Goal: Transaction & Acquisition: Obtain resource

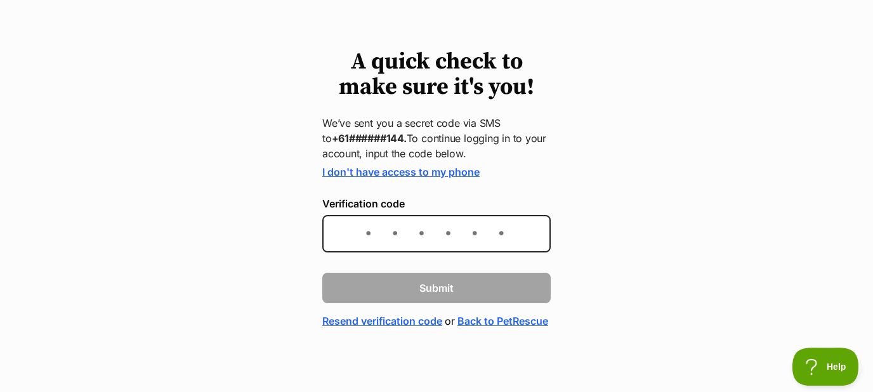
scroll to position [68, 0]
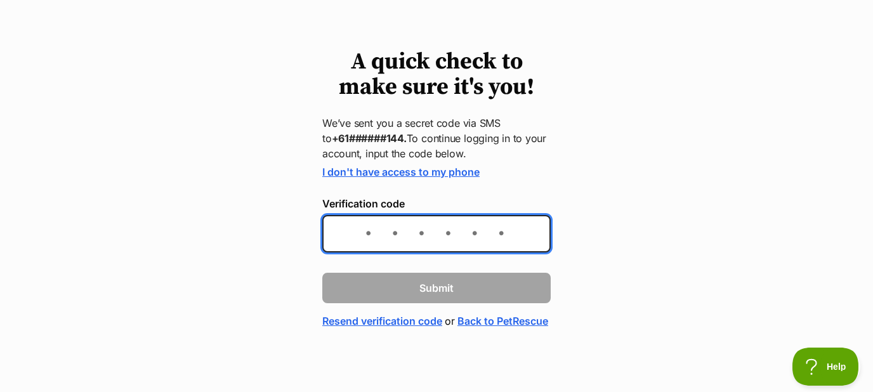
click at [516, 215] on input "Verification code" at bounding box center [436, 233] width 228 height 37
type input "654760"
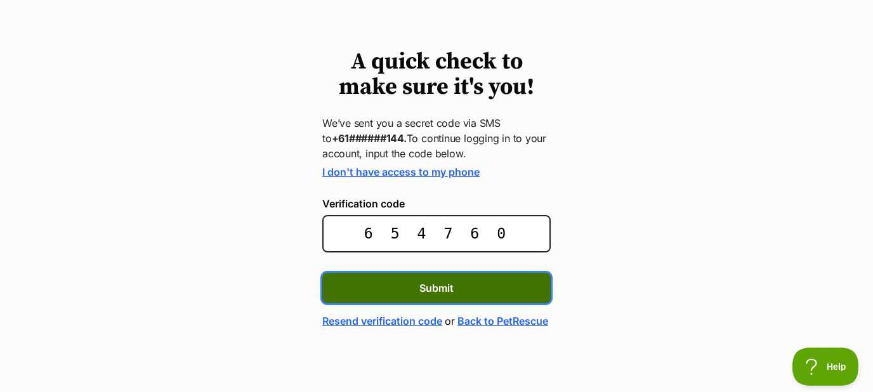
click at [430, 280] on span "Submit" at bounding box center [436, 287] width 34 height 15
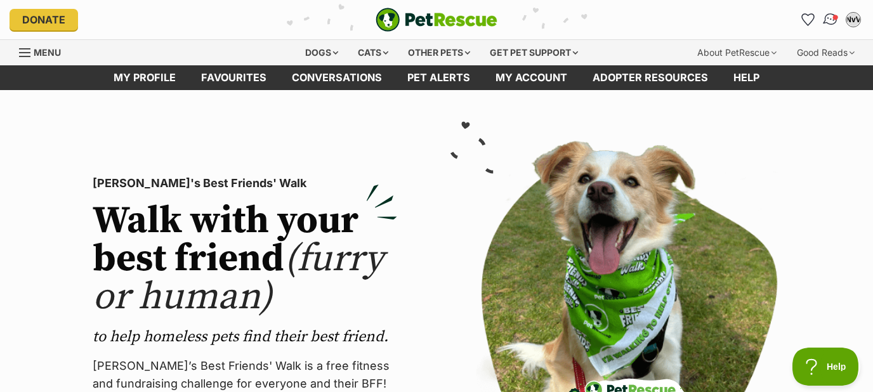
click at [826, 20] on img "Conversations" at bounding box center [830, 19] width 17 height 16
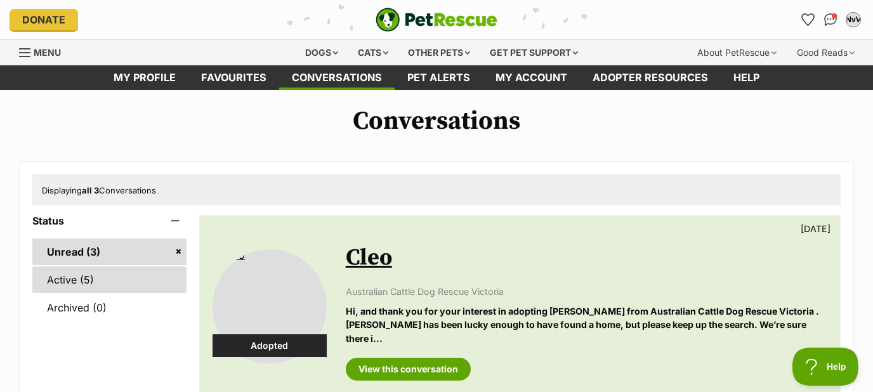
click at [79, 287] on link "Active (5)" at bounding box center [109, 279] width 154 height 27
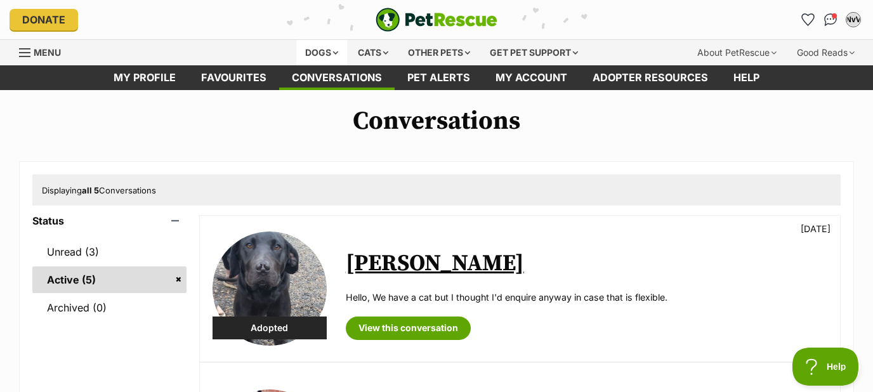
click at [328, 53] on div "Dogs" at bounding box center [321, 52] width 51 height 25
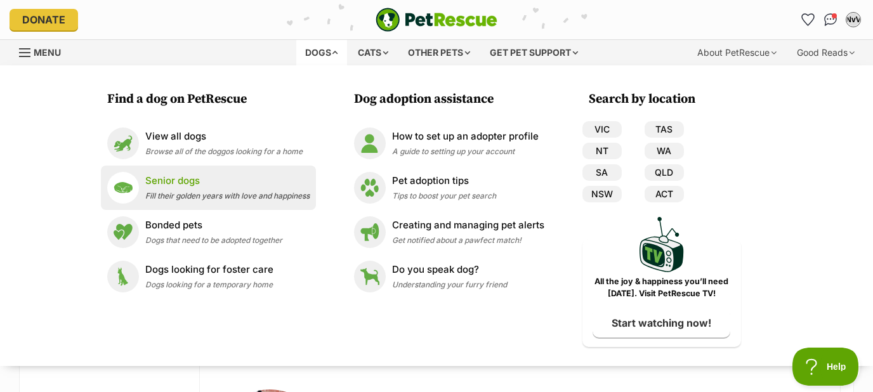
click at [153, 187] on p "Senior dogs" at bounding box center [227, 181] width 164 height 15
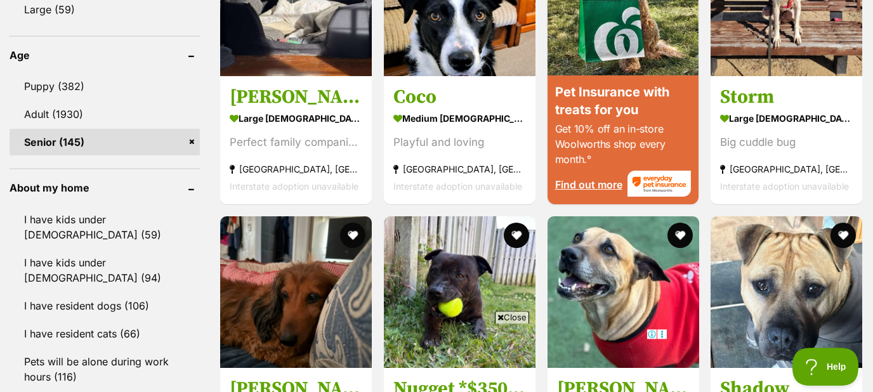
scroll to position [1295, 0]
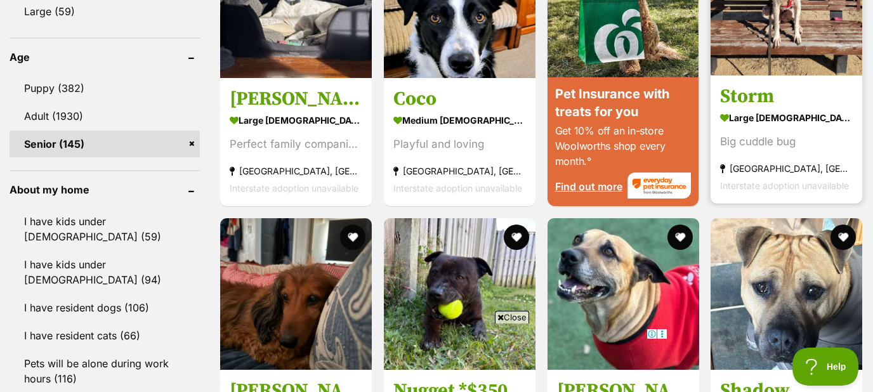
click at [821, 160] on strong "Deer Park, VIC" at bounding box center [786, 168] width 133 height 17
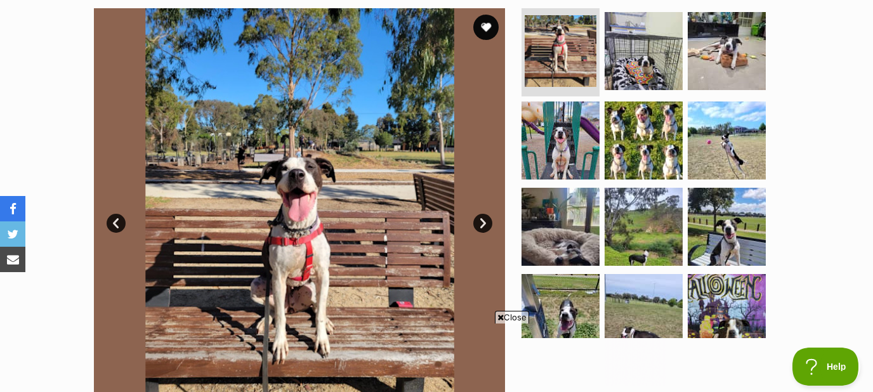
click at [487, 214] on link "Next" at bounding box center [482, 223] width 19 height 19
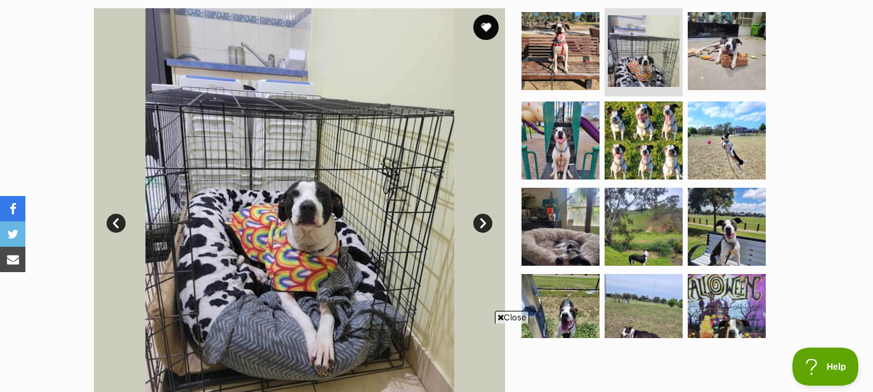
click at [482, 214] on link "Next" at bounding box center [482, 223] width 19 height 19
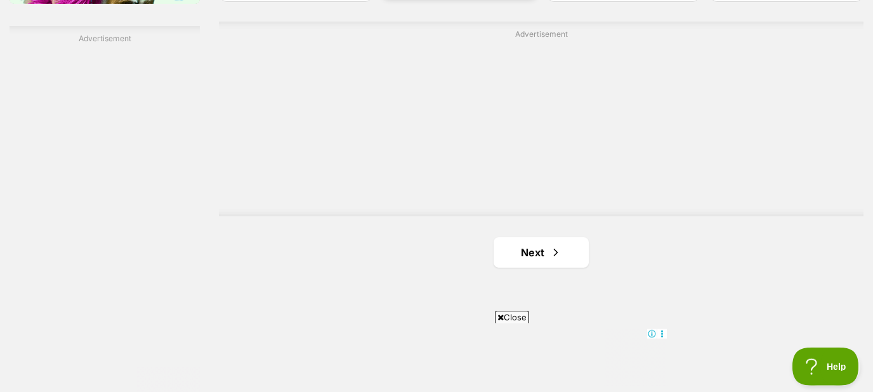
scroll to position [2220, 0]
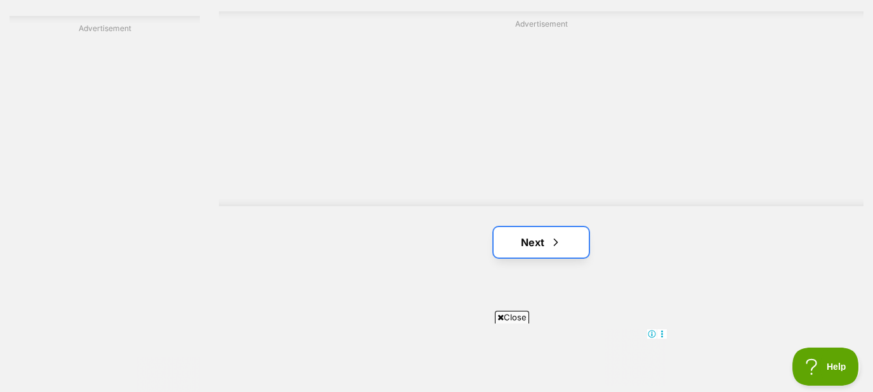
click at [525, 237] on link "Next" at bounding box center [541, 242] width 95 height 30
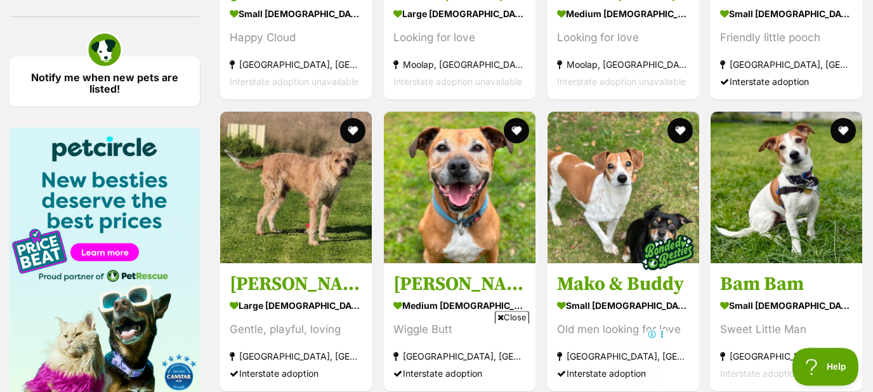
scroll to position [1910, 0]
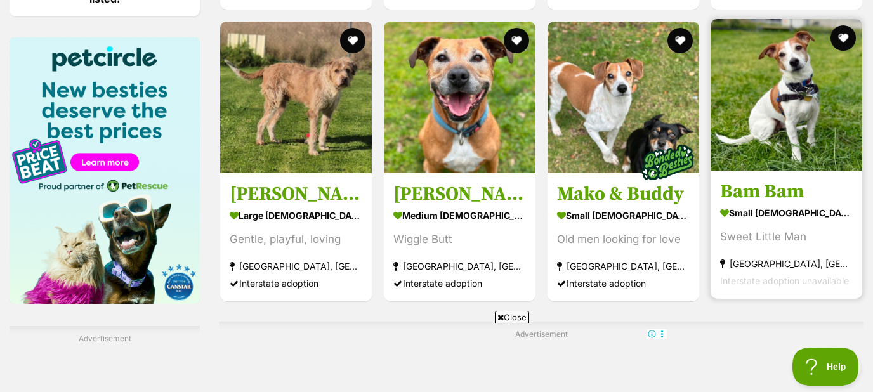
click at [771, 133] on img at bounding box center [787, 95] width 152 height 152
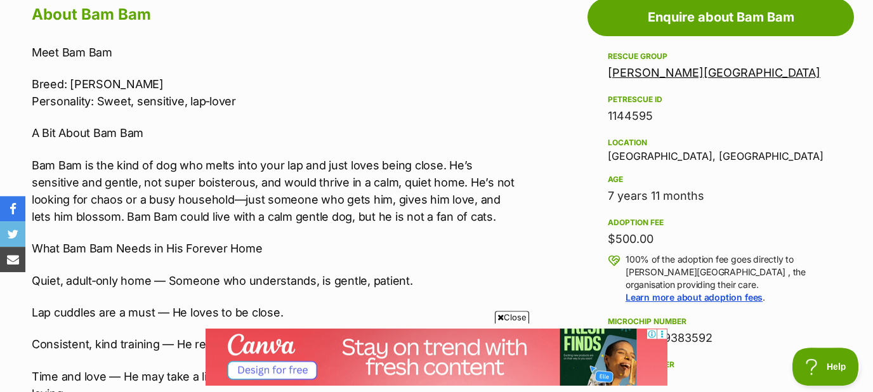
scroll to position [750, 0]
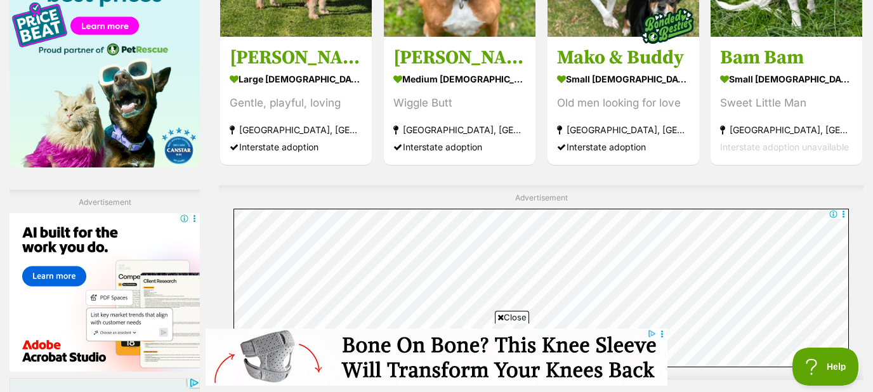
scroll to position [2182, 0]
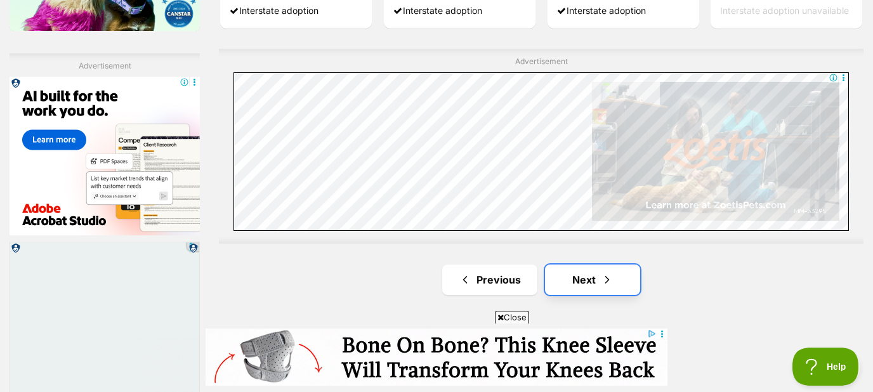
click at [575, 265] on link "Next" at bounding box center [592, 280] width 95 height 30
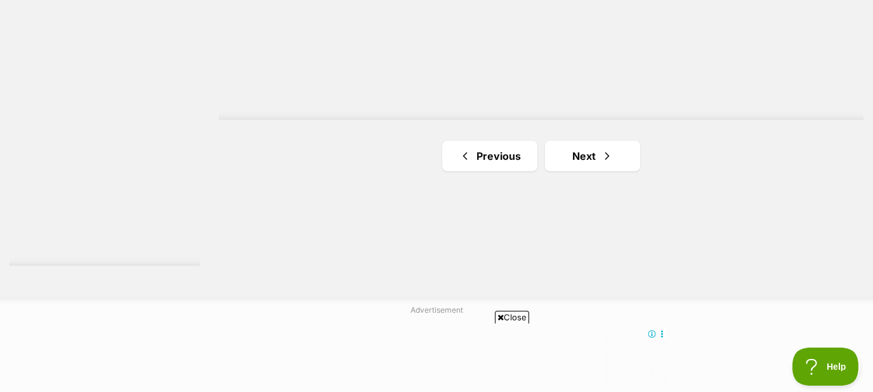
scroll to position [2455, 0]
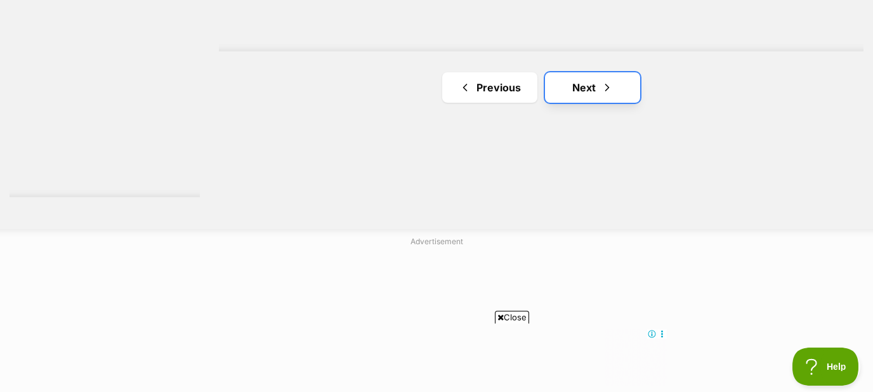
click at [575, 79] on link "Next" at bounding box center [592, 87] width 95 height 30
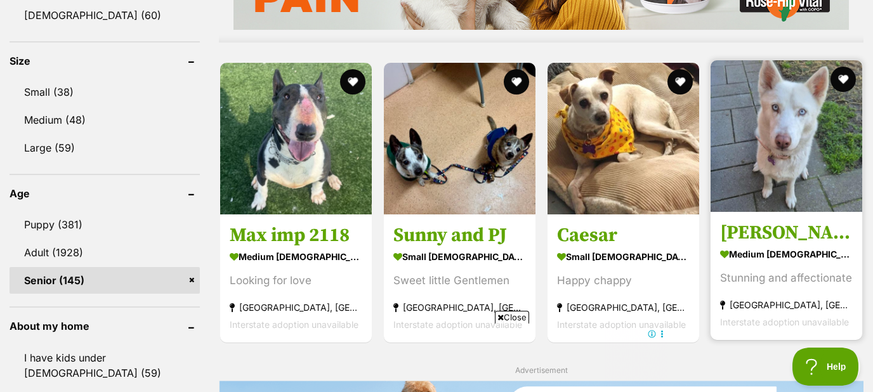
click at [821, 168] on img at bounding box center [787, 136] width 152 height 152
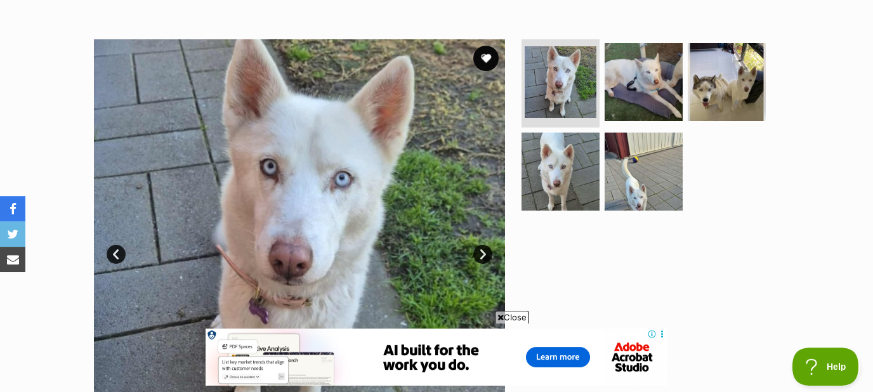
scroll to position [204, 0]
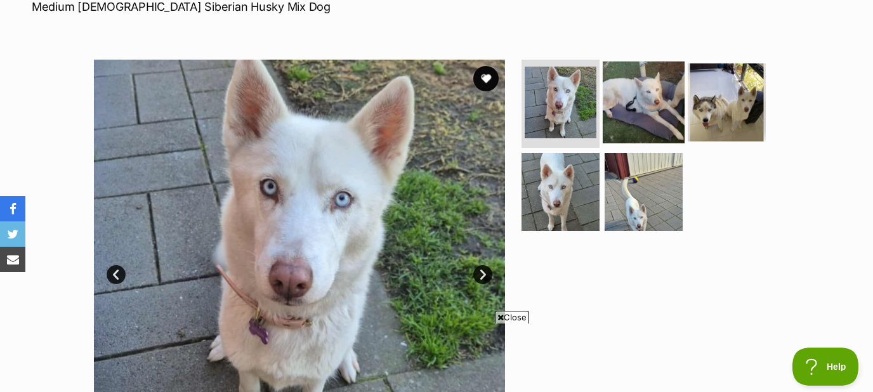
click at [660, 81] on img at bounding box center [644, 102] width 82 height 82
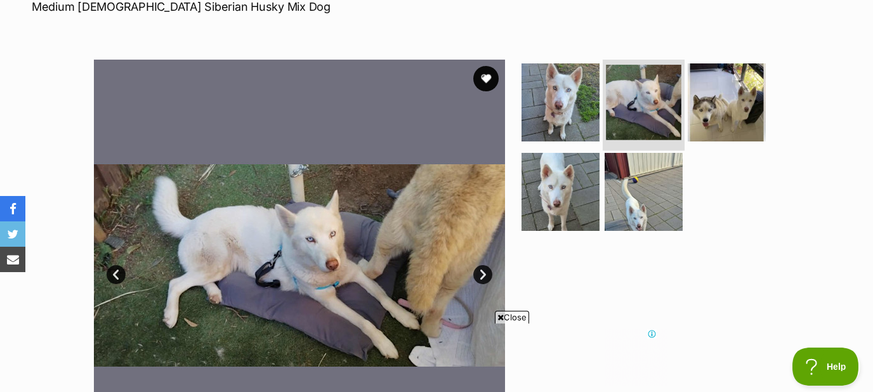
scroll to position [0, 0]
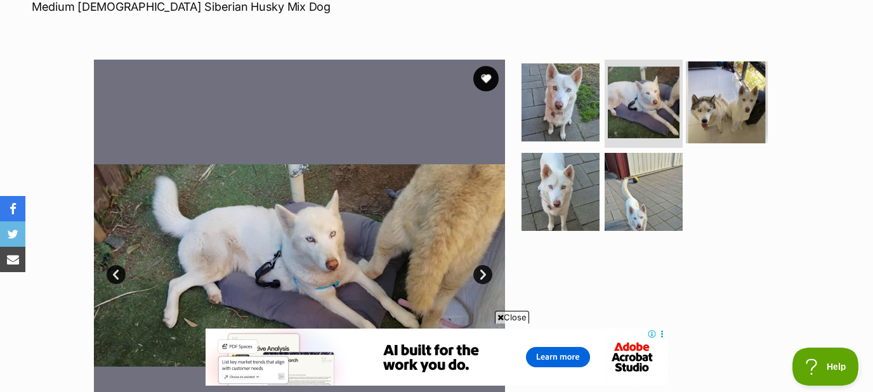
click at [712, 89] on img at bounding box center [727, 102] width 82 height 82
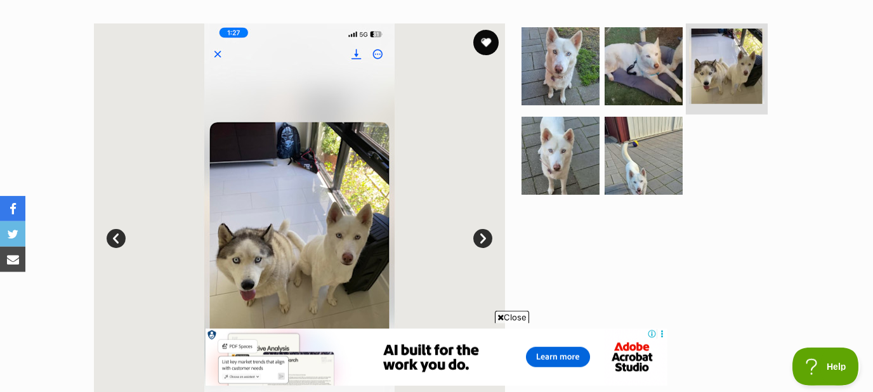
scroll to position [273, 0]
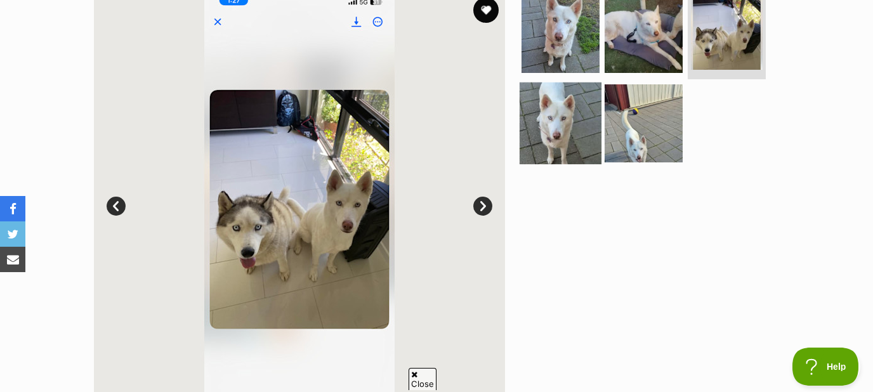
click at [564, 128] on img at bounding box center [561, 123] width 82 height 82
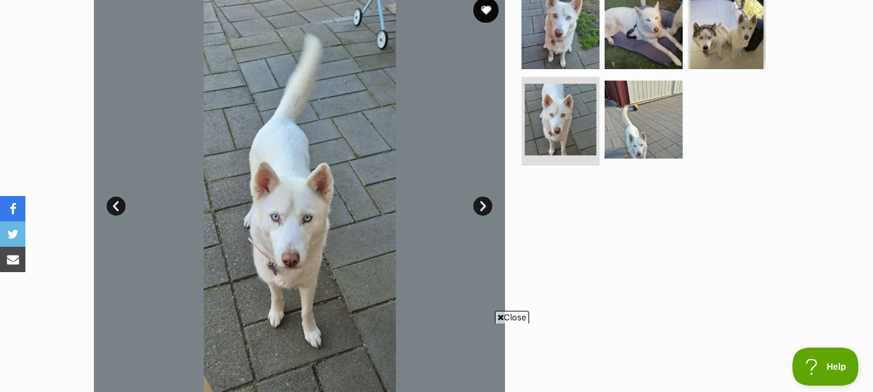
scroll to position [0, 0]
click at [645, 127] on img at bounding box center [644, 120] width 82 height 82
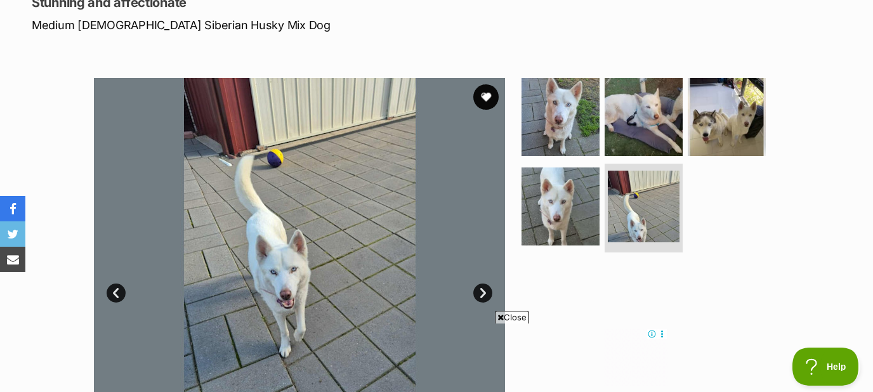
scroll to position [68, 0]
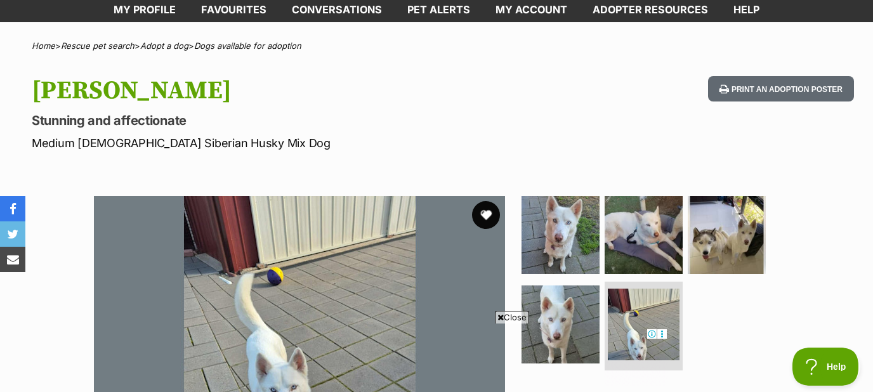
click at [486, 211] on button "favourite" at bounding box center [486, 215] width 28 height 28
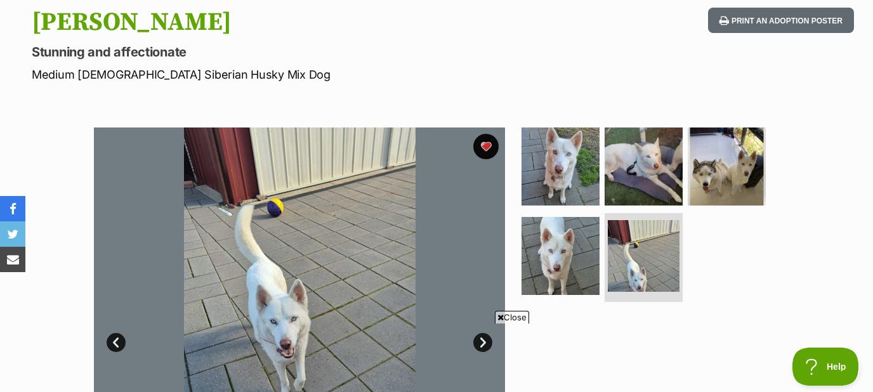
scroll to position [0, 0]
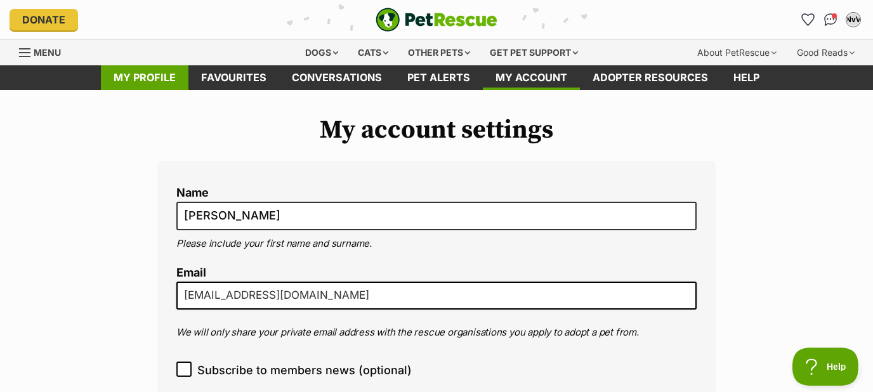
click at [138, 81] on link "My profile" at bounding box center [145, 77] width 88 height 25
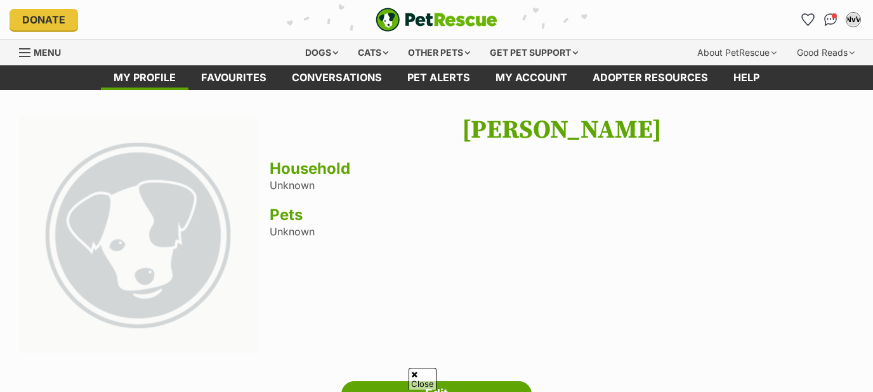
scroll to position [136, 0]
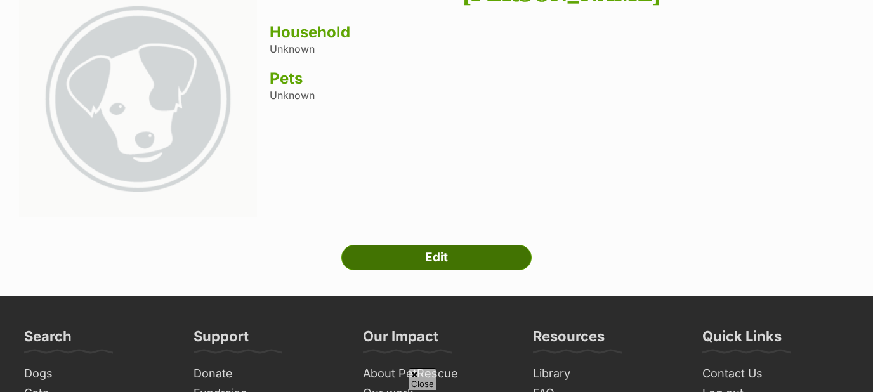
click at [466, 259] on link "Edit" at bounding box center [436, 257] width 190 height 25
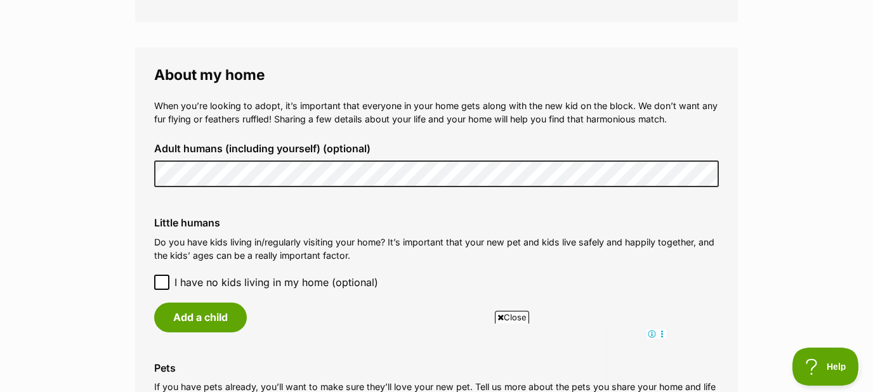
click at [158, 278] on icon at bounding box center [161, 282] width 9 height 9
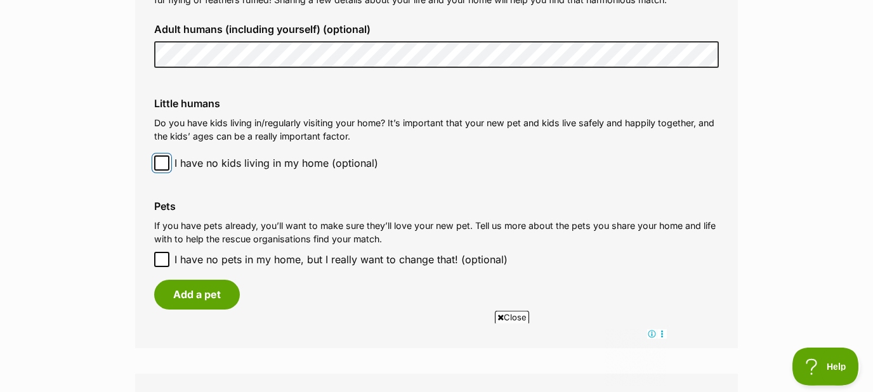
scroll to position [1023, 0]
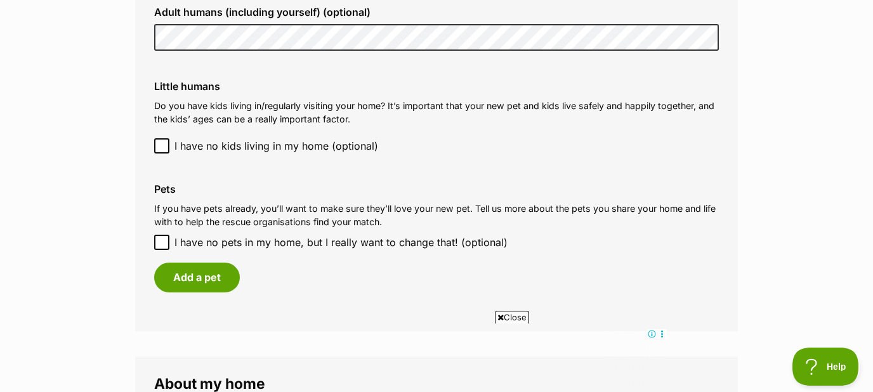
click at [162, 239] on icon at bounding box center [161, 242] width 9 height 9
click at [162, 239] on input "I have no pets in my home, but I really want to change that! (optional)" at bounding box center [161, 242] width 15 height 15
checkbox input "true"
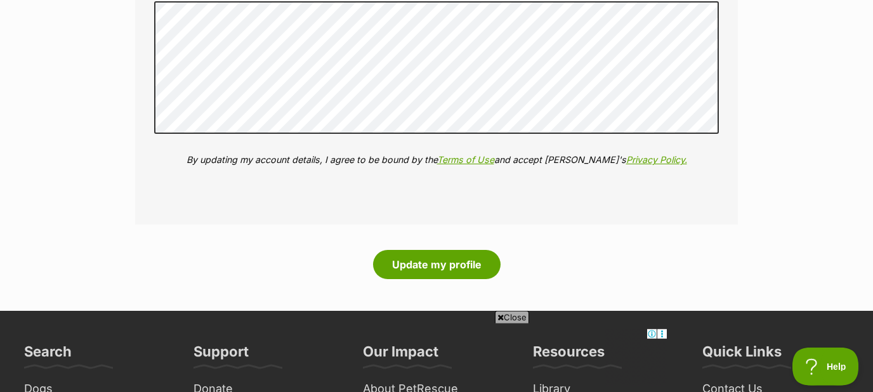
scroll to position [1500, 0]
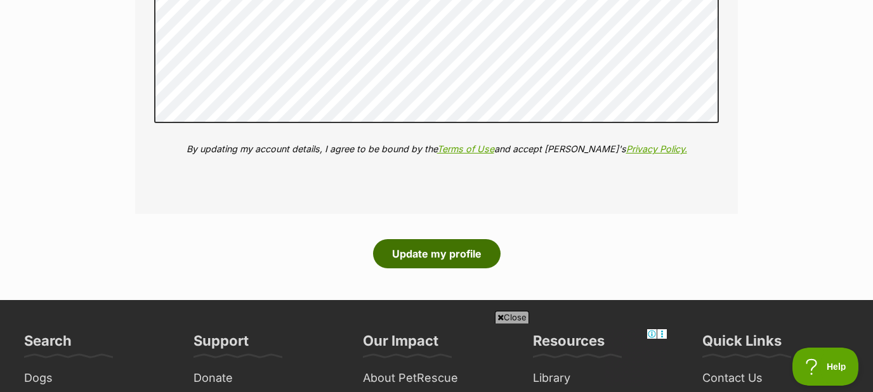
click at [436, 249] on button "Update my profile" at bounding box center [437, 253] width 128 height 29
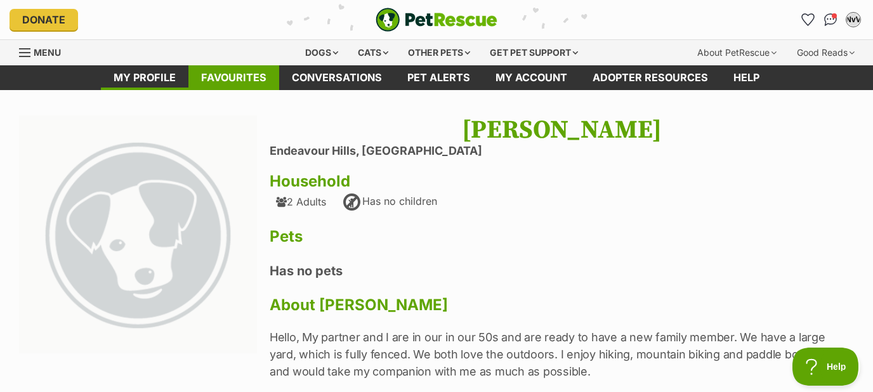
click at [233, 76] on link "Favourites" at bounding box center [233, 77] width 91 height 25
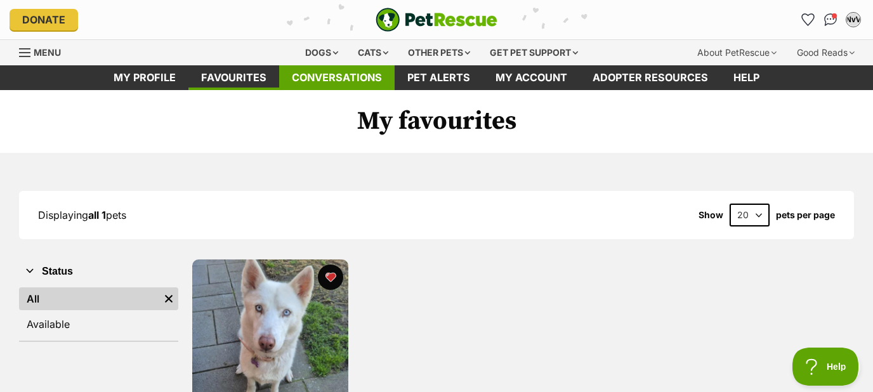
click at [351, 77] on link "Conversations" at bounding box center [336, 77] width 115 height 25
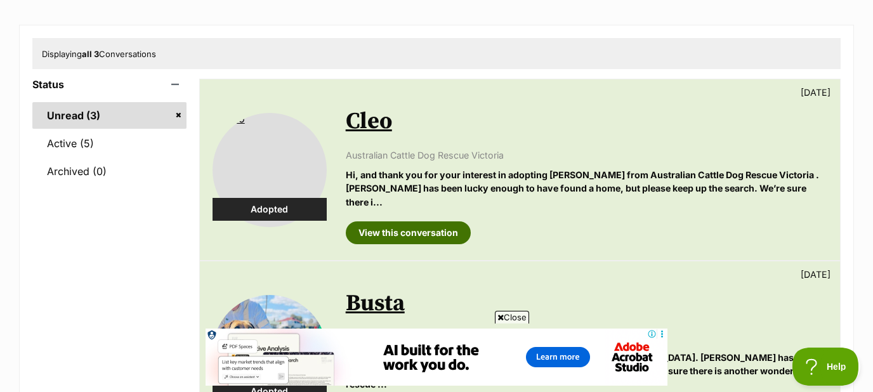
click at [426, 221] on link "View this conversation" at bounding box center [408, 232] width 125 height 23
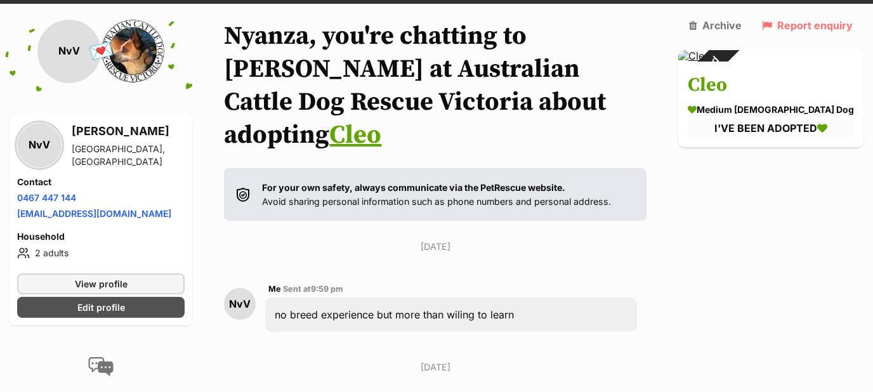
scroll to position [62, 0]
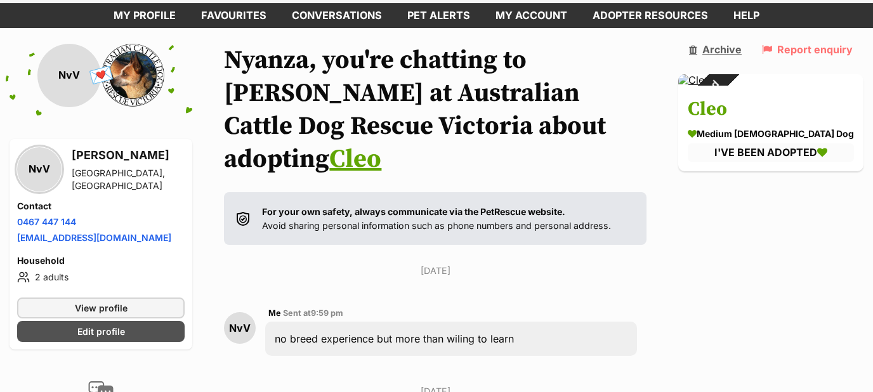
click at [742, 50] on link "Archive" at bounding box center [715, 49] width 53 height 11
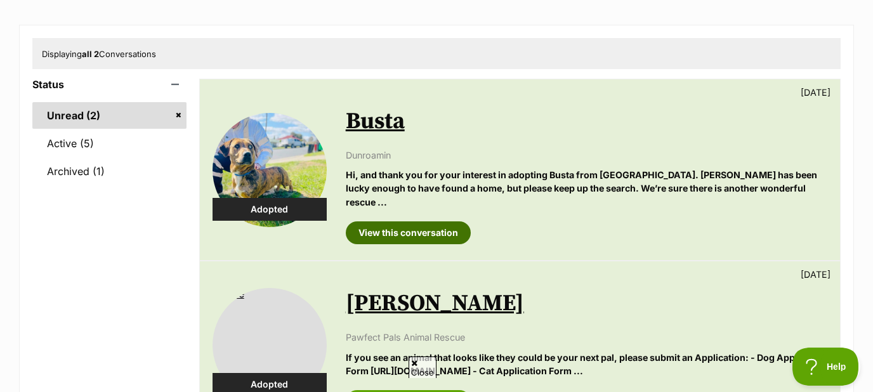
click at [407, 221] on link "View this conversation" at bounding box center [408, 232] width 125 height 23
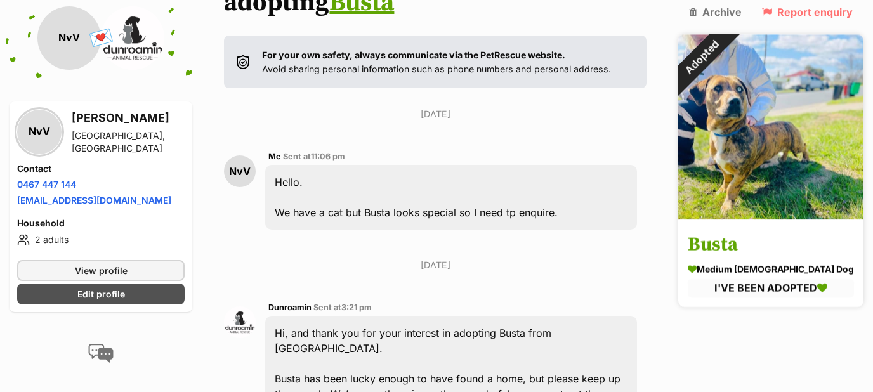
scroll to position [170, 0]
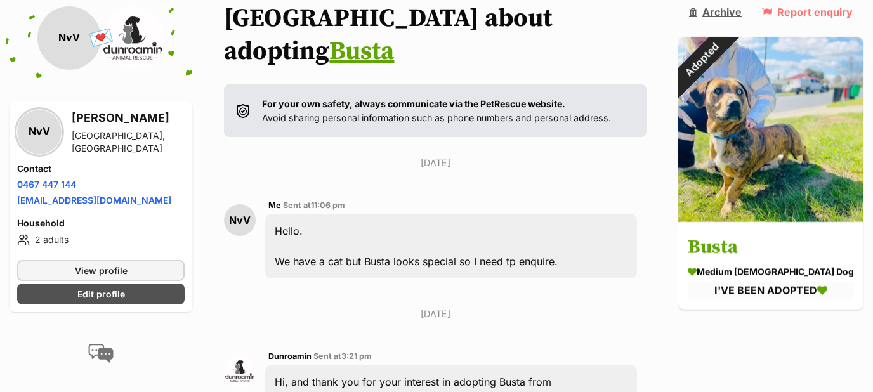
click at [742, 11] on link "Archive" at bounding box center [715, 11] width 53 height 11
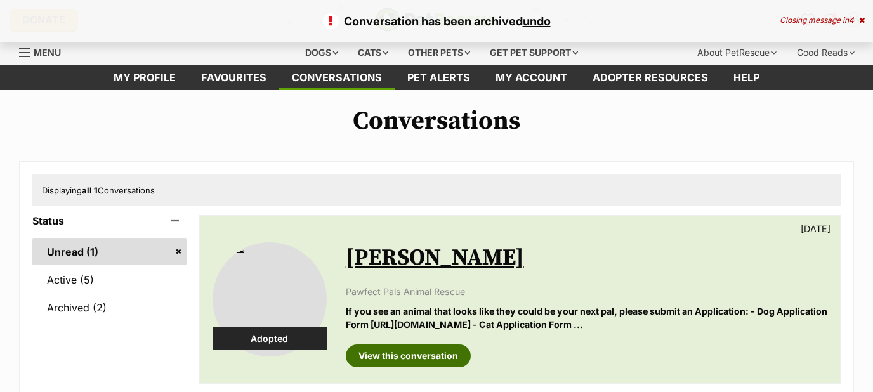
click at [412, 352] on link "View this conversation" at bounding box center [408, 355] width 125 height 23
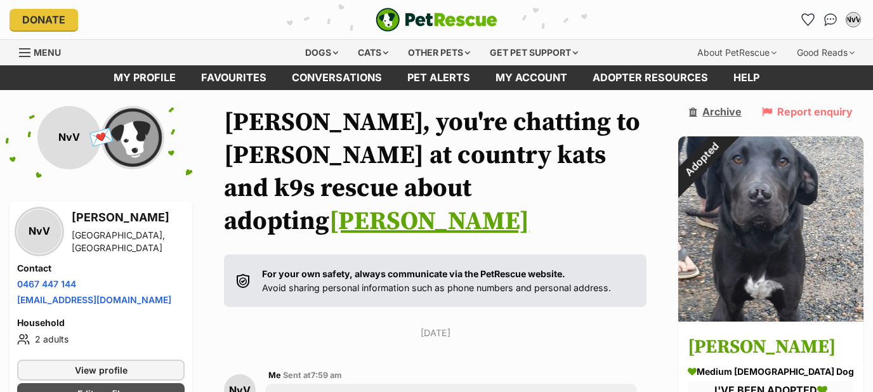
scroll to position [178, 0]
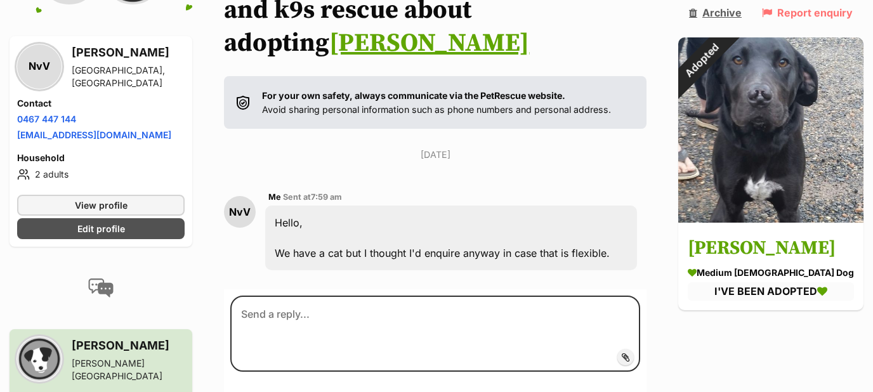
click at [742, 14] on link "Archive" at bounding box center [715, 11] width 53 height 11
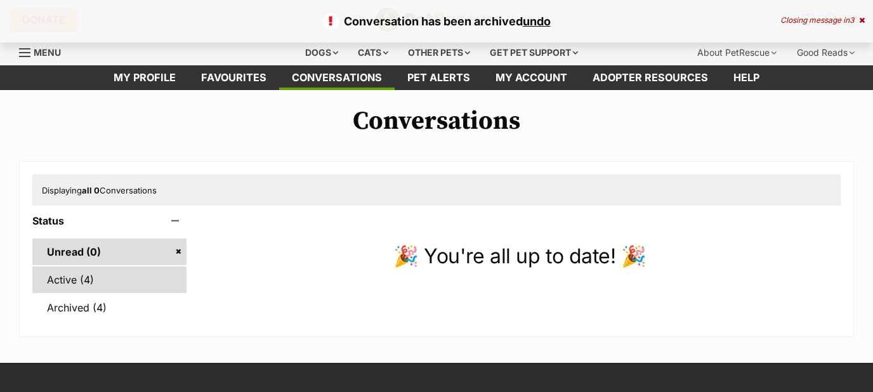
click at [60, 277] on link "Active (4)" at bounding box center [109, 279] width 154 height 27
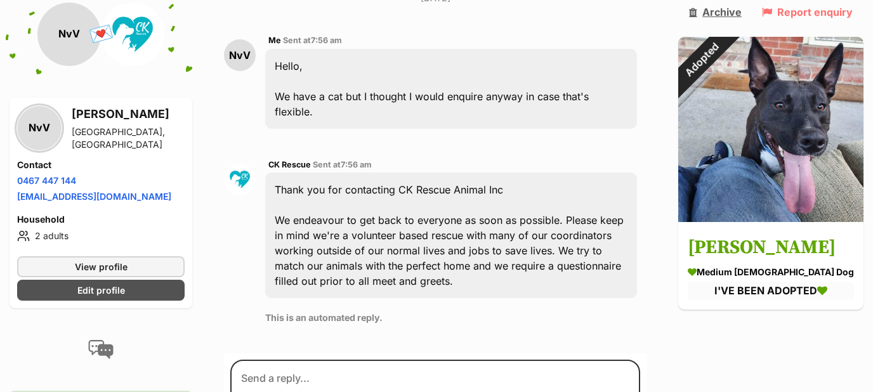
scroll to position [303, 0]
click at [742, 11] on link "Archive" at bounding box center [715, 11] width 53 height 11
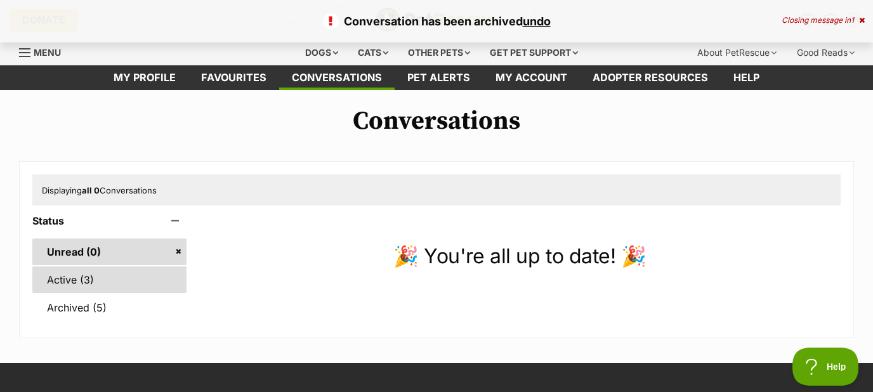
click at [67, 287] on link "Active (3)" at bounding box center [109, 279] width 154 height 27
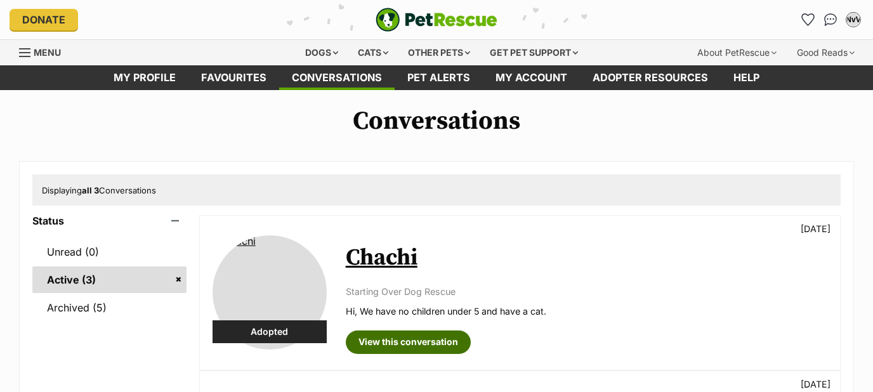
click at [412, 346] on link "View this conversation" at bounding box center [408, 342] width 125 height 23
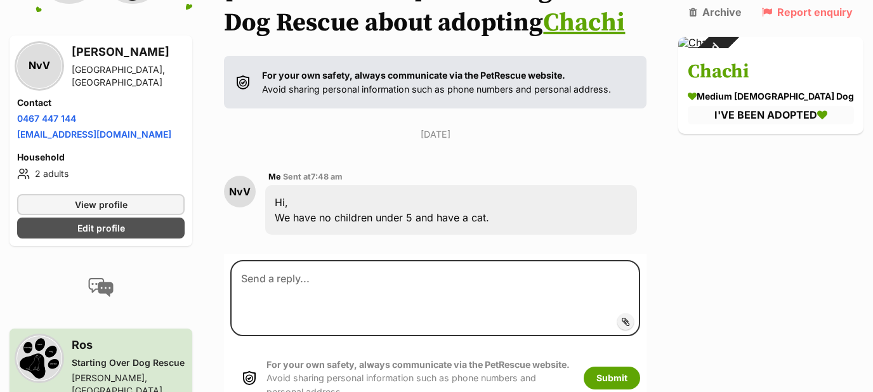
scroll to position [171, 0]
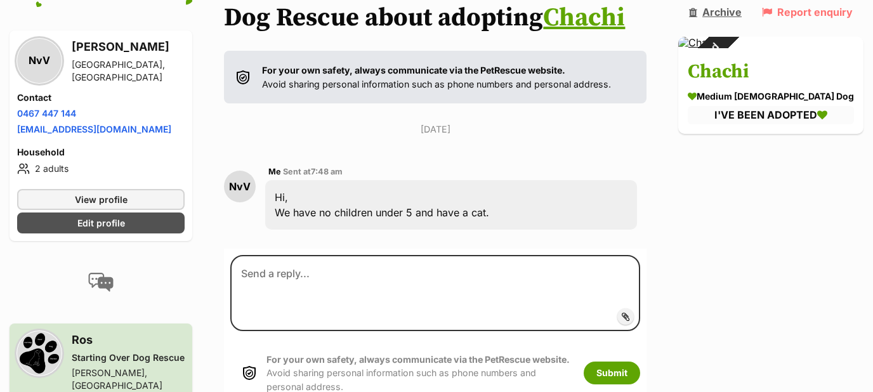
click at [742, 12] on link "Archive" at bounding box center [715, 11] width 53 height 11
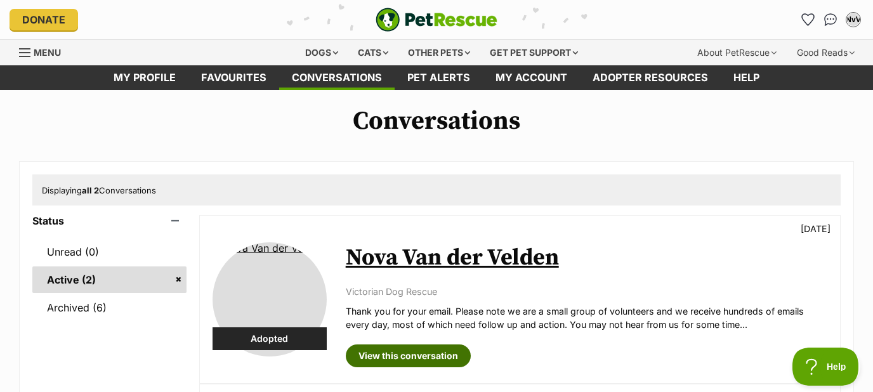
click at [414, 354] on link "View this conversation" at bounding box center [408, 355] width 125 height 23
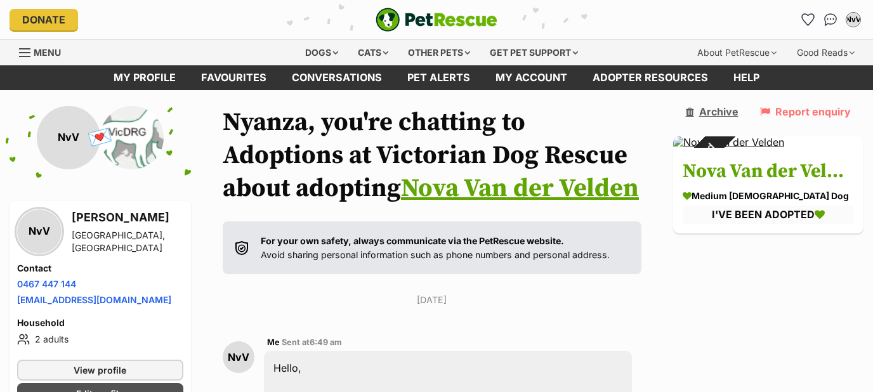
click at [712, 110] on link "Archive" at bounding box center [712, 111] width 53 height 11
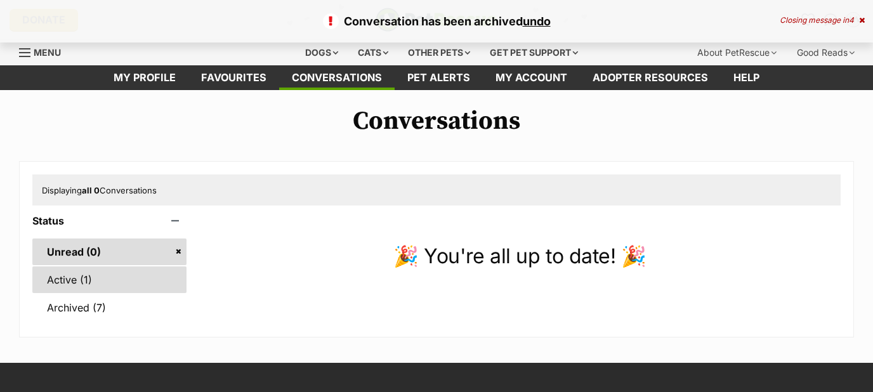
click at [81, 283] on link "Active (1)" at bounding box center [109, 279] width 154 height 27
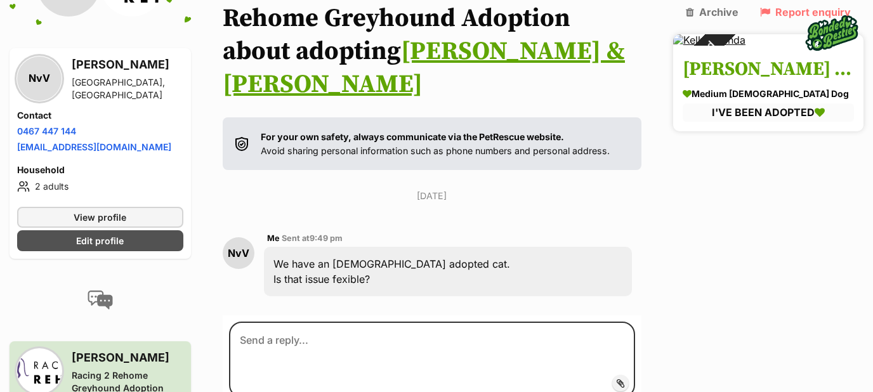
scroll to position [181, 0]
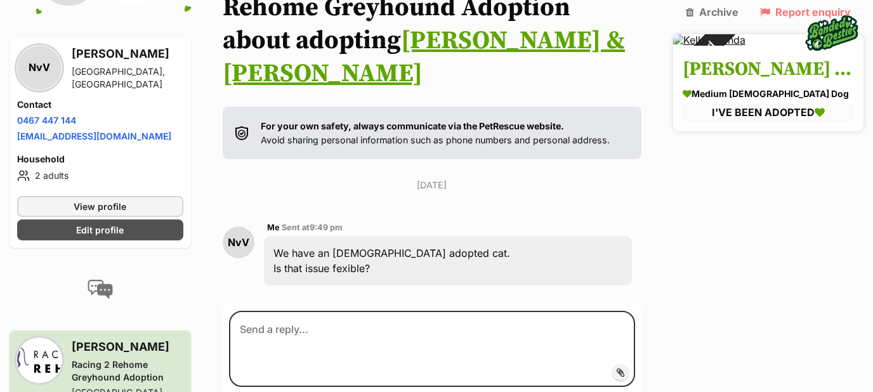
click at [799, 101] on div "medium female Dog" at bounding box center [768, 94] width 171 height 13
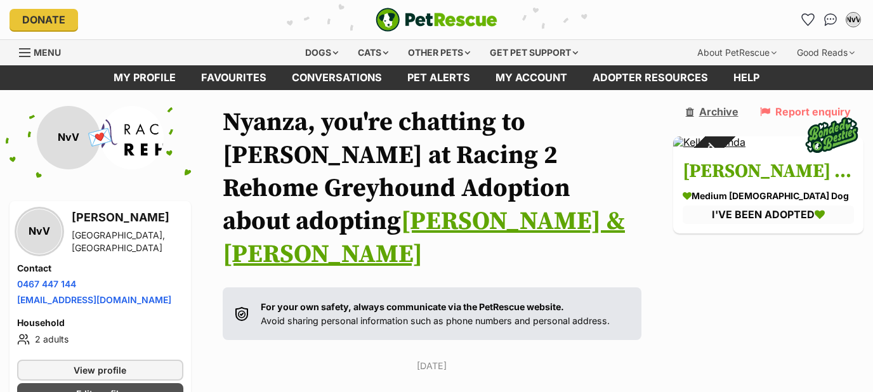
click at [738, 112] on link "Archive" at bounding box center [712, 111] width 53 height 11
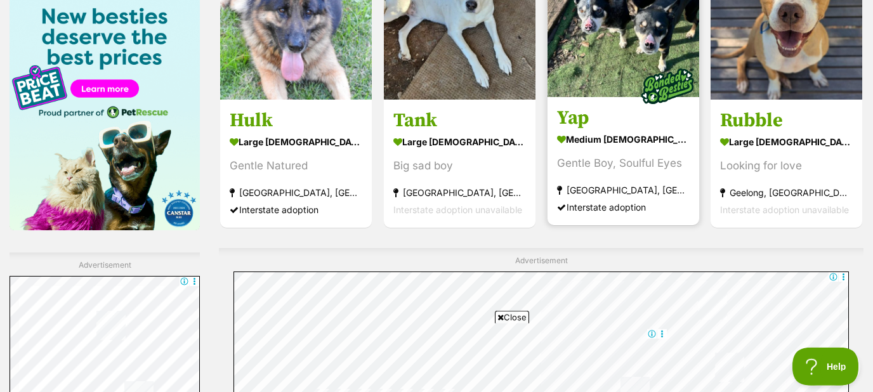
scroll to position [1977, 0]
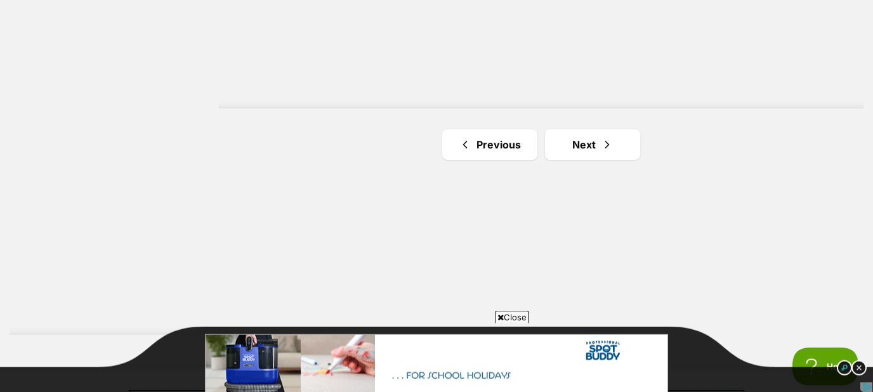
scroll to position [2319, 0]
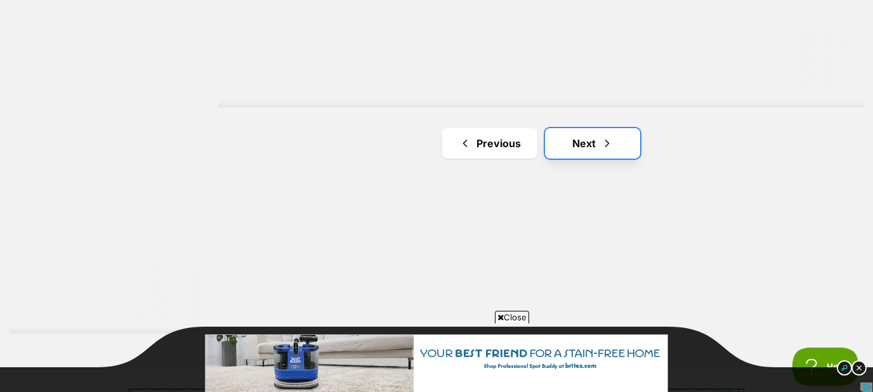
click at [584, 134] on link "Next" at bounding box center [592, 143] width 95 height 30
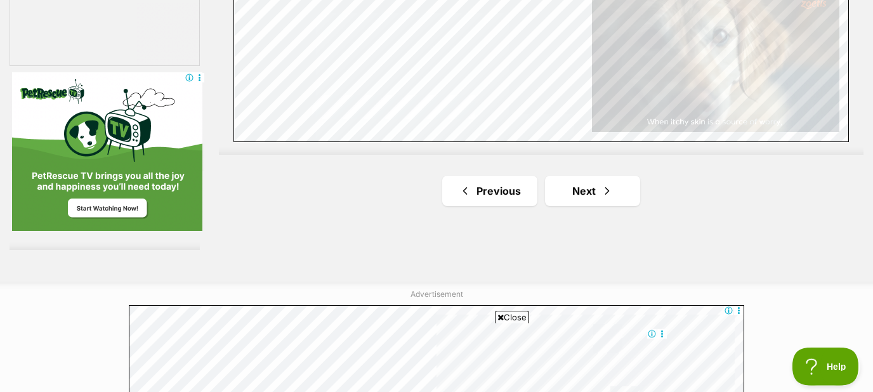
scroll to position [2387, 0]
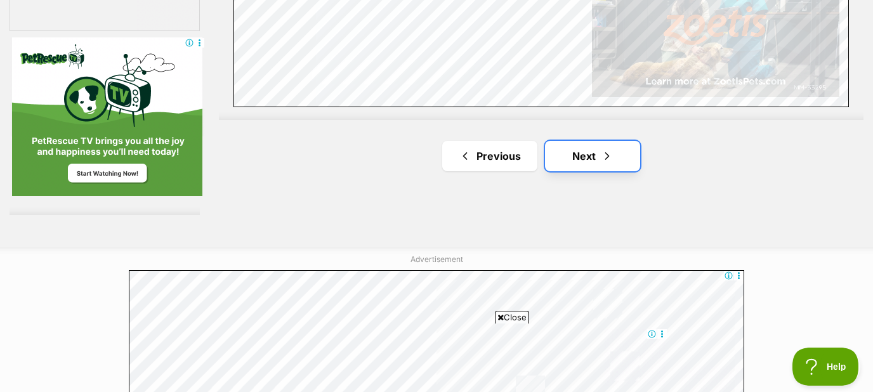
click at [587, 146] on link "Next" at bounding box center [592, 156] width 95 height 30
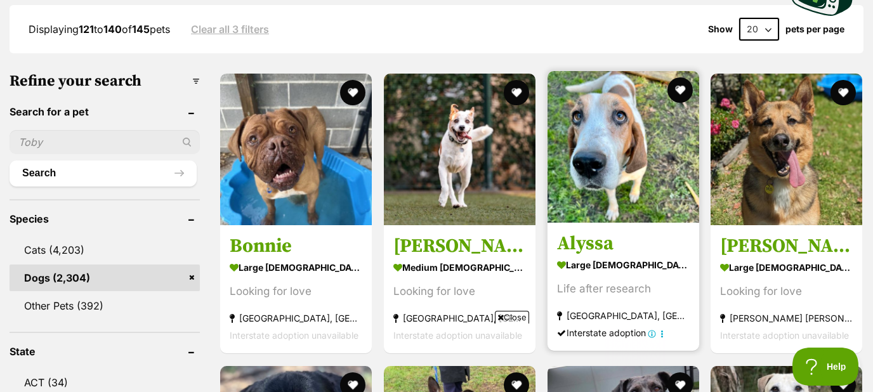
click at [628, 158] on img at bounding box center [623, 147] width 152 height 152
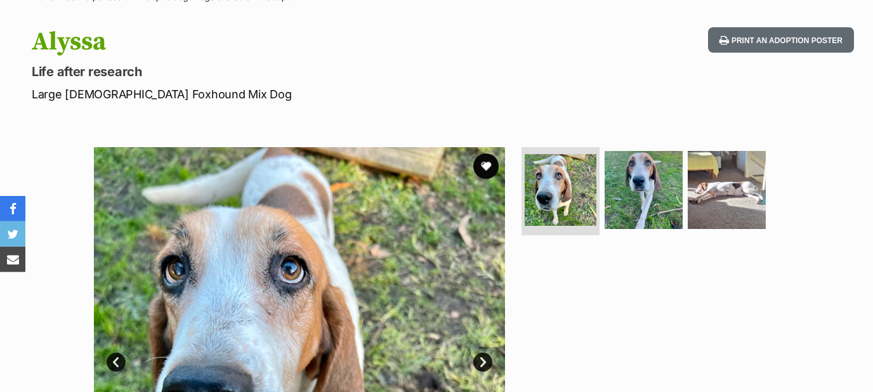
scroll to position [136, 0]
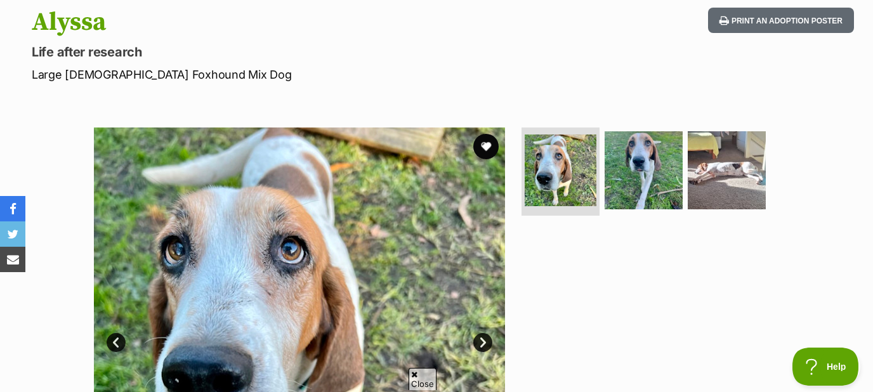
click at [627, 158] on img at bounding box center [644, 170] width 78 height 78
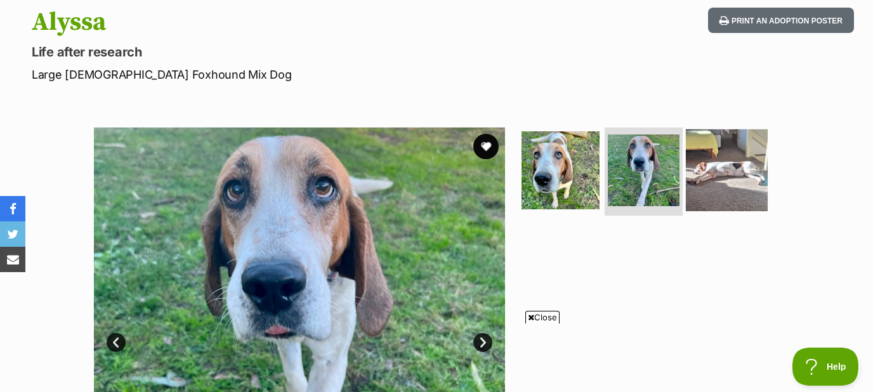
click at [737, 174] on img at bounding box center [727, 170] width 82 height 82
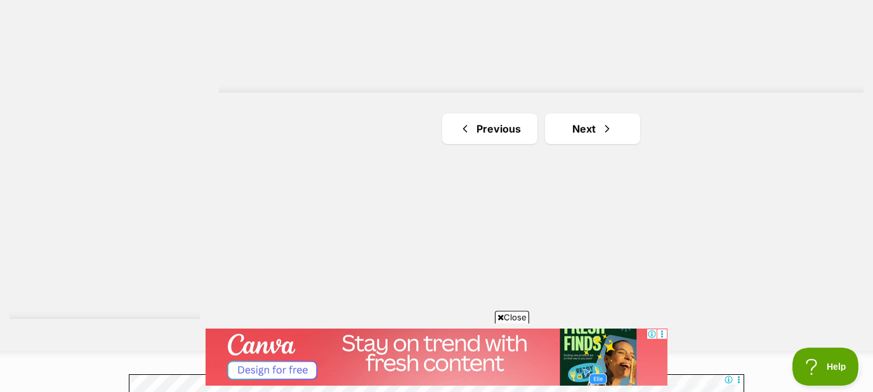
scroll to position [2398, 0]
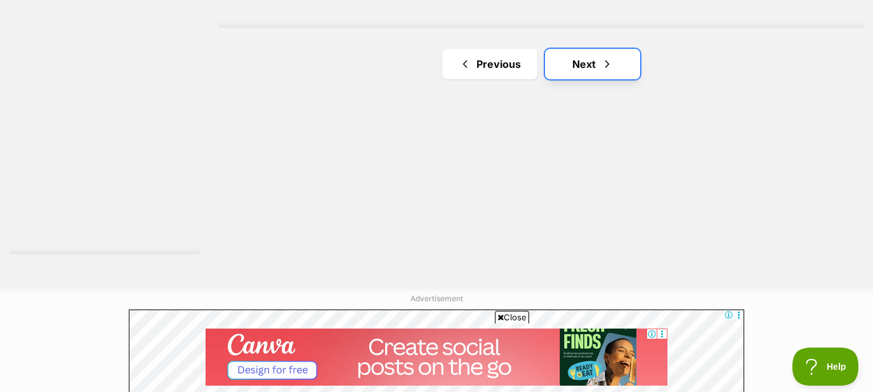
click at [578, 57] on link "Next" at bounding box center [592, 64] width 95 height 30
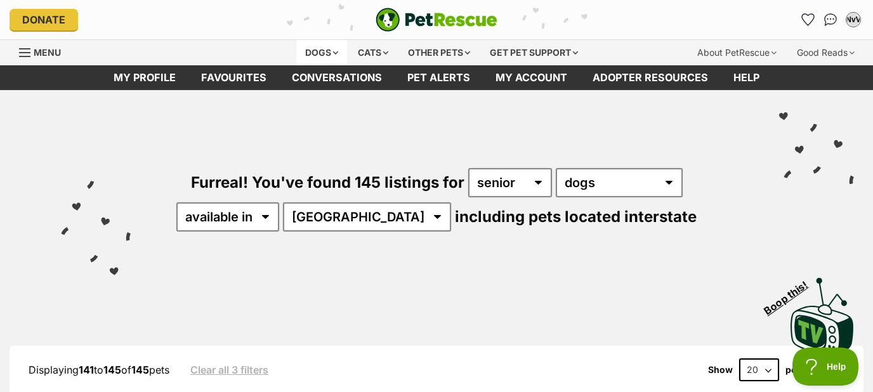
click at [325, 51] on div "Dogs" at bounding box center [321, 52] width 51 height 25
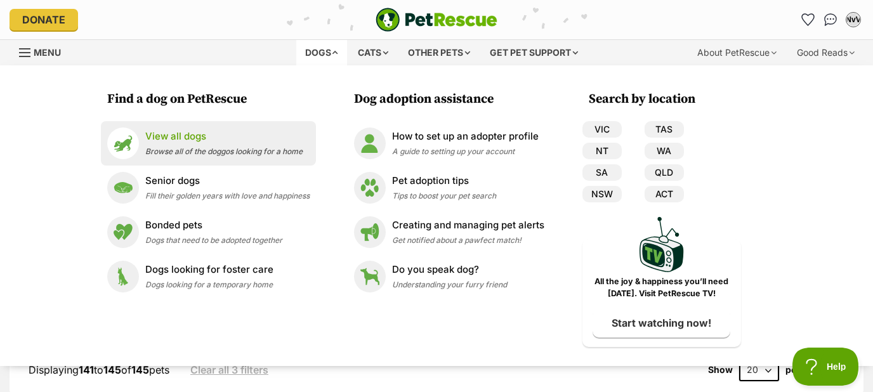
click at [169, 148] on span "Browse all of the doggos looking for a home" at bounding box center [223, 152] width 157 height 10
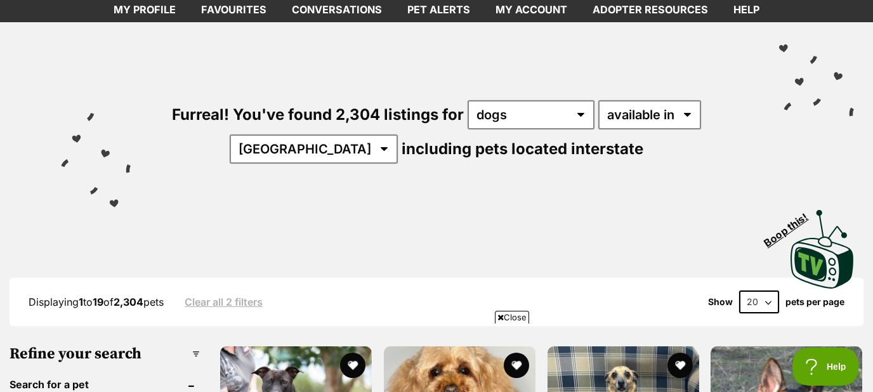
click at [442, 209] on div "Visit PetRescue TV (external site) Boop this!" at bounding box center [436, 245] width 835 height 93
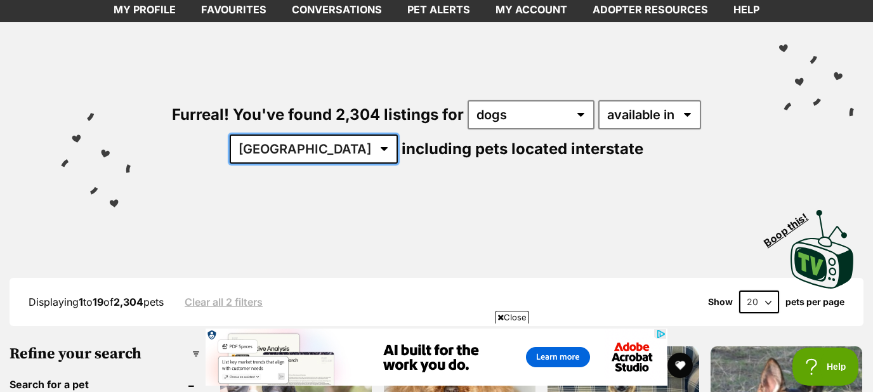
select select "VIC"
click option "VIC" at bounding box center [0, 0] width 0 height 0
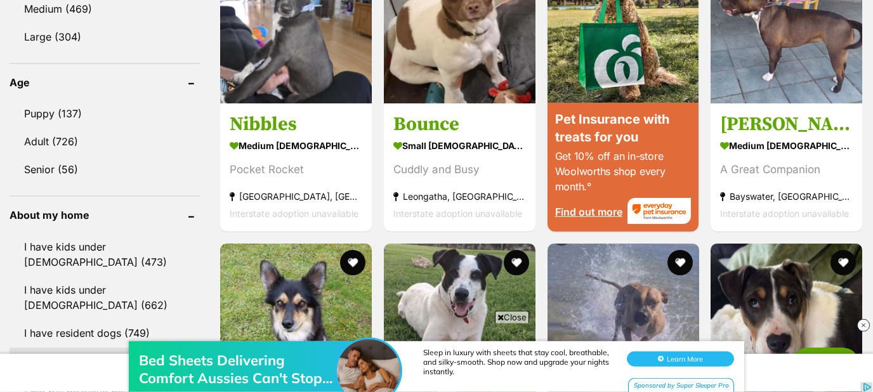
scroll to position [1228, 0]
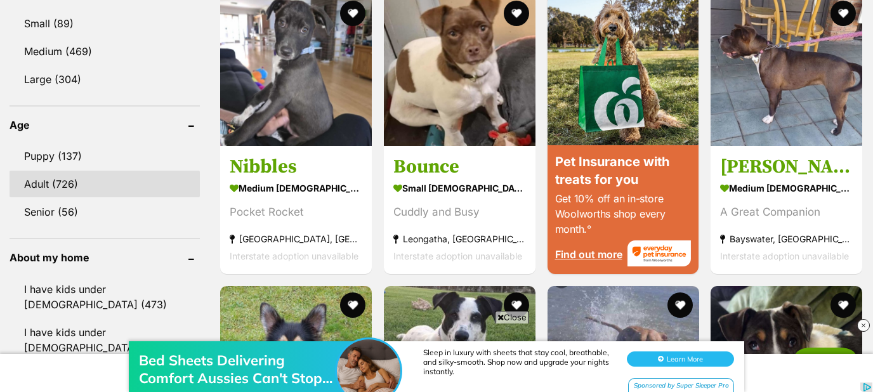
click at [54, 178] on link "Adult (726)" at bounding box center [105, 184] width 190 height 27
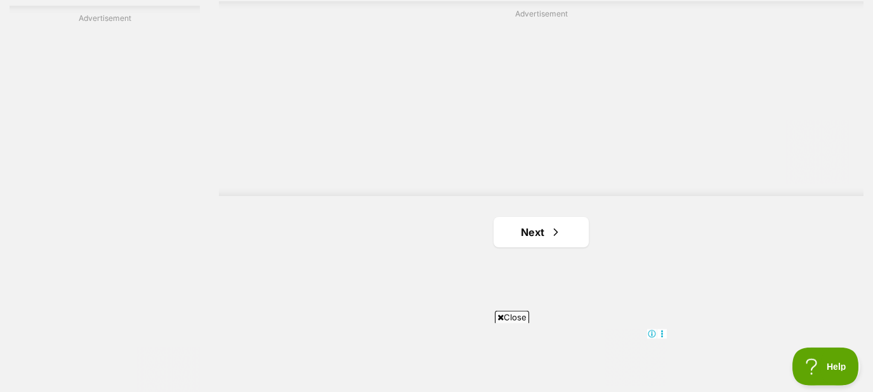
scroll to position [2250, 0]
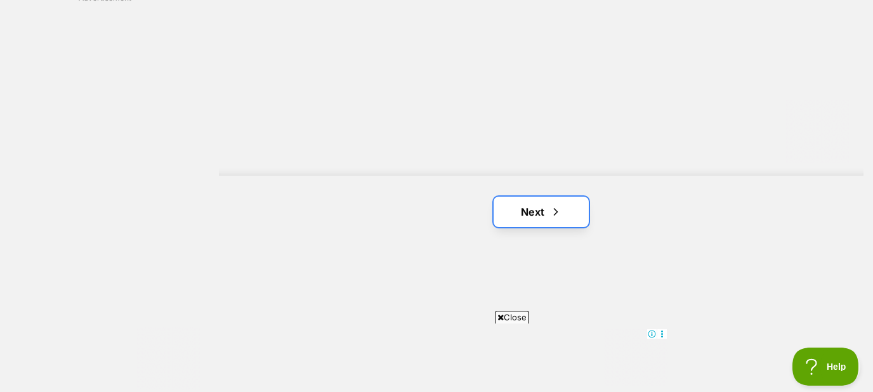
click at [522, 212] on link "Next" at bounding box center [541, 212] width 95 height 30
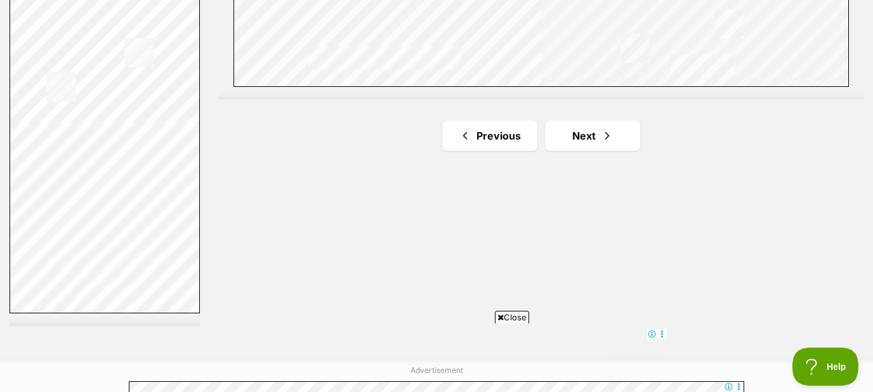
scroll to position [2387, 0]
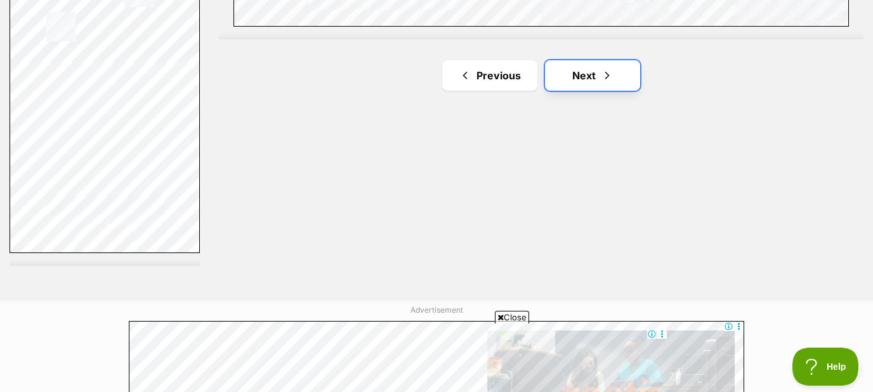
click at [586, 68] on link "Next" at bounding box center [592, 75] width 95 height 30
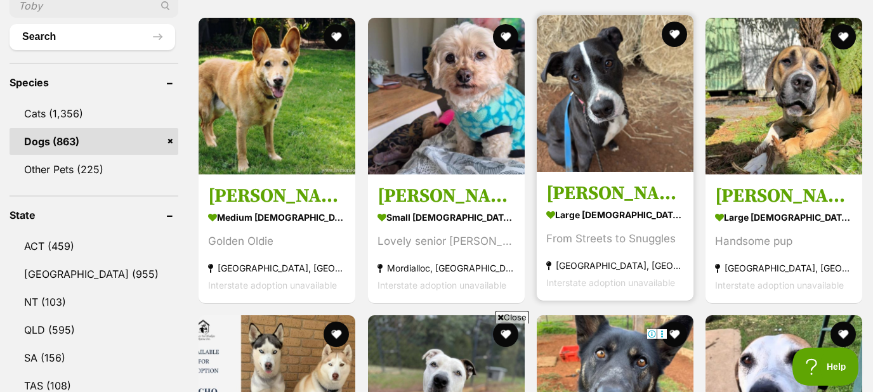
click at [589, 126] on img at bounding box center [615, 93] width 157 height 157
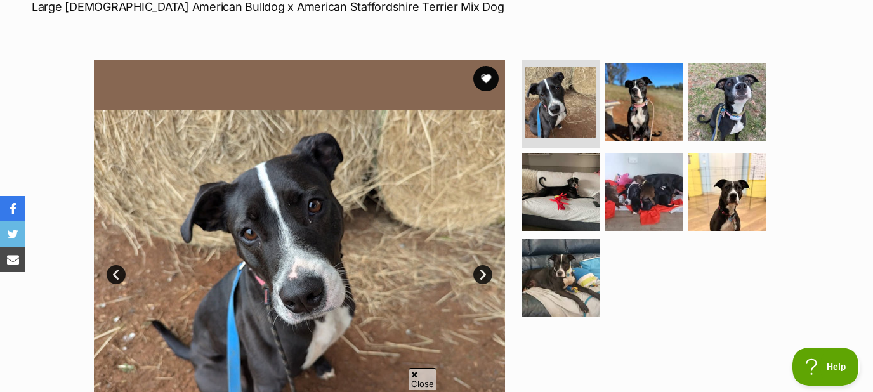
scroll to position [273, 0]
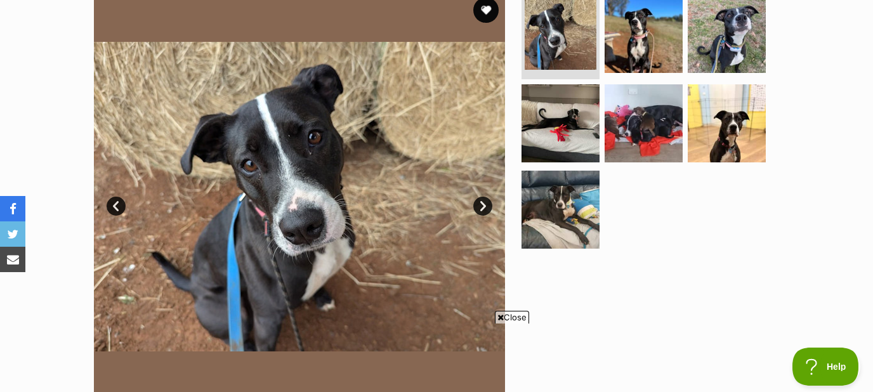
click at [485, 201] on link "Next" at bounding box center [482, 206] width 19 height 19
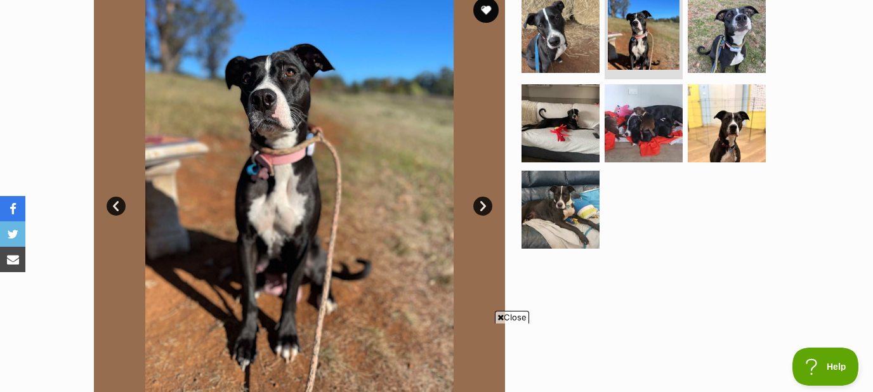
scroll to position [0, 0]
click at [481, 200] on link "Next" at bounding box center [482, 206] width 19 height 19
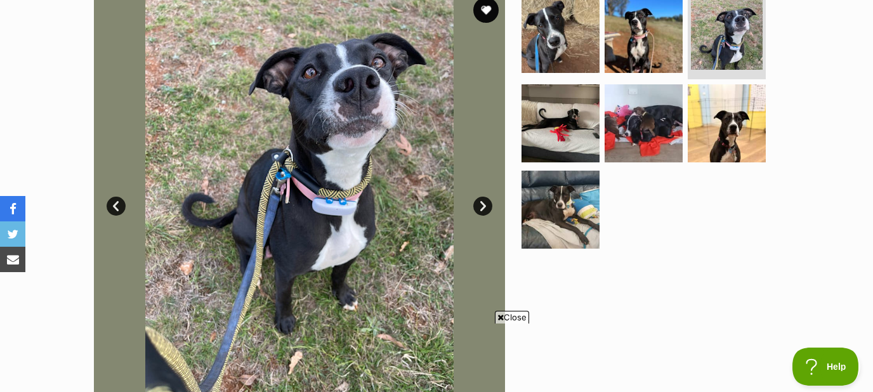
click at [481, 200] on link "Next" at bounding box center [482, 206] width 19 height 19
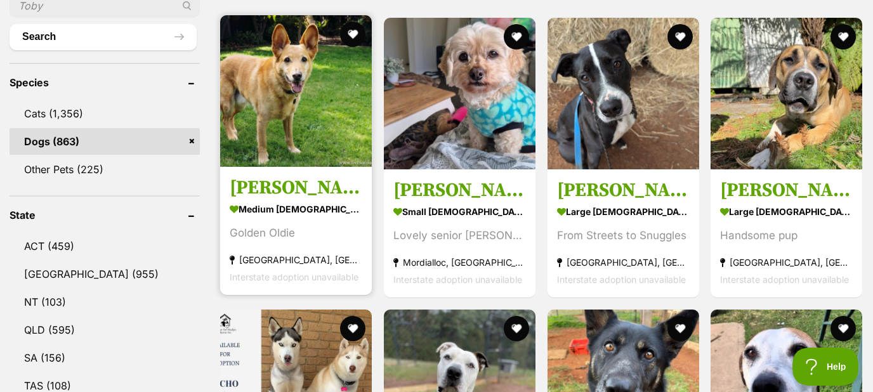
click at [283, 114] on img at bounding box center [296, 91] width 152 height 152
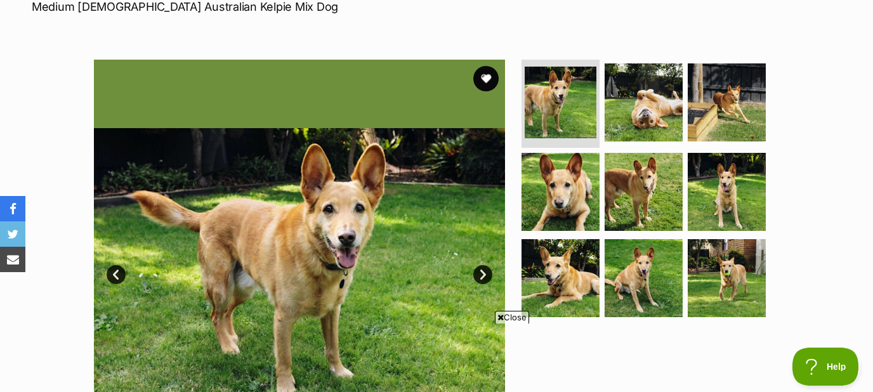
click at [479, 273] on link "Next" at bounding box center [482, 274] width 19 height 19
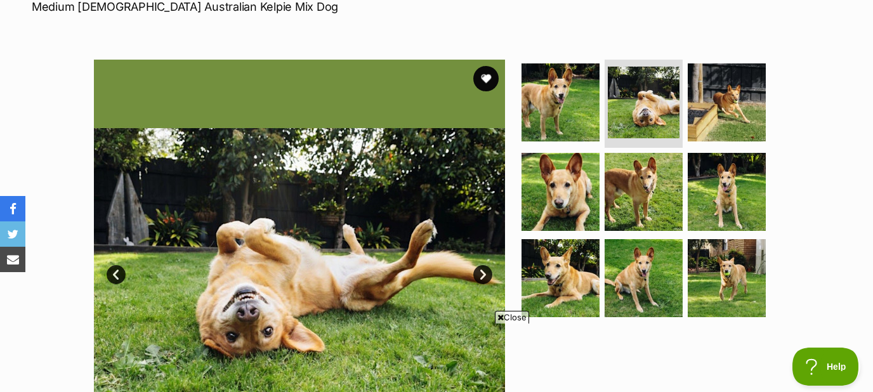
click at [478, 273] on link "Next" at bounding box center [482, 274] width 19 height 19
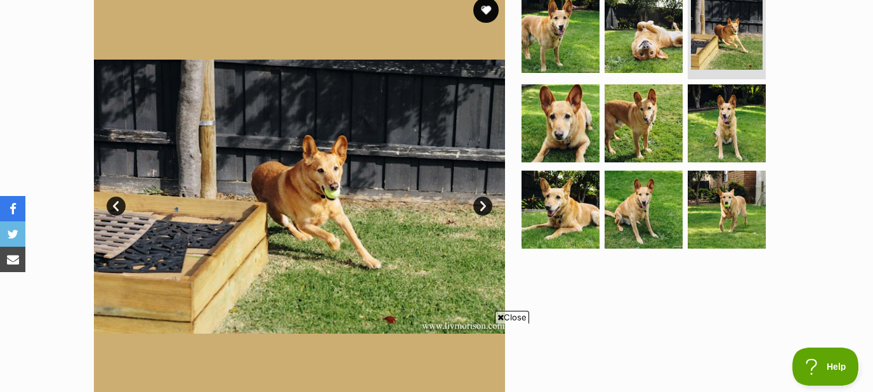
click at [482, 202] on link "Next" at bounding box center [482, 206] width 19 height 19
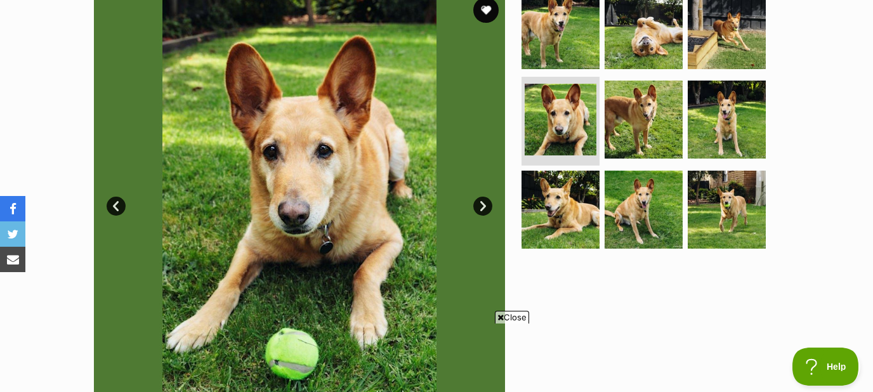
click at [482, 202] on link "Next" at bounding box center [482, 206] width 19 height 19
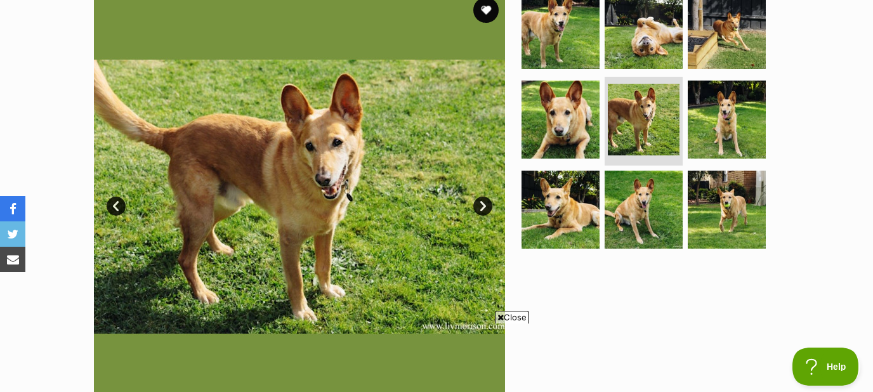
click at [482, 202] on link "Next" at bounding box center [482, 206] width 19 height 19
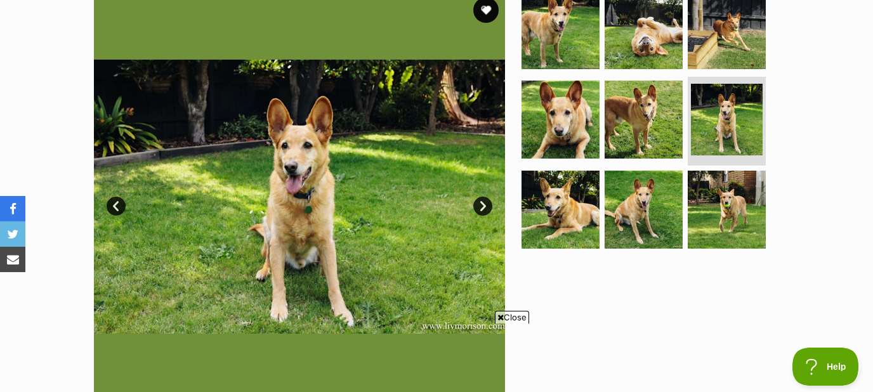
click at [482, 202] on link "Next" at bounding box center [482, 206] width 19 height 19
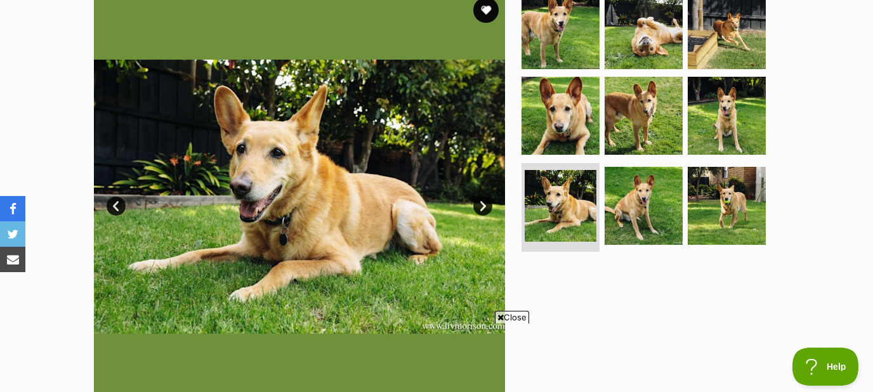
click at [482, 202] on link "Next" at bounding box center [482, 206] width 19 height 19
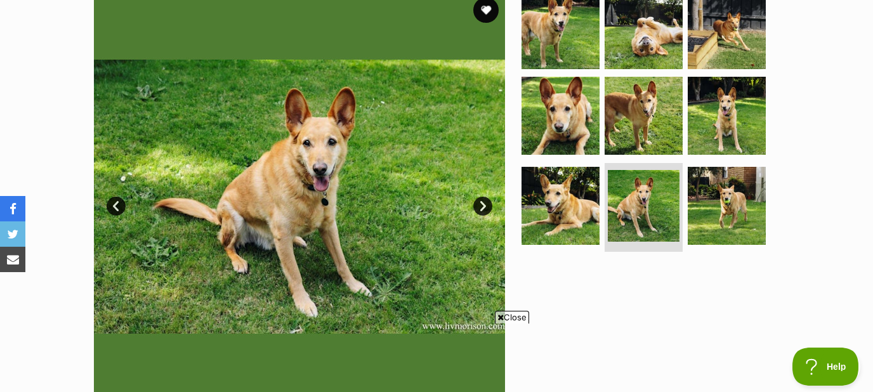
click at [482, 202] on link "Next" at bounding box center [482, 206] width 19 height 19
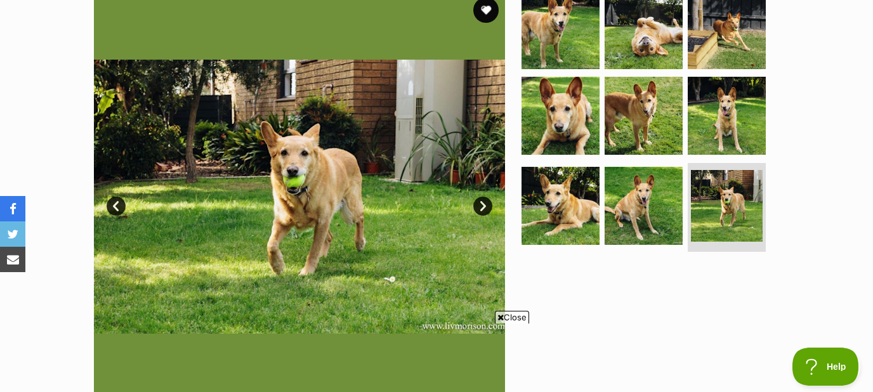
click at [482, 203] on link "Next" at bounding box center [482, 206] width 19 height 19
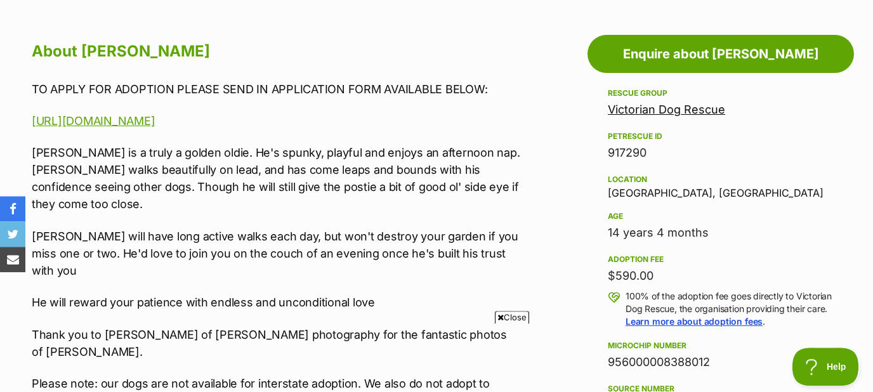
scroll to position [682, 0]
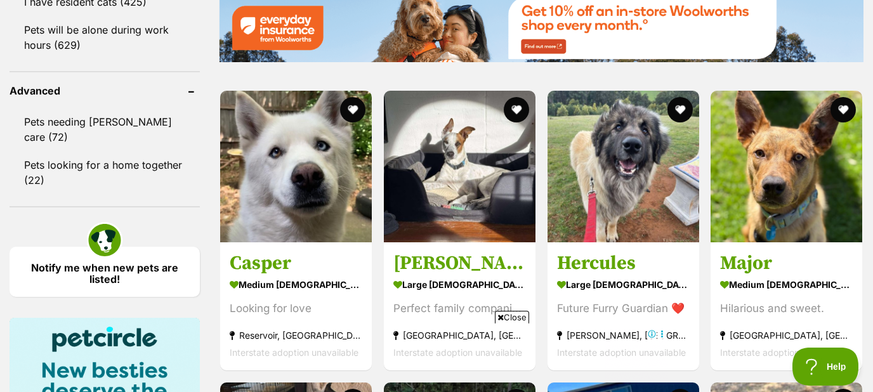
scroll to position [1648, 0]
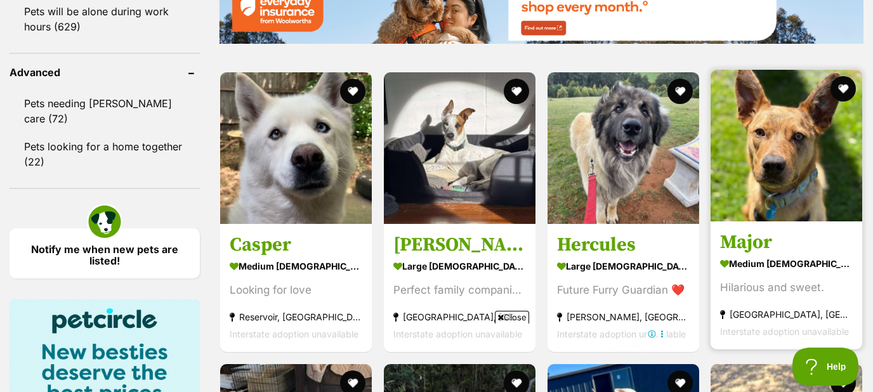
click at [792, 158] on img at bounding box center [787, 146] width 152 height 152
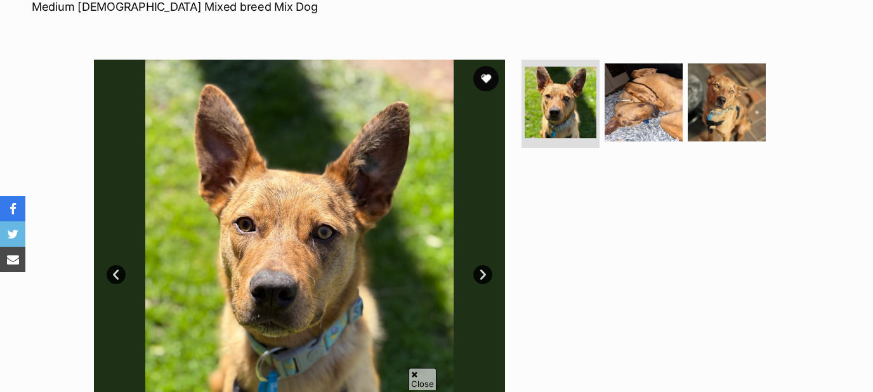
scroll to position [273, 0]
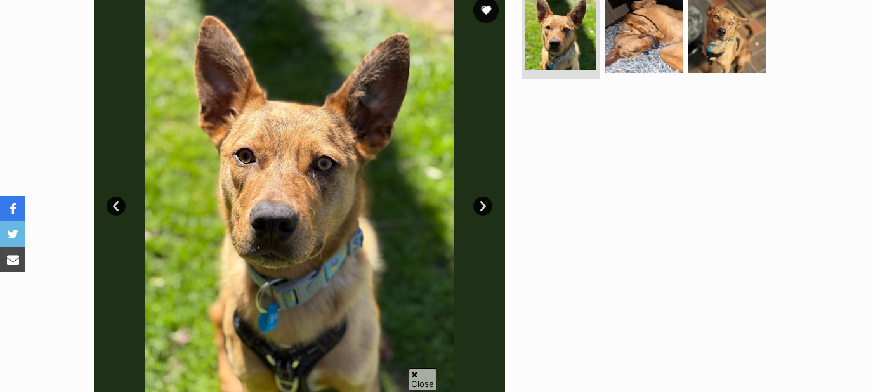
click at [480, 202] on link "Next" at bounding box center [482, 206] width 19 height 19
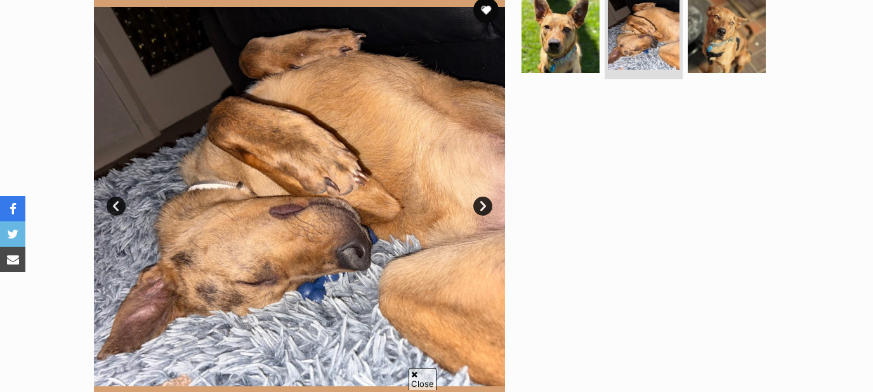
scroll to position [0, 0]
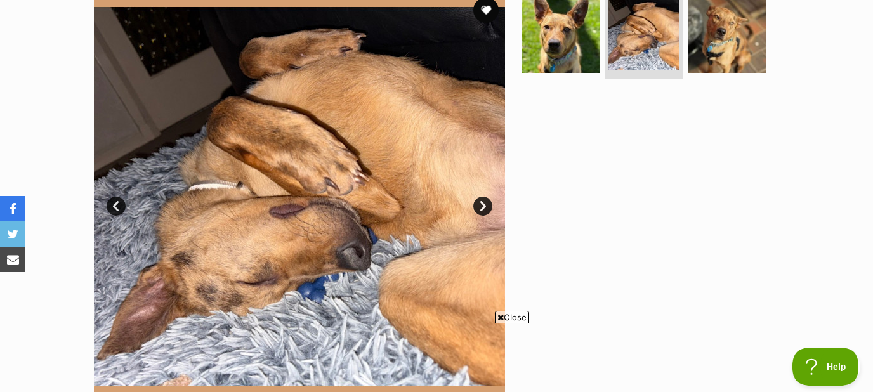
click at [480, 202] on link "Next" at bounding box center [482, 206] width 19 height 19
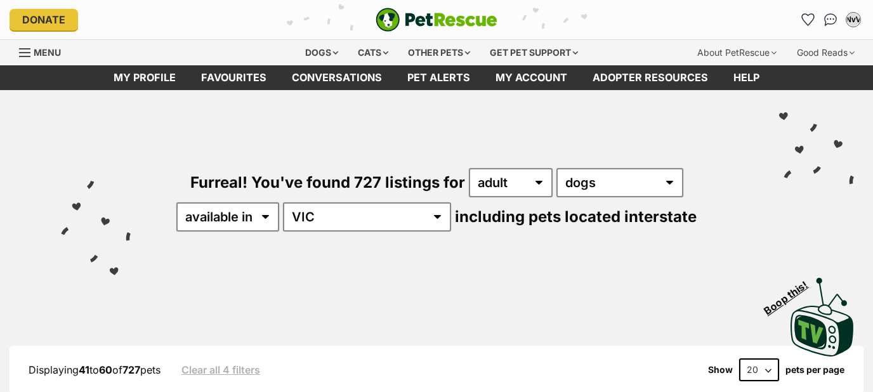
scroll to position [1648, 0]
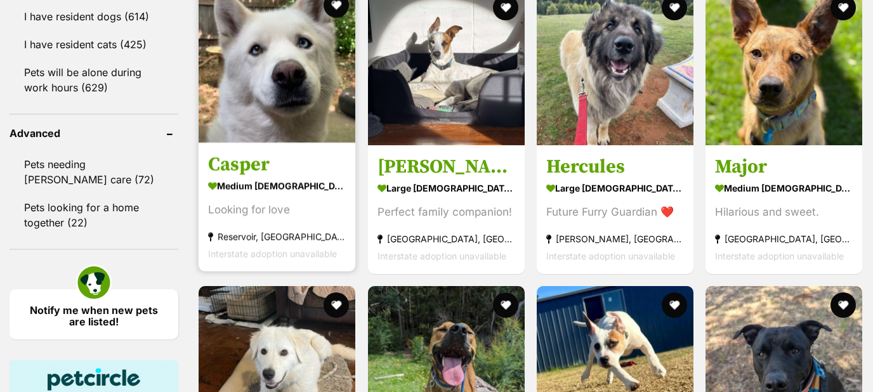
click at [270, 106] on img at bounding box center [277, 64] width 157 height 157
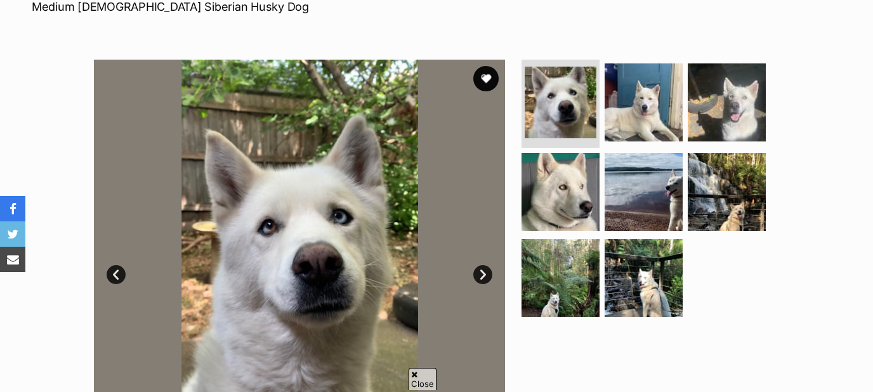
scroll to position [273, 0]
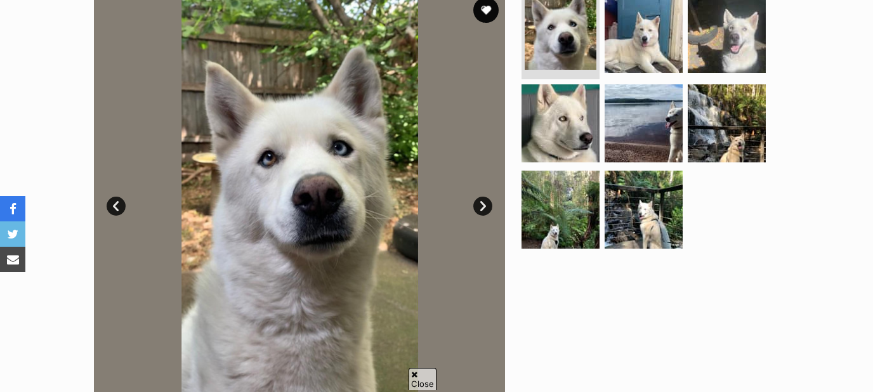
click at [485, 201] on link "Next" at bounding box center [482, 206] width 19 height 19
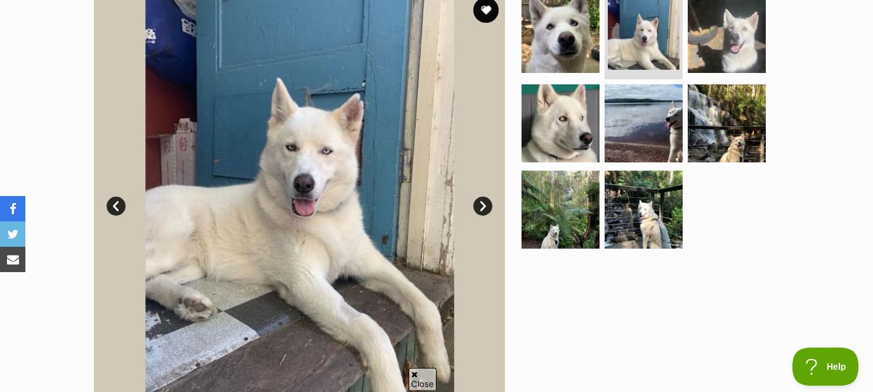
scroll to position [0, 0]
click at [482, 205] on link "Next" at bounding box center [482, 206] width 19 height 19
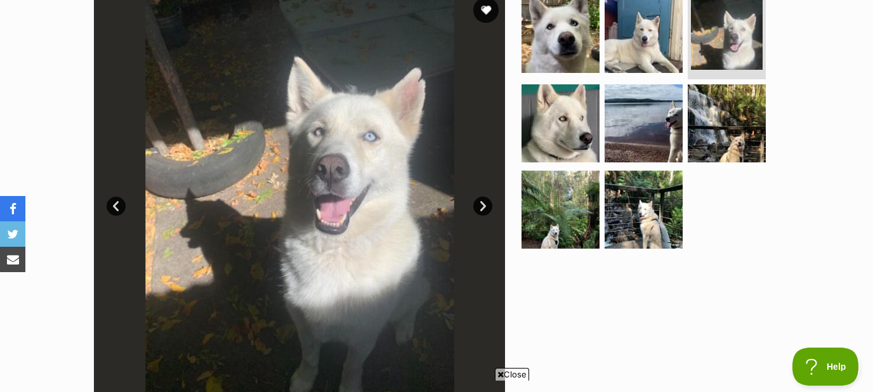
click at [482, 205] on link "Next" at bounding box center [482, 206] width 19 height 19
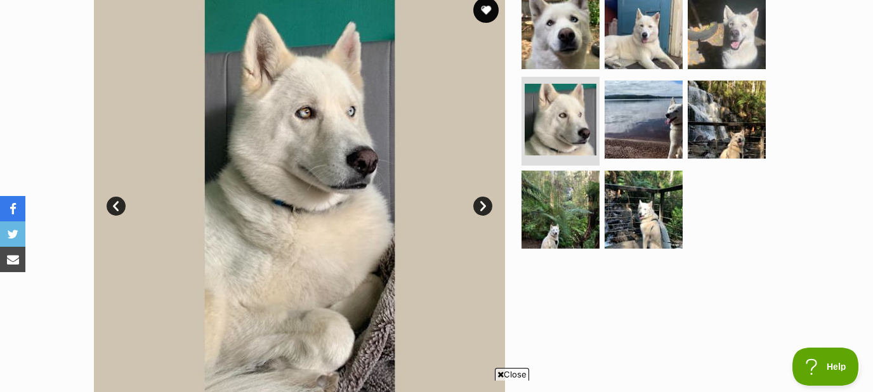
click at [482, 205] on link "Next" at bounding box center [482, 206] width 19 height 19
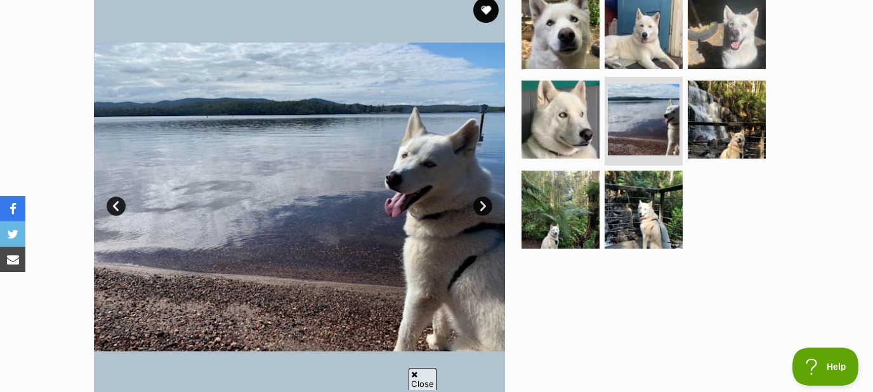
click at [482, 205] on link "Next" at bounding box center [482, 206] width 19 height 19
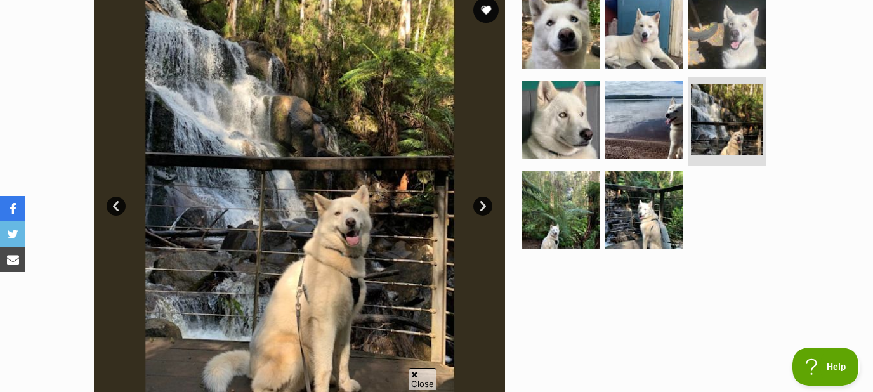
click at [482, 205] on link "Next" at bounding box center [482, 206] width 19 height 19
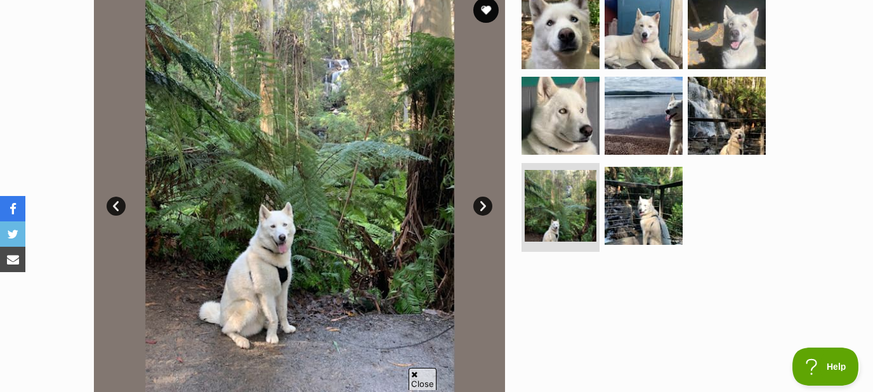
click at [482, 205] on link "Next" at bounding box center [482, 206] width 19 height 19
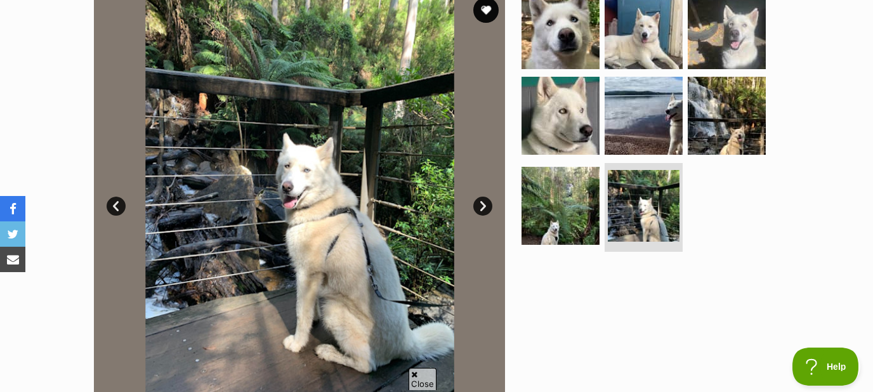
click at [482, 205] on link "Next" at bounding box center [482, 206] width 19 height 19
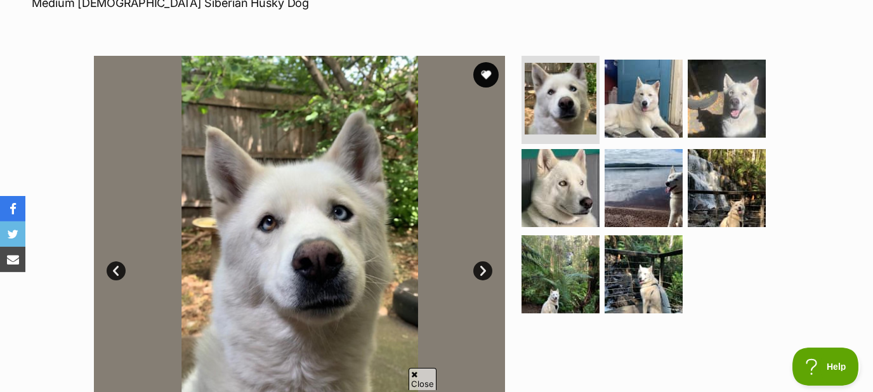
scroll to position [204, 0]
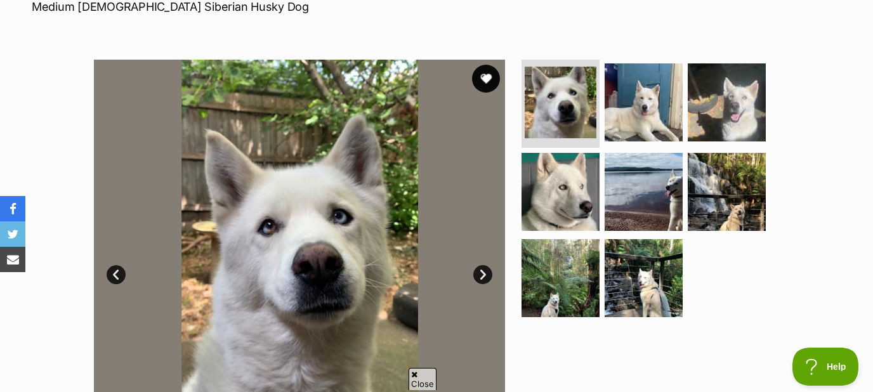
click at [485, 73] on button "favourite" at bounding box center [486, 79] width 28 height 28
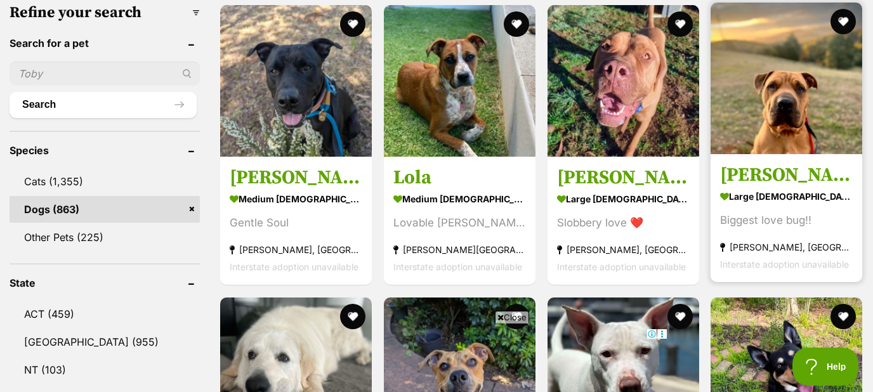
click at [771, 99] on img at bounding box center [787, 79] width 152 height 152
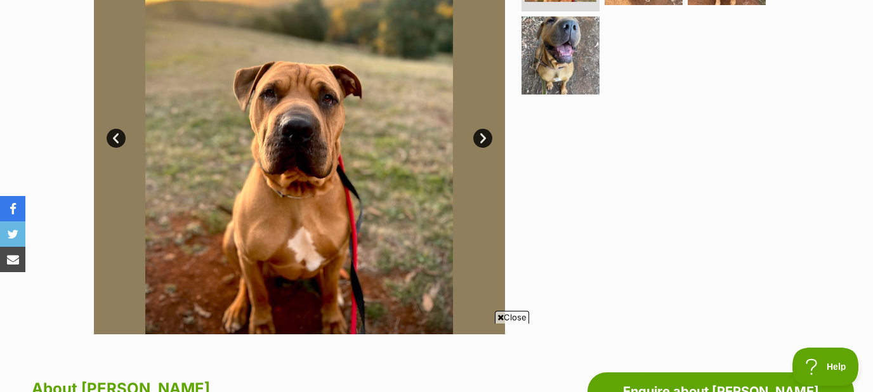
click at [478, 137] on link "Next" at bounding box center [482, 138] width 19 height 19
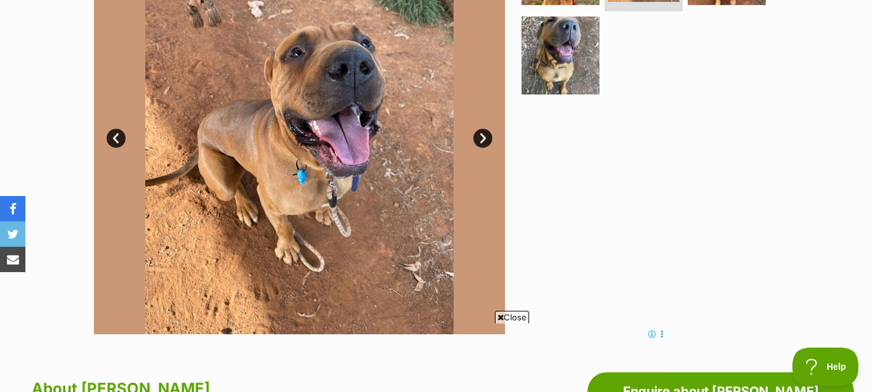
click at [481, 137] on link "Next" at bounding box center [482, 138] width 19 height 19
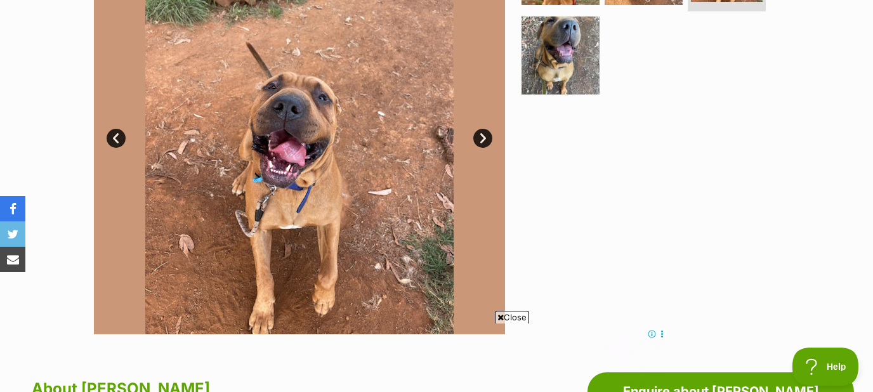
click at [481, 137] on link "Next" at bounding box center [482, 138] width 19 height 19
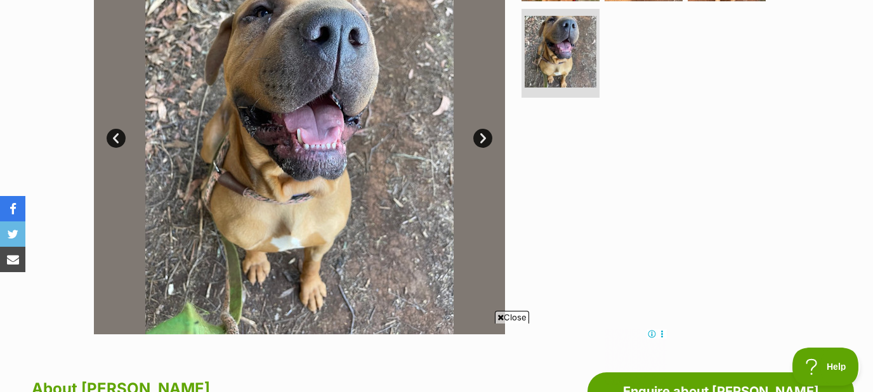
click at [481, 137] on link "Next" at bounding box center [482, 138] width 19 height 19
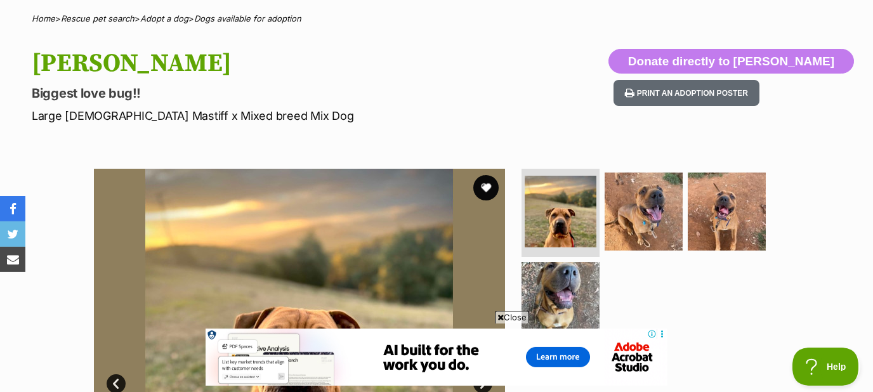
scroll to position [68, 0]
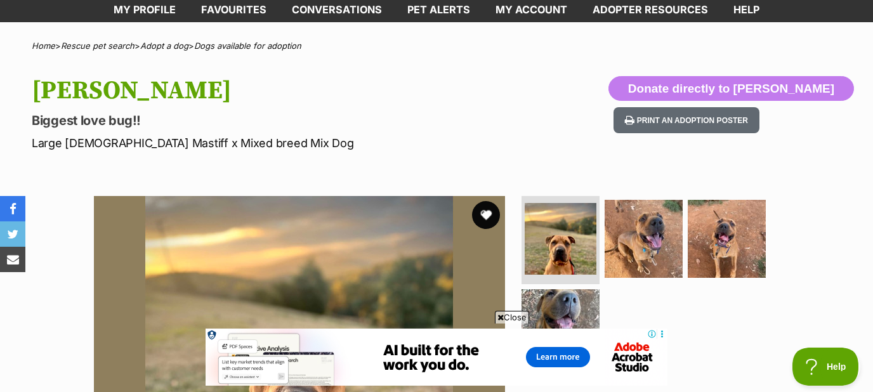
click at [487, 220] on button "favourite" at bounding box center [486, 215] width 28 height 28
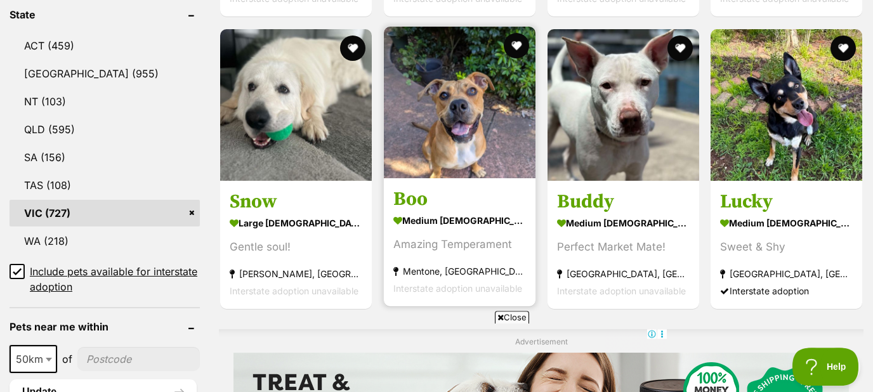
scroll to position [682, 0]
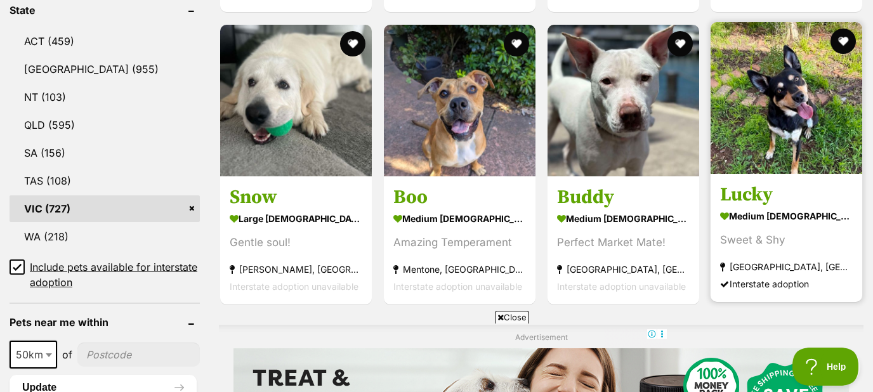
click at [794, 121] on img at bounding box center [787, 98] width 152 height 152
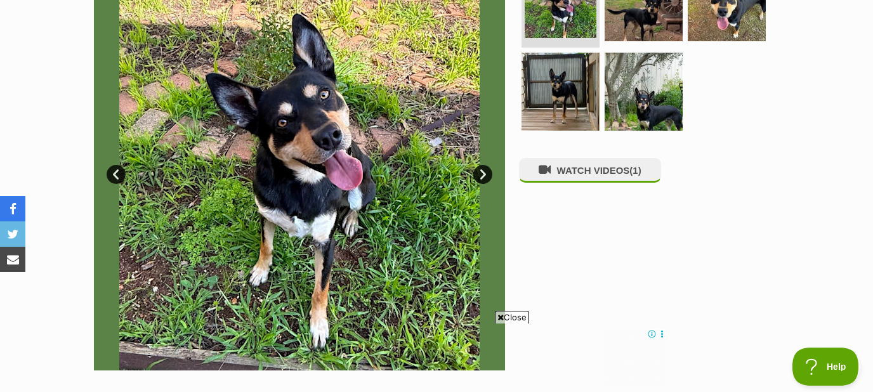
scroll to position [273, 0]
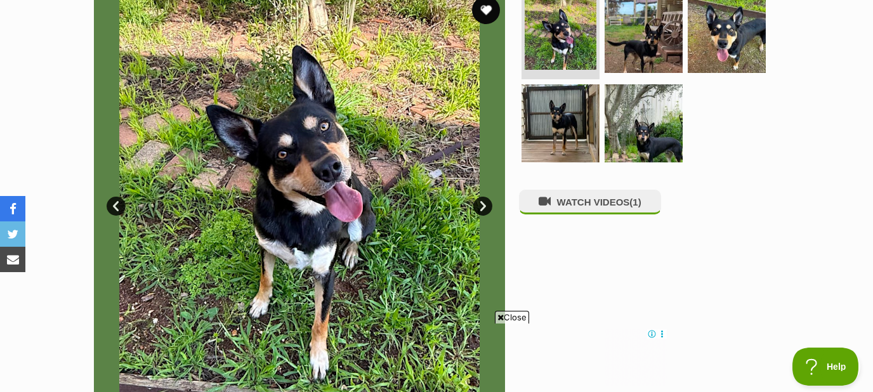
click at [492, 10] on button "favourite" at bounding box center [486, 10] width 28 height 28
click at [485, 203] on link "Next" at bounding box center [482, 206] width 19 height 19
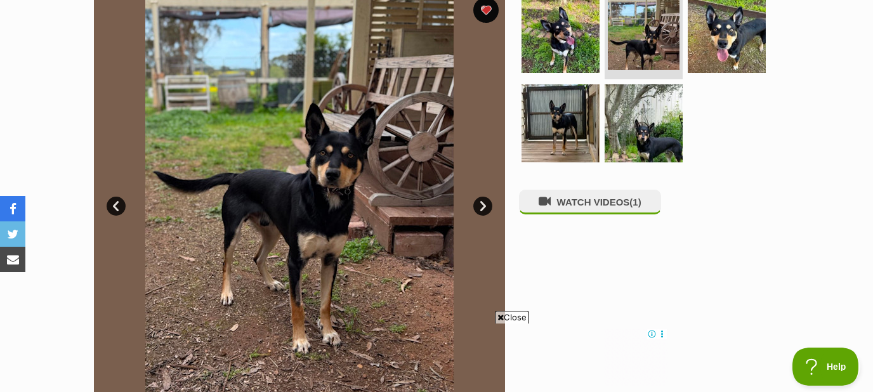
click at [484, 203] on link "Next" at bounding box center [482, 206] width 19 height 19
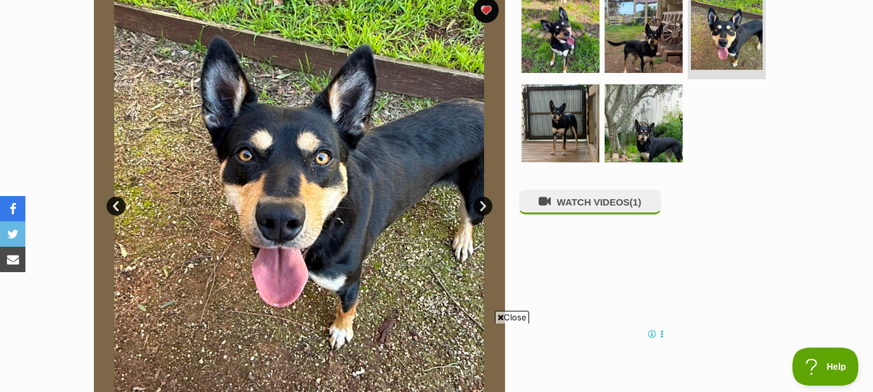
click at [484, 203] on link "Next" at bounding box center [482, 206] width 19 height 19
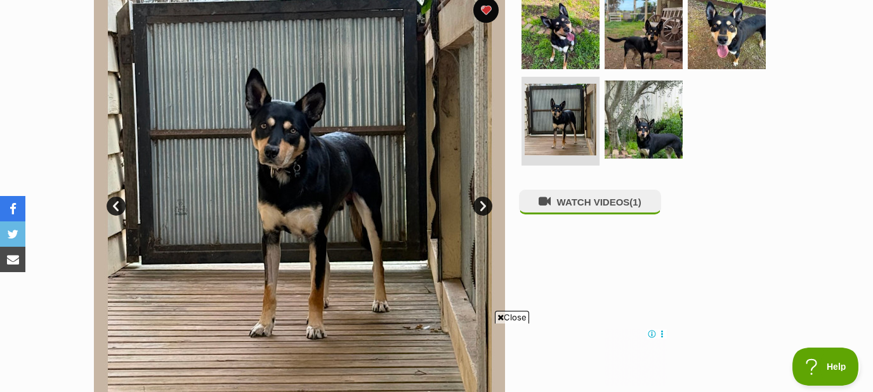
click at [484, 203] on link "Next" at bounding box center [482, 206] width 19 height 19
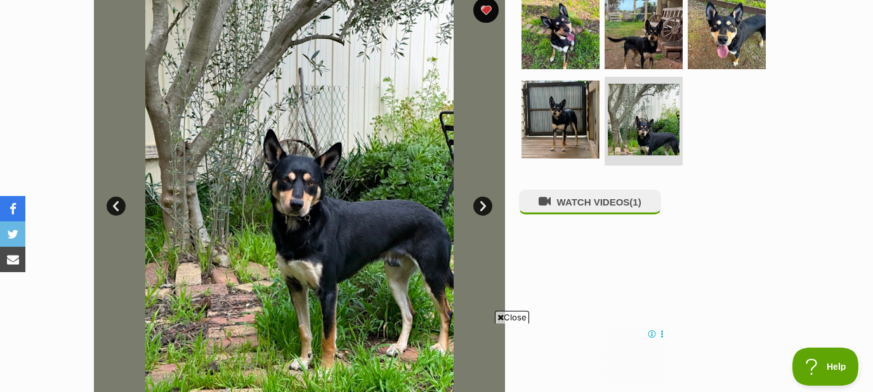
click at [484, 203] on link "Next" at bounding box center [482, 206] width 19 height 19
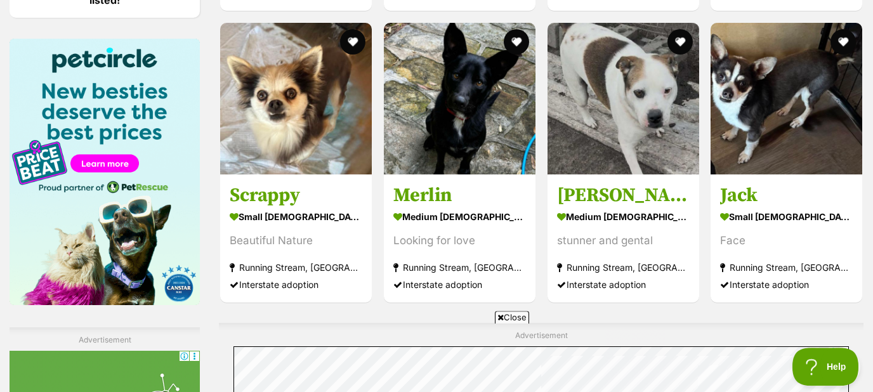
scroll to position [1910, 0]
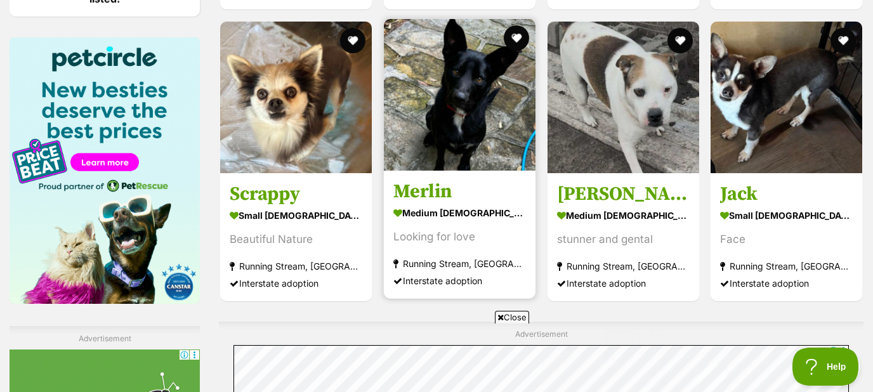
click at [433, 115] on img at bounding box center [460, 95] width 152 height 152
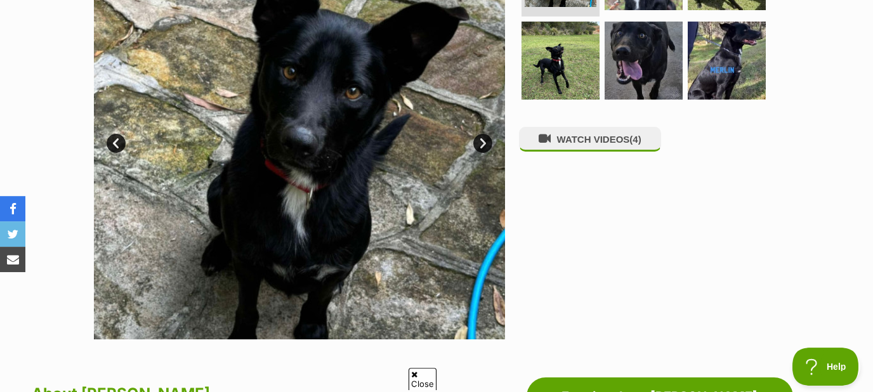
scroll to position [341, 0]
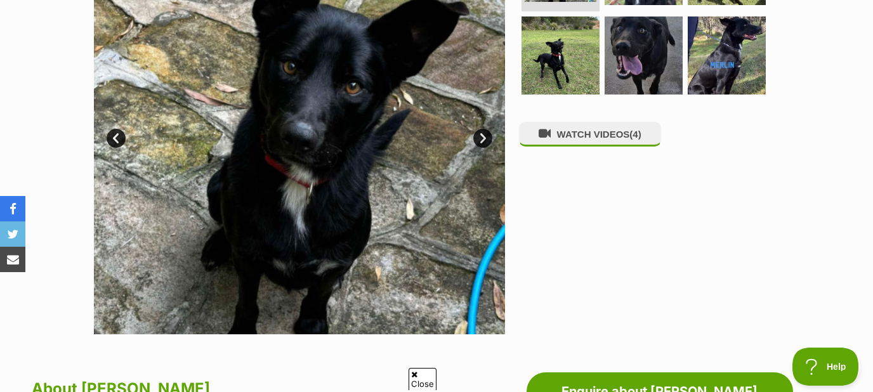
click at [482, 137] on link "Next" at bounding box center [482, 138] width 19 height 19
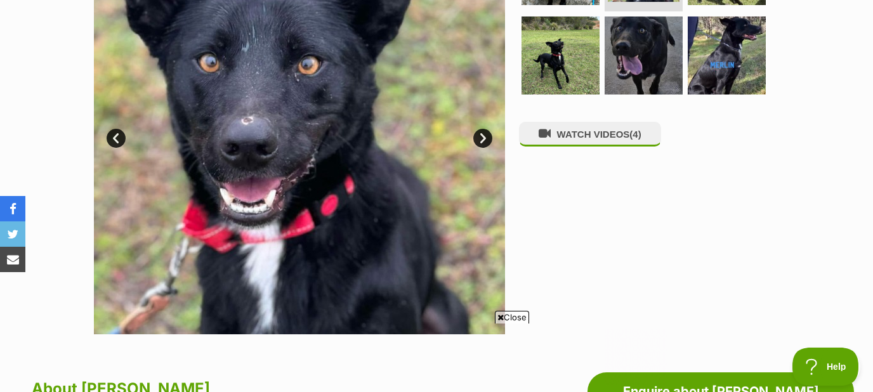
scroll to position [0, 0]
click at [482, 137] on link "Next" at bounding box center [482, 138] width 19 height 19
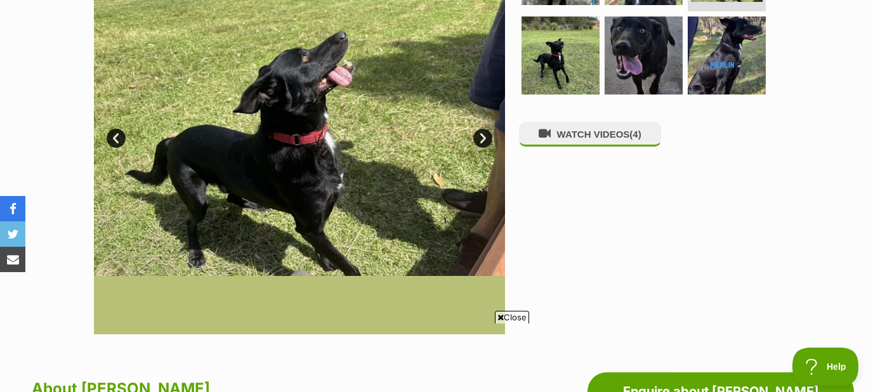
click at [482, 137] on link "Next" at bounding box center [482, 138] width 19 height 19
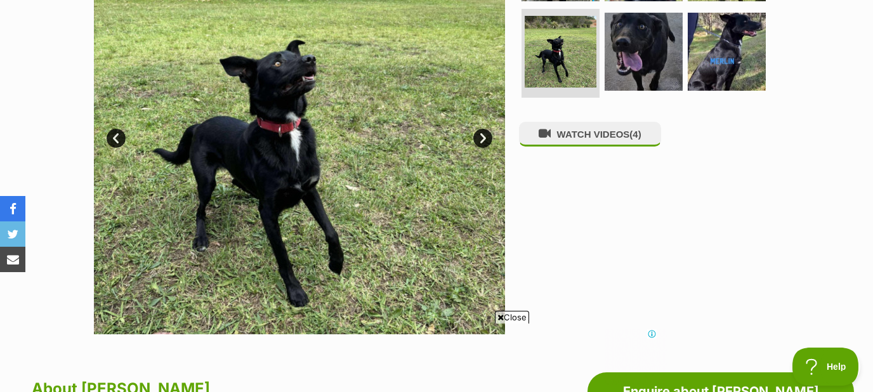
click at [482, 137] on link "Next" at bounding box center [482, 138] width 19 height 19
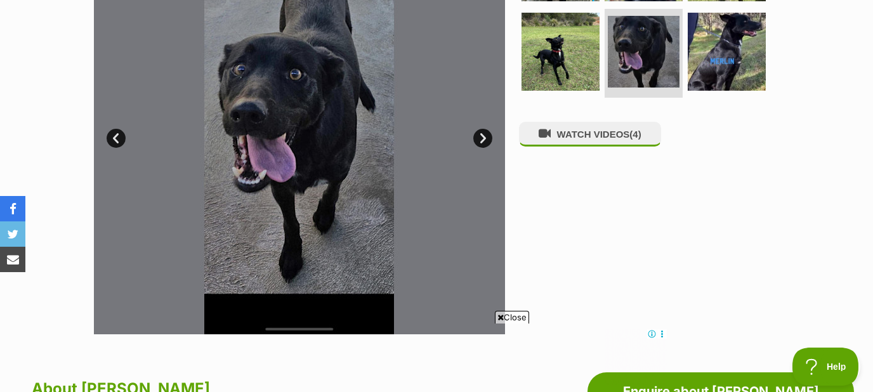
click at [482, 137] on link "Next" at bounding box center [482, 138] width 19 height 19
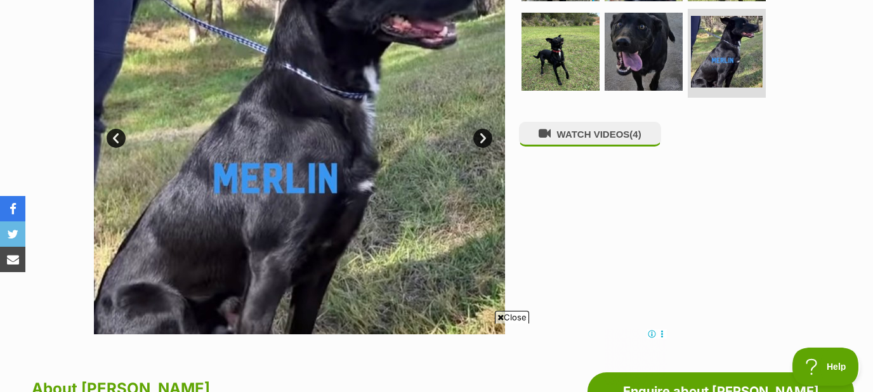
click at [482, 137] on link "Next" at bounding box center [482, 138] width 19 height 19
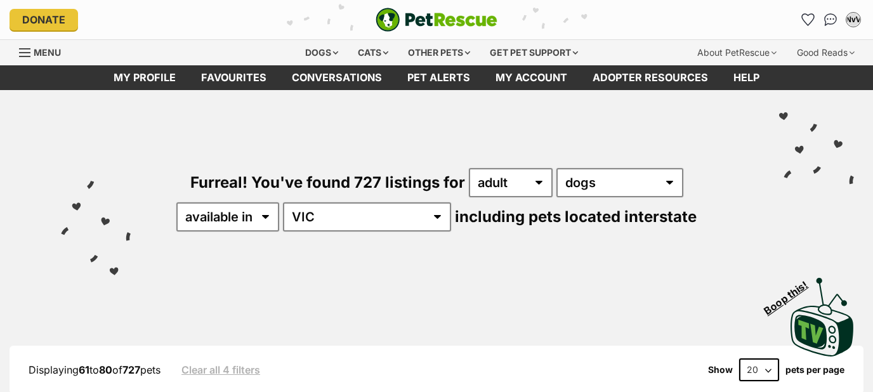
scroll to position [1910, 0]
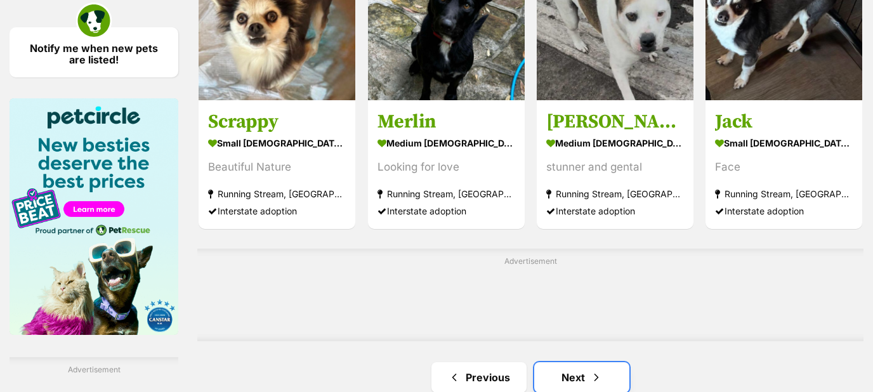
click at [570, 373] on link "Next" at bounding box center [581, 377] width 95 height 30
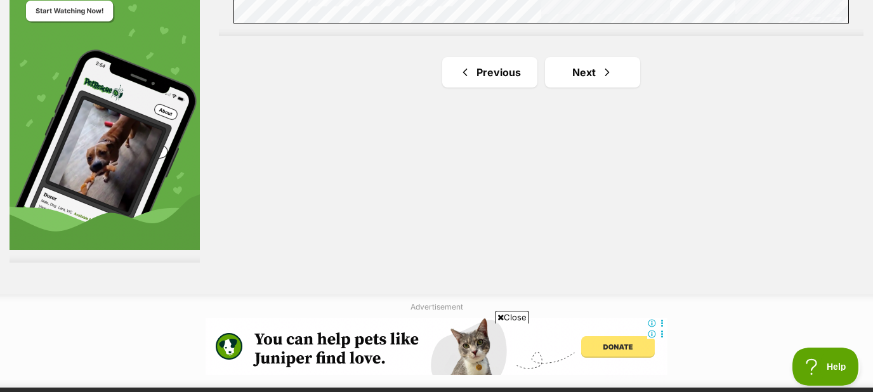
scroll to position [2387, 0]
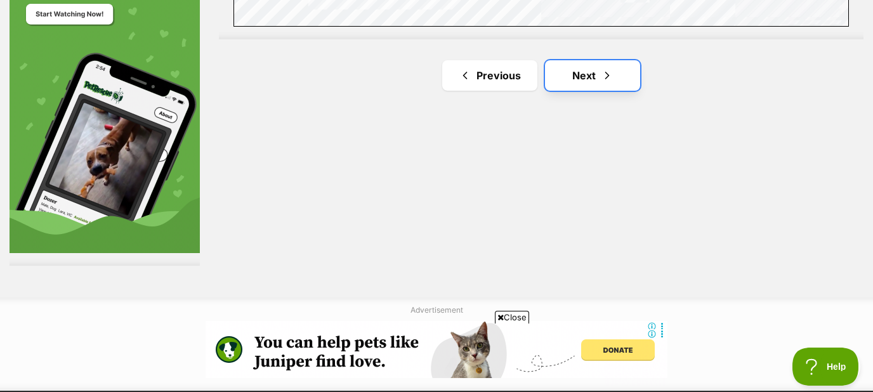
click at [594, 70] on link "Next" at bounding box center [592, 75] width 95 height 30
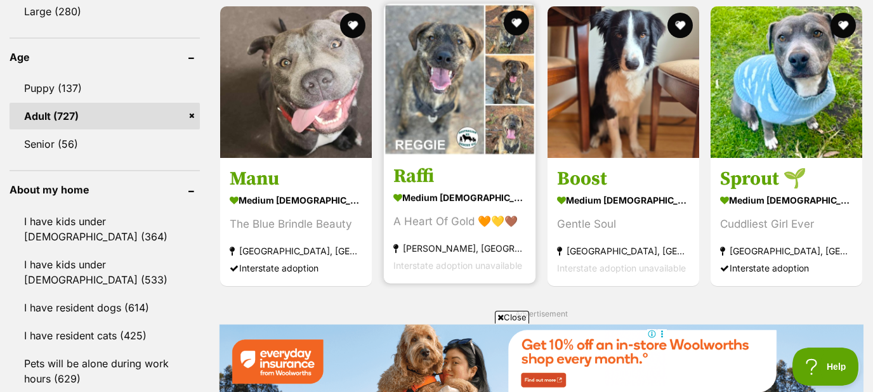
click at [447, 67] on img at bounding box center [460, 80] width 152 height 152
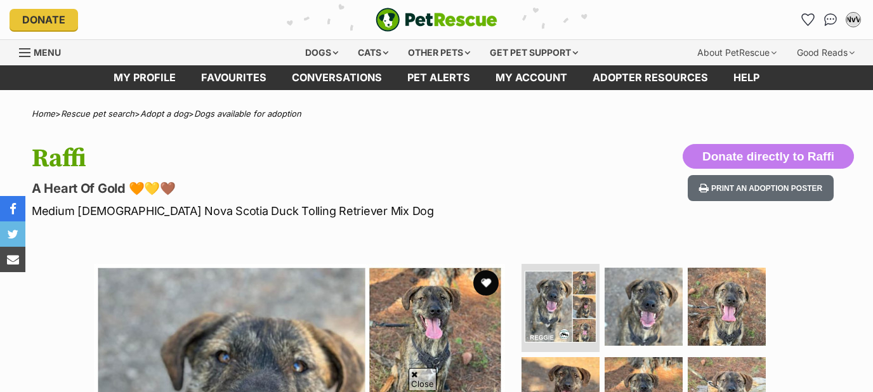
scroll to position [273, 0]
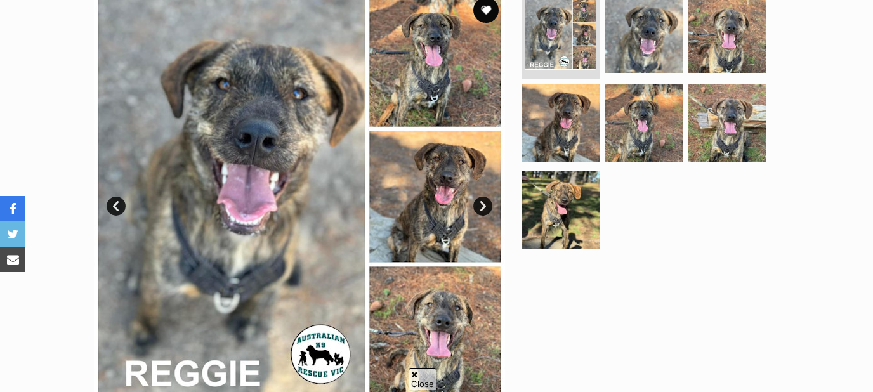
click at [487, 201] on link "Next" at bounding box center [482, 206] width 19 height 19
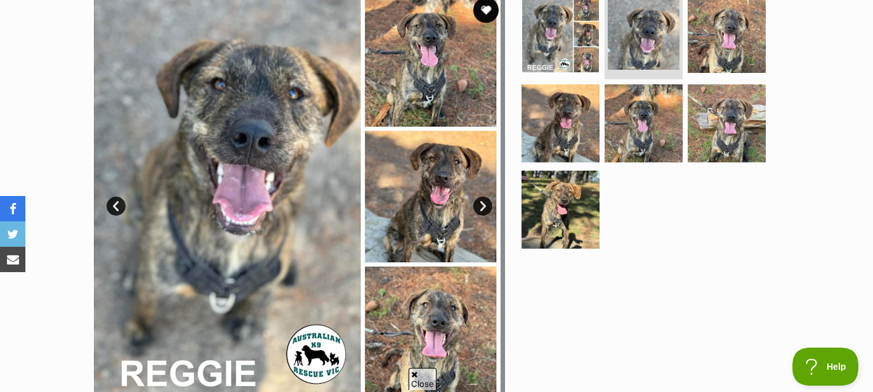
scroll to position [0, 0]
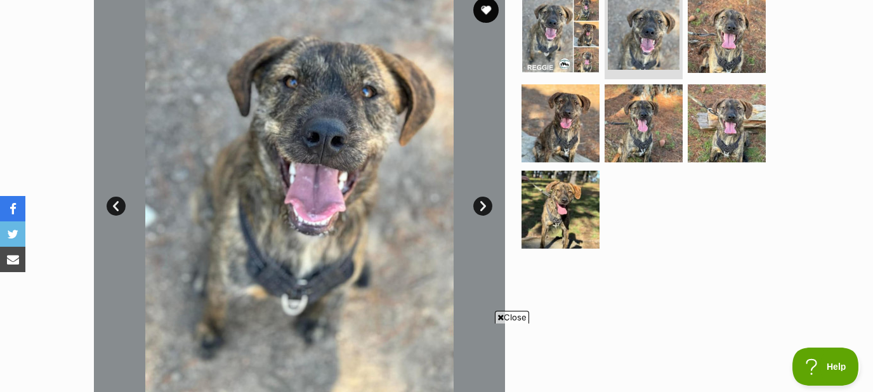
click at [487, 201] on link "Next" at bounding box center [482, 206] width 19 height 19
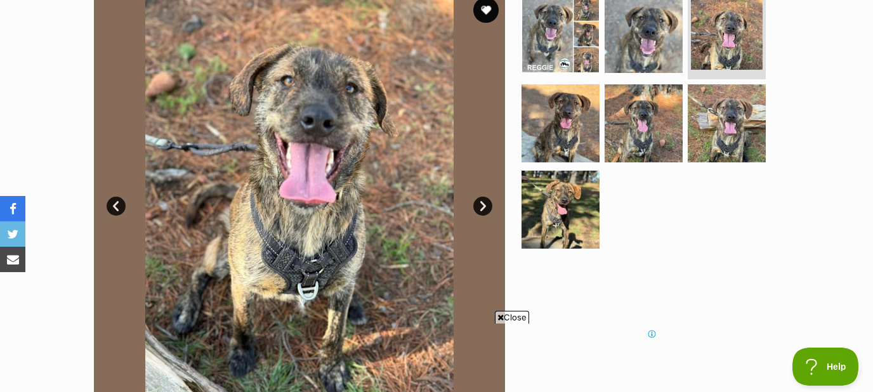
click at [487, 201] on link "Next" at bounding box center [482, 206] width 19 height 19
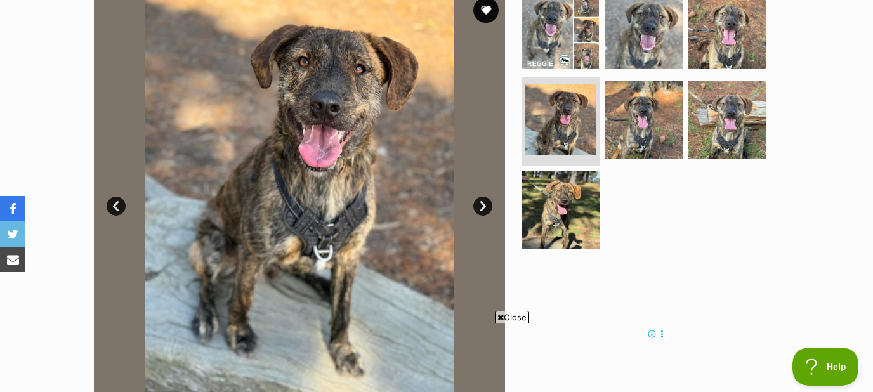
click at [487, 201] on link "Next" at bounding box center [482, 206] width 19 height 19
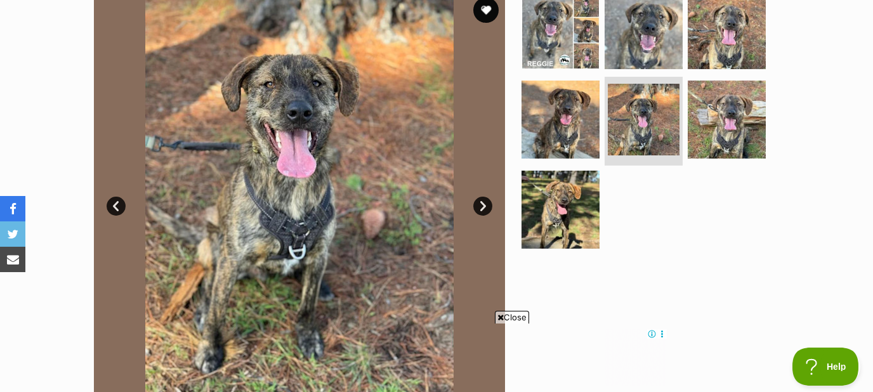
click at [487, 201] on link "Next" at bounding box center [482, 206] width 19 height 19
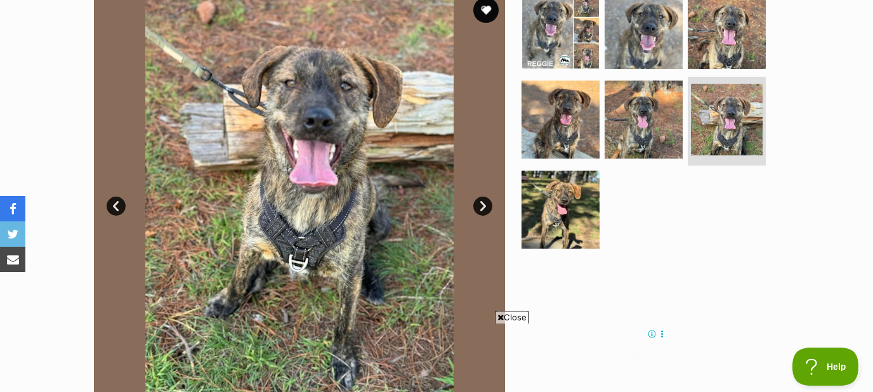
click at [487, 201] on link "Next" at bounding box center [482, 206] width 19 height 19
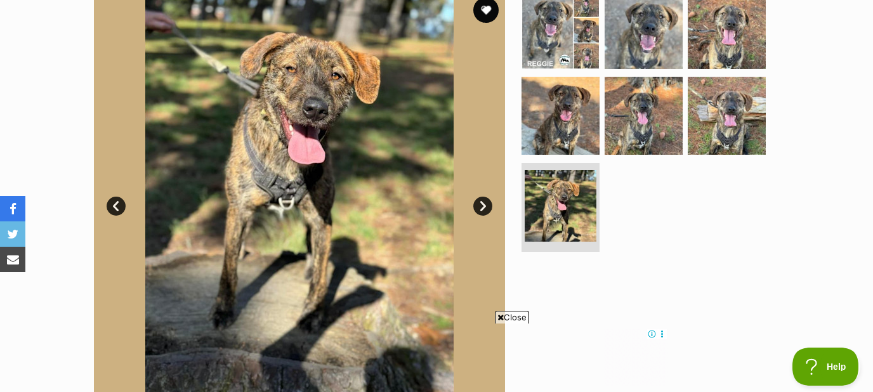
click at [487, 201] on link "Next" at bounding box center [482, 206] width 19 height 19
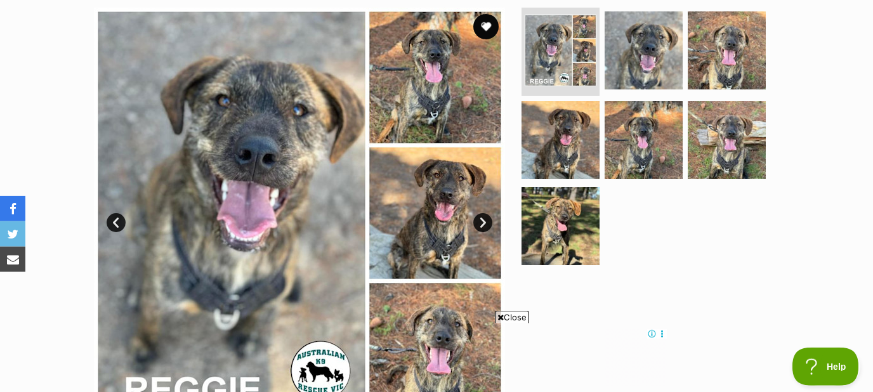
scroll to position [204, 0]
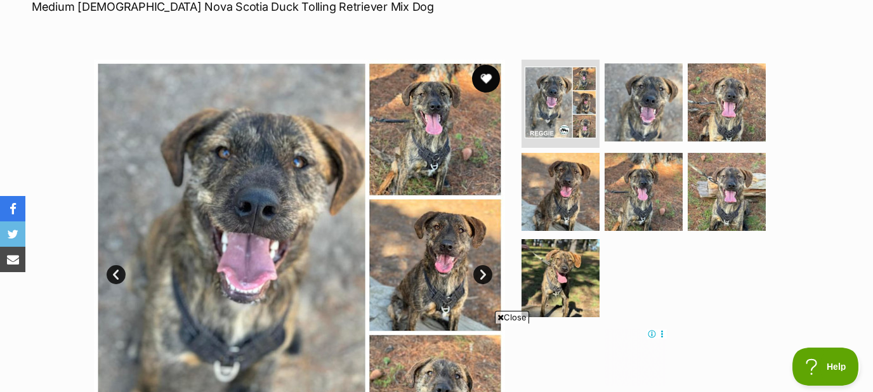
click at [490, 75] on button "favourite" at bounding box center [486, 79] width 28 height 28
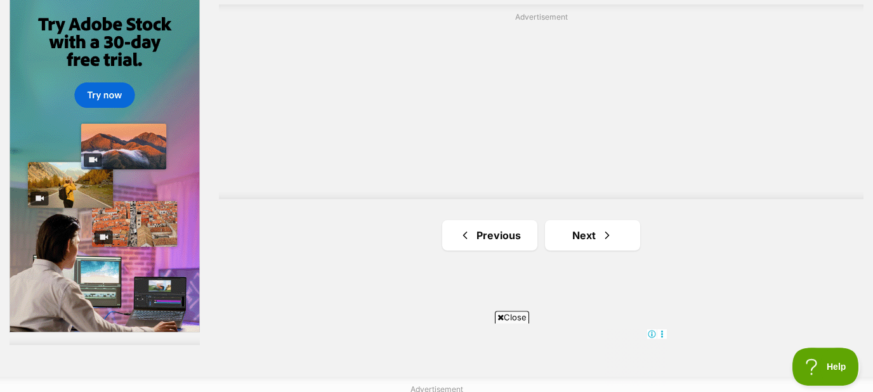
scroll to position [2319, 0]
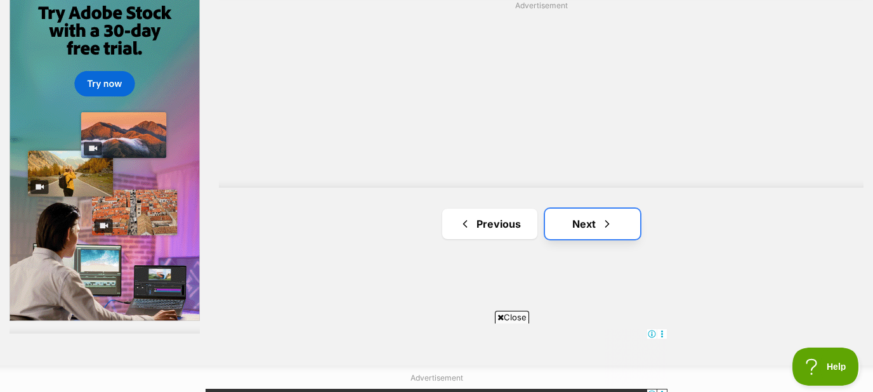
click at [591, 209] on link "Next" at bounding box center [592, 224] width 95 height 30
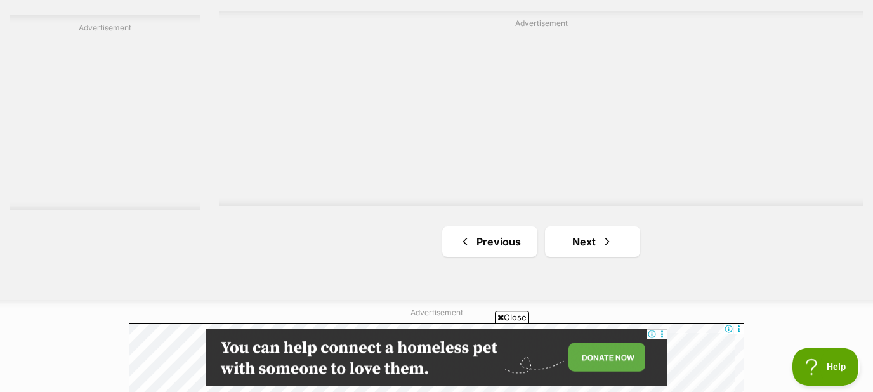
scroll to position [2250, 0]
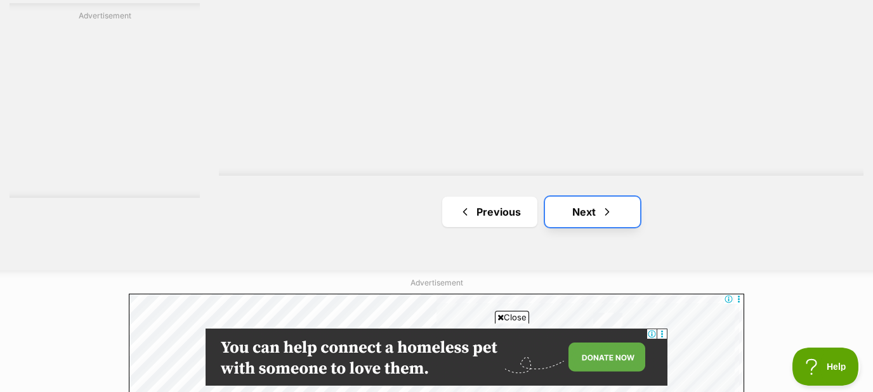
click at [595, 209] on link "Next" at bounding box center [592, 212] width 95 height 30
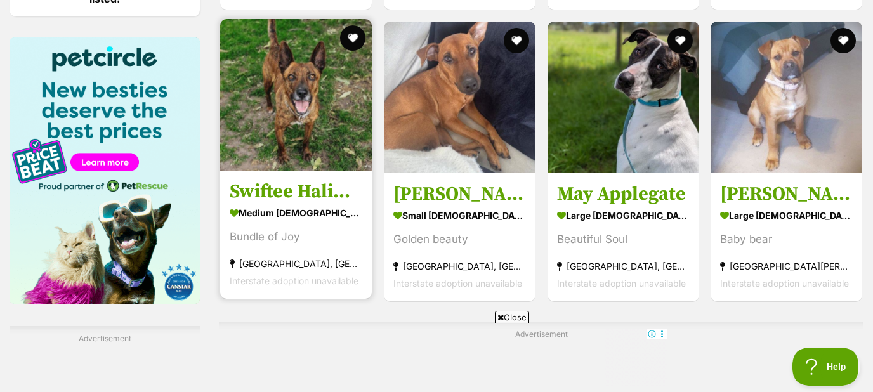
click at [283, 137] on img at bounding box center [296, 95] width 152 height 152
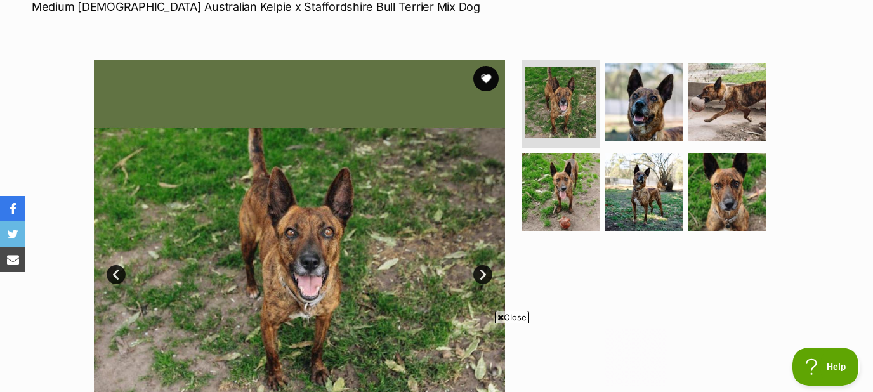
click at [486, 275] on link "Next" at bounding box center [482, 274] width 19 height 19
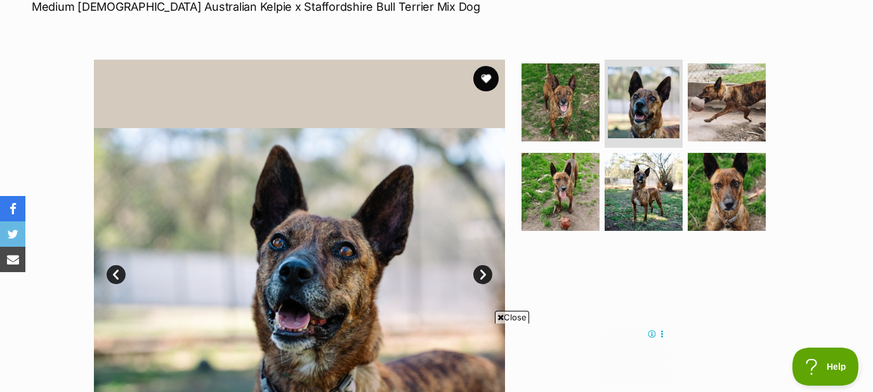
click at [486, 275] on link "Next" at bounding box center [482, 274] width 19 height 19
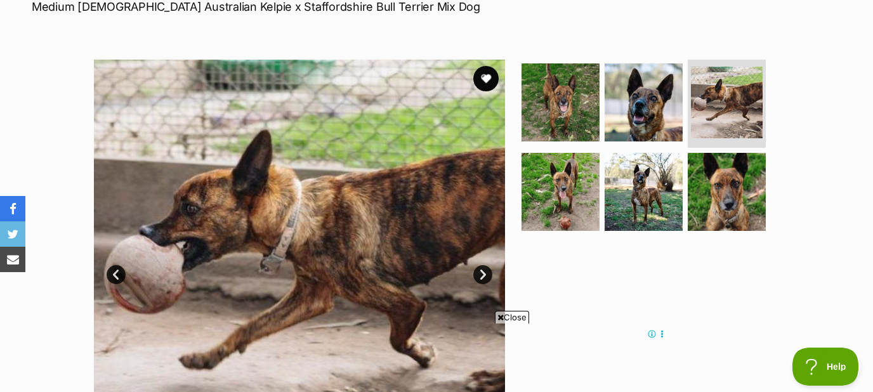
click at [486, 275] on link "Next" at bounding box center [482, 274] width 19 height 19
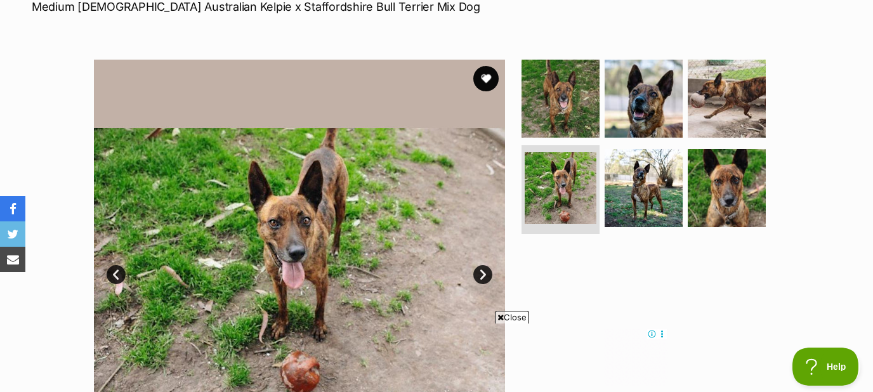
click at [486, 275] on link "Next" at bounding box center [482, 274] width 19 height 19
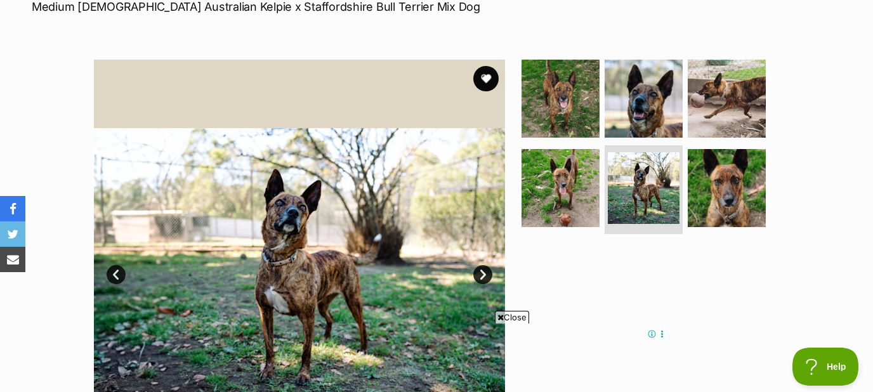
click at [486, 275] on link "Next" at bounding box center [482, 274] width 19 height 19
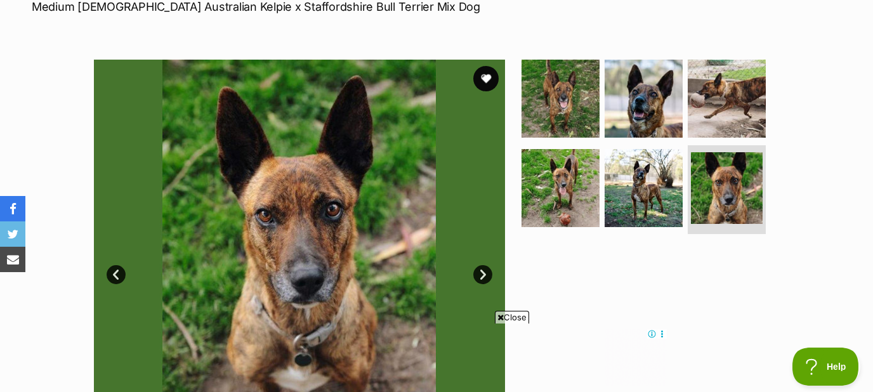
click at [486, 275] on link "Next" at bounding box center [482, 274] width 19 height 19
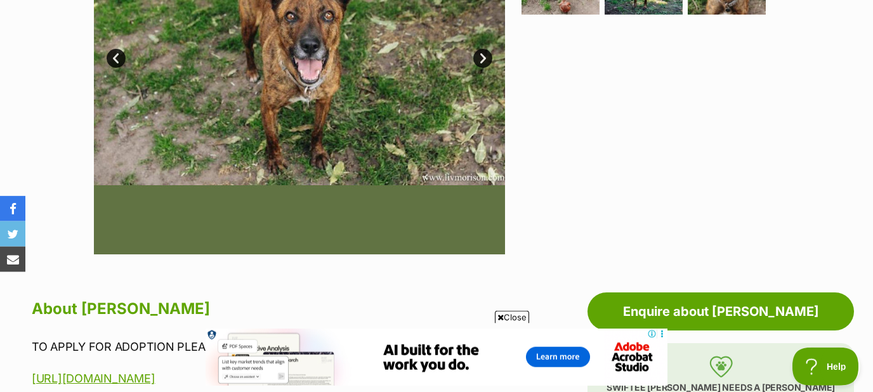
scroll to position [409, 0]
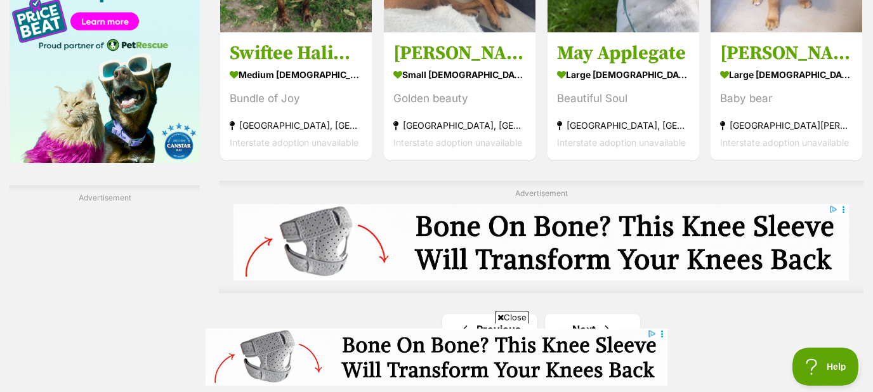
scroll to position [2046, 0]
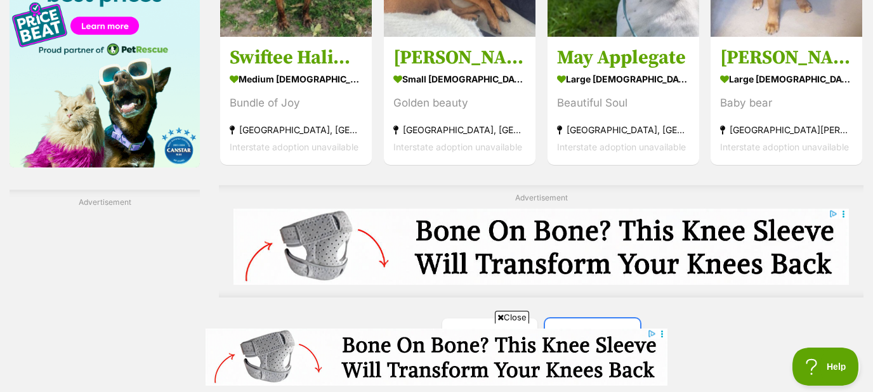
click at [594, 318] on link "Next" at bounding box center [592, 333] width 95 height 30
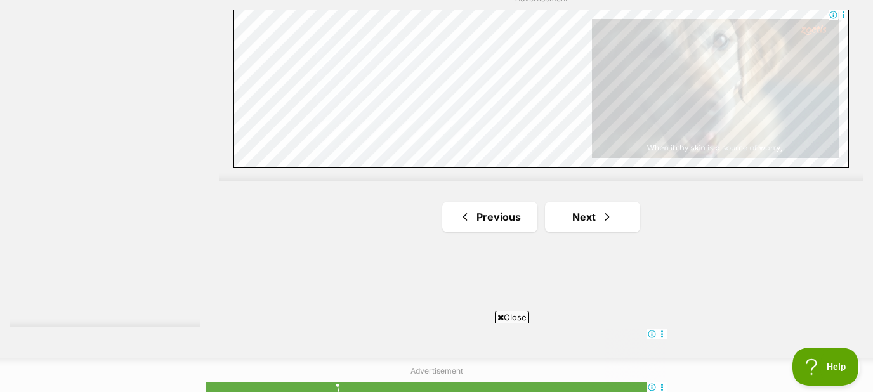
scroll to position [2387, 0]
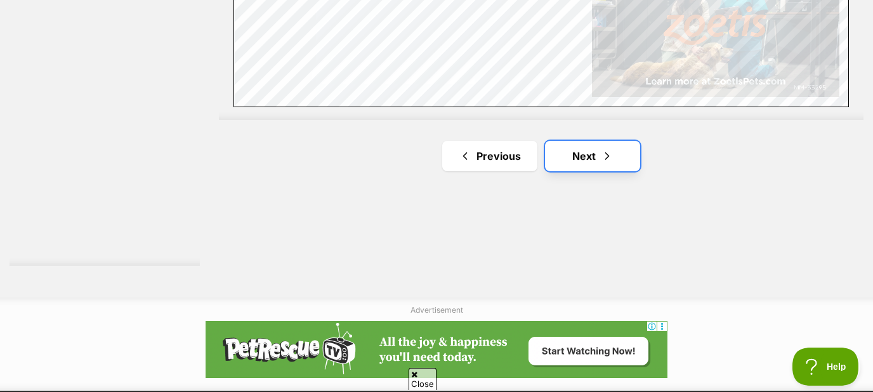
click at [587, 157] on link "Next" at bounding box center [592, 156] width 95 height 30
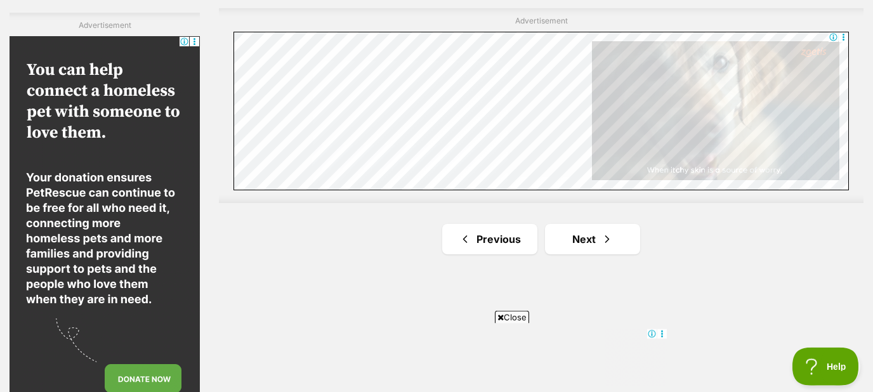
scroll to position [2250, 0]
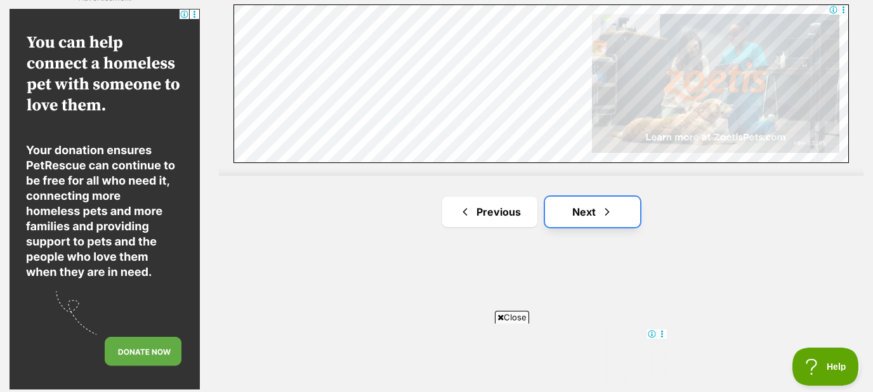
click at [586, 205] on link "Next" at bounding box center [592, 212] width 95 height 30
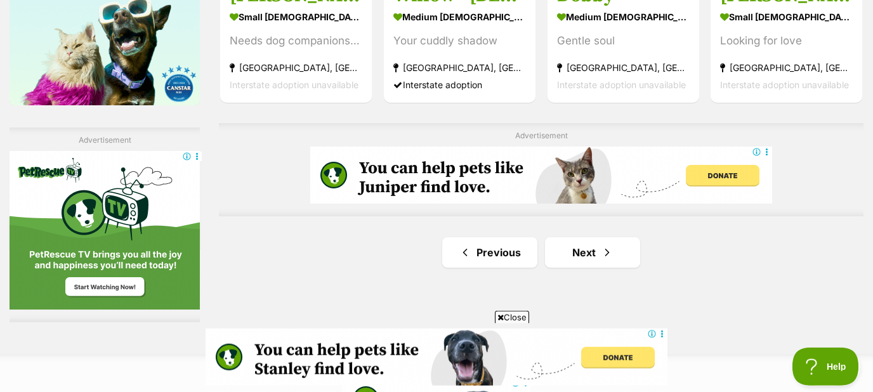
scroll to position [2114, 0]
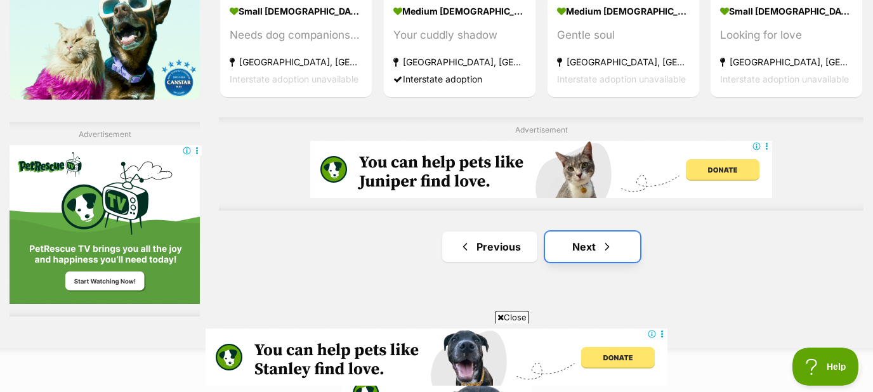
click at [587, 245] on link "Next" at bounding box center [592, 247] width 95 height 30
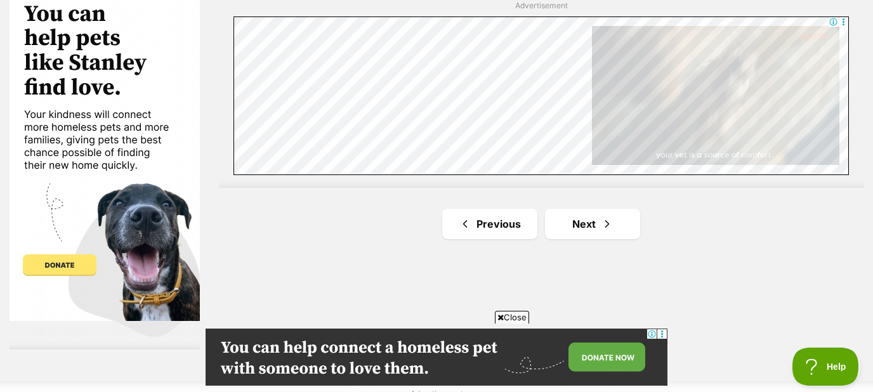
scroll to position [2387, 0]
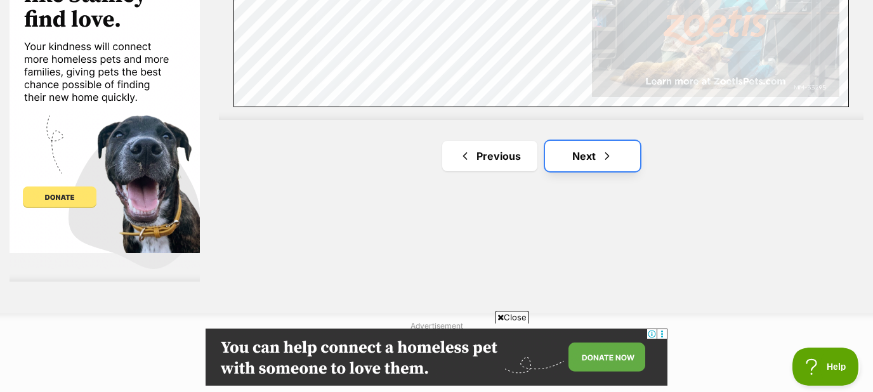
click at [582, 150] on link "Next" at bounding box center [592, 156] width 95 height 30
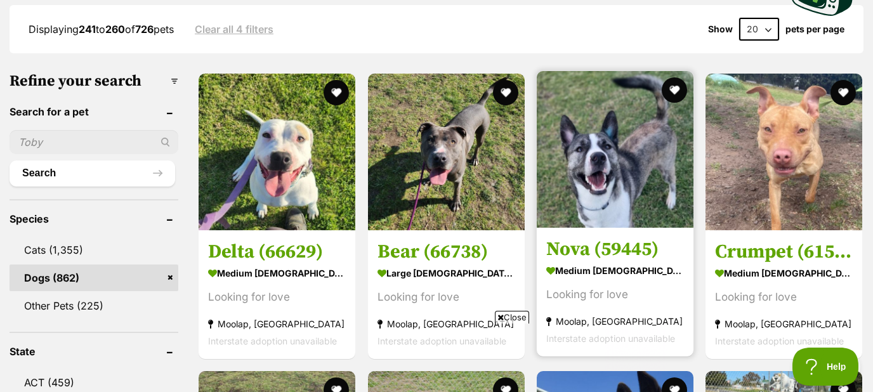
click at [600, 186] on img at bounding box center [615, 149] width 157 height 157
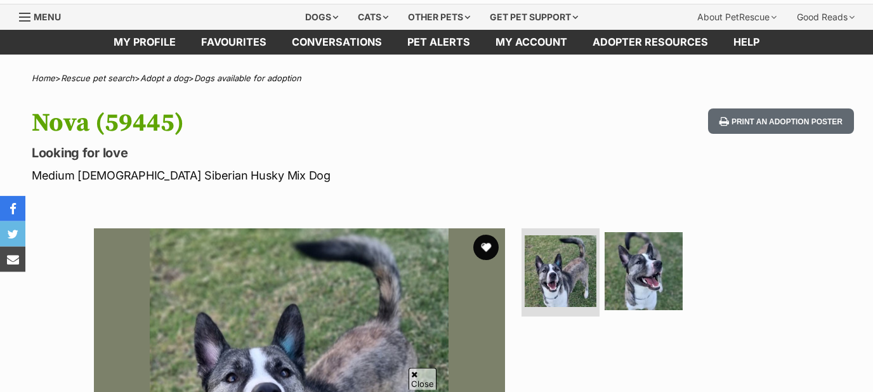
scroll to position [204, 0]
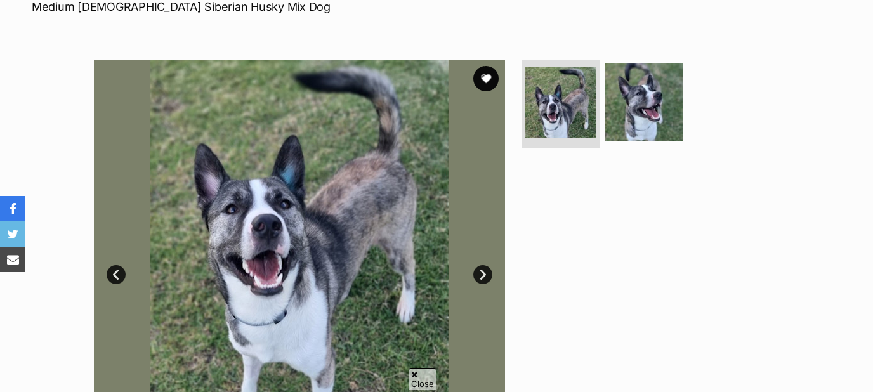
click at [481, 277] on link "Next" at bounding box center [482, 274] width 19 height 19
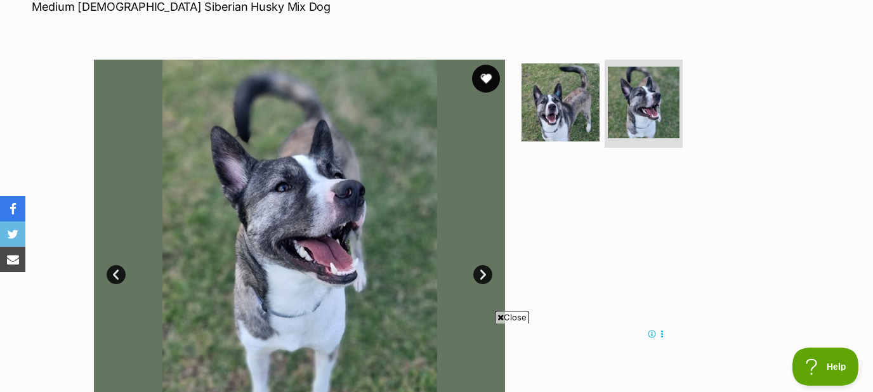
click at [490, 67] on button "favourite" at bounding box center [486, 79] width 28 height 28
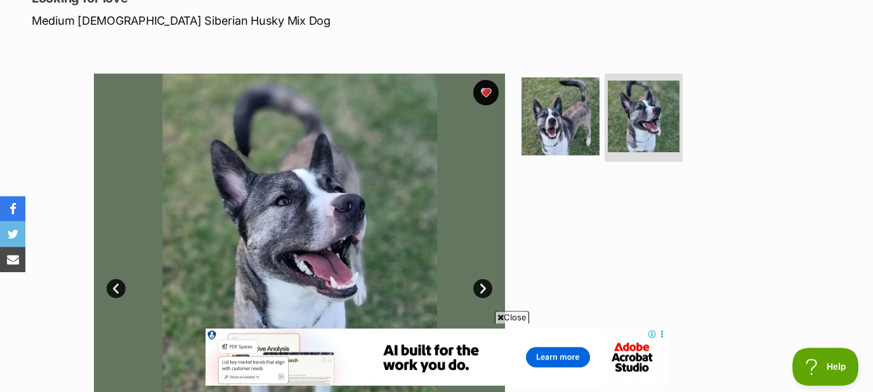
scroll to position [136, 0]
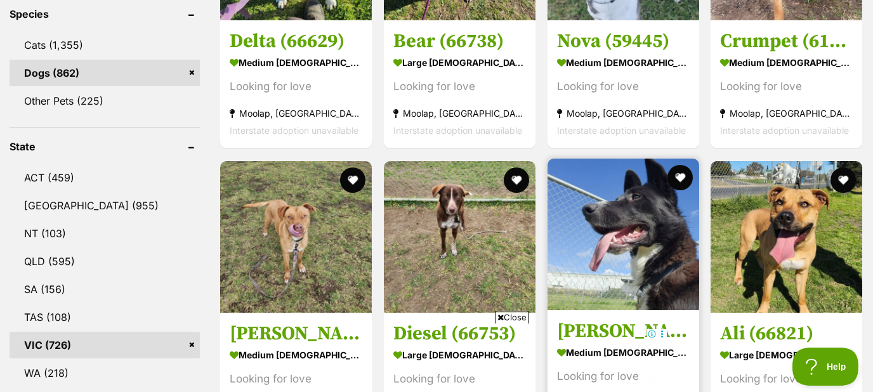
click at [612, 259] on img at bounding box center [623, 235] width 152 height 152
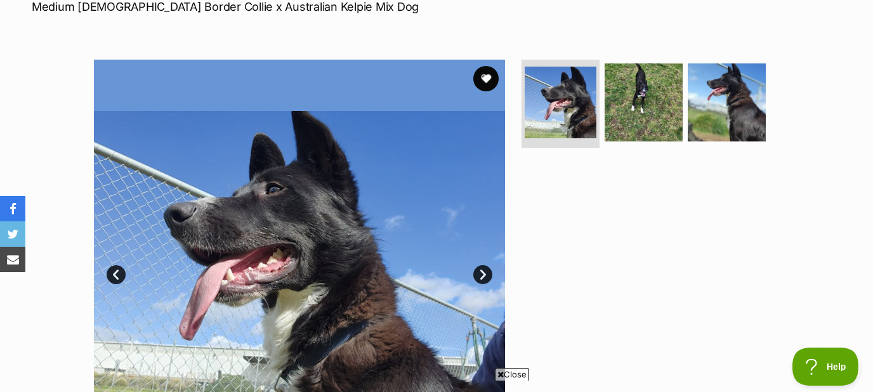
click at [482, 277] on link "Next" at bounding box center [482, 274] width 19 height 19
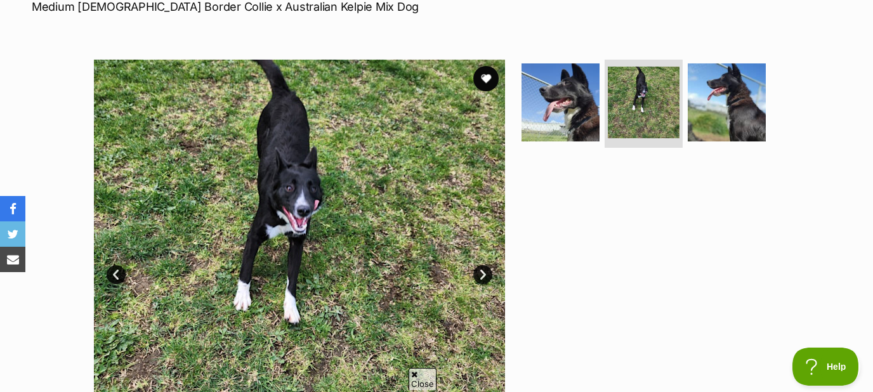
click at [482, 277] on link "Next" at bounding box center [482, 274] width 19 height 19
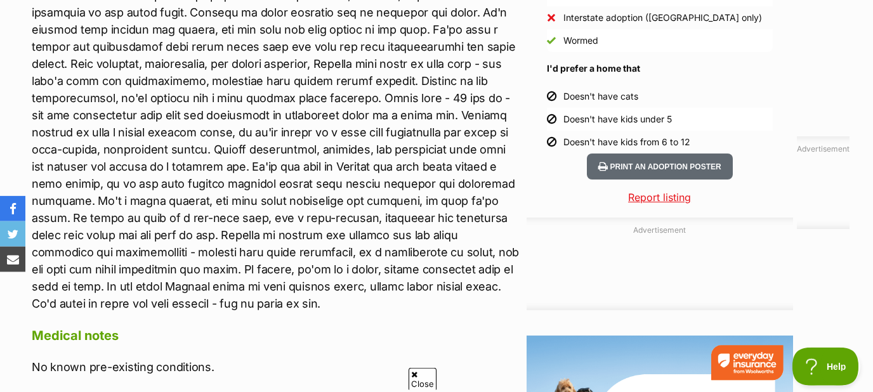
scroll to position [1295, 0]
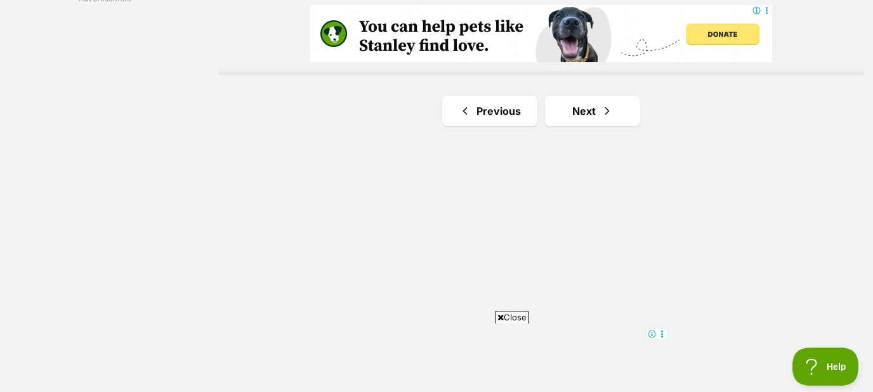
scroll to position [2319, 0]
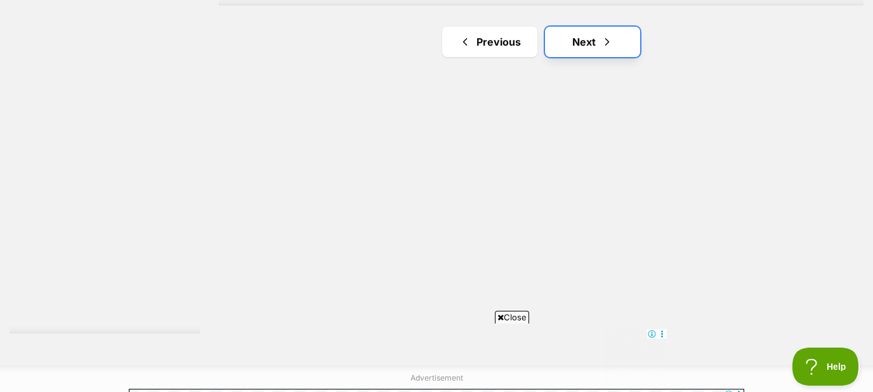
click at [582, 45] on link "Next" at bounding box center [592, 42] width 95 height 30
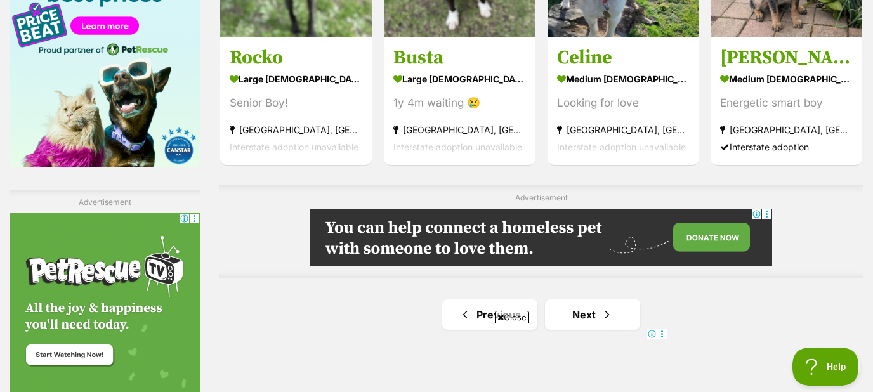
scroll to position [2250, 0]
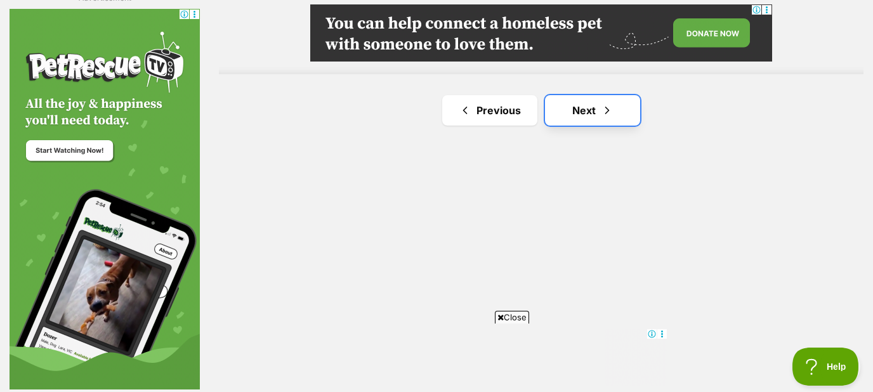
click at [579, 103] on link "Next" at bounding box center [592, 110] width 95 height 30
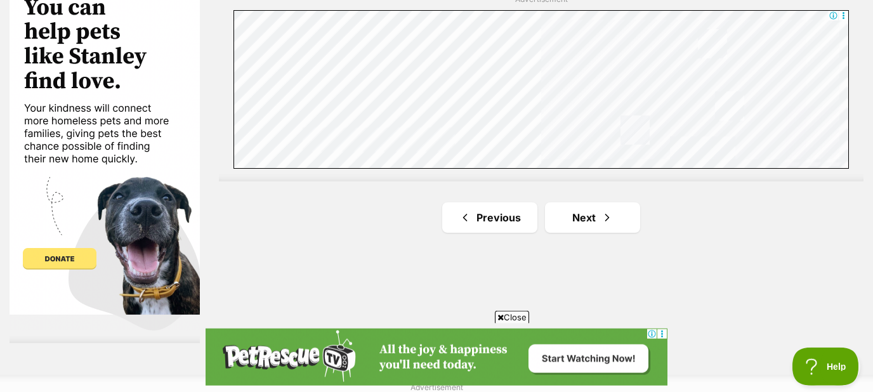
scroll to position [2455, 0]
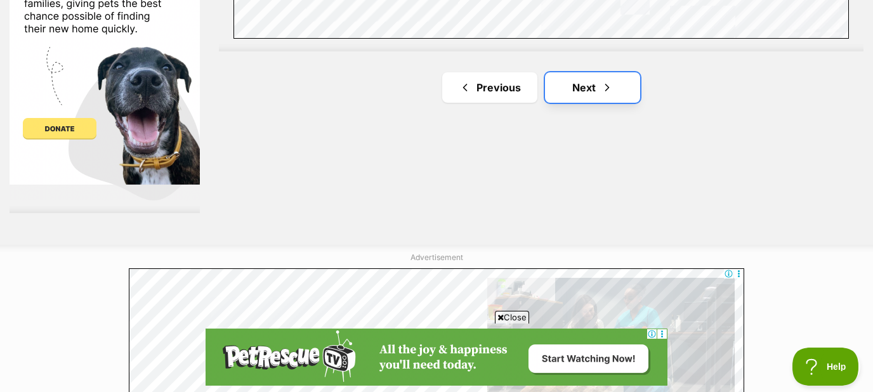
click at [584, 84] on link "Next" at bounding box center [592, 87] width 95 height 30
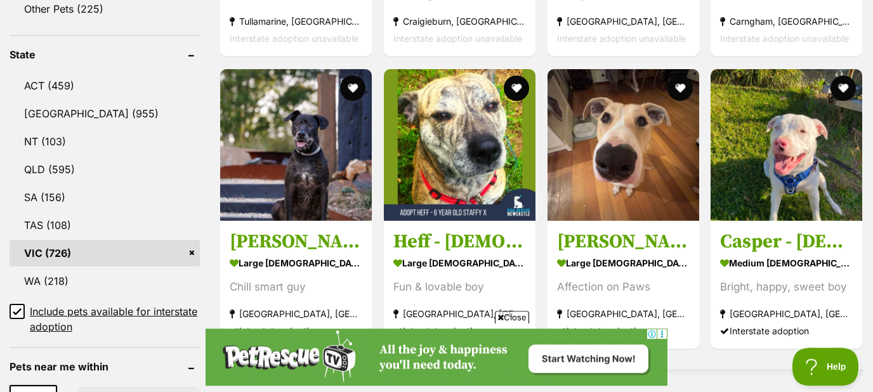
scroll to position [682, 0]
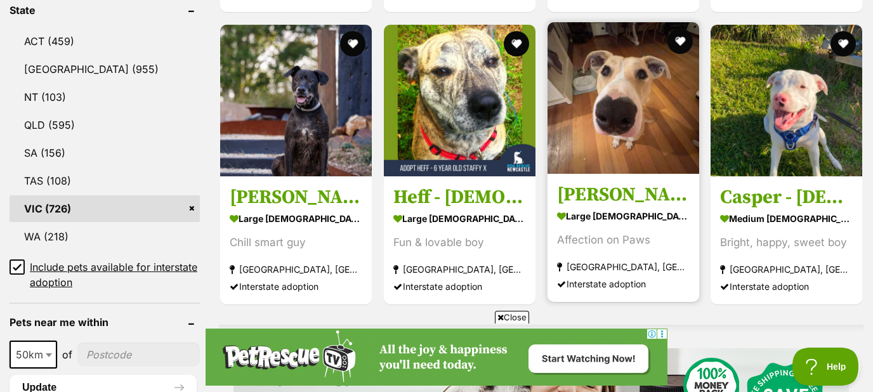
click at [617, 108] on img at bounding box center [623, 98] width 152 height 152
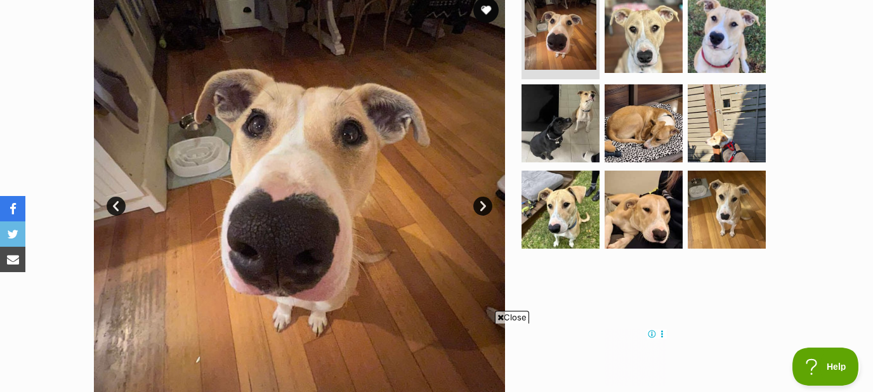
click at [485, 205] on link "Next" at bounding box center [482, 206] width 19 height 19
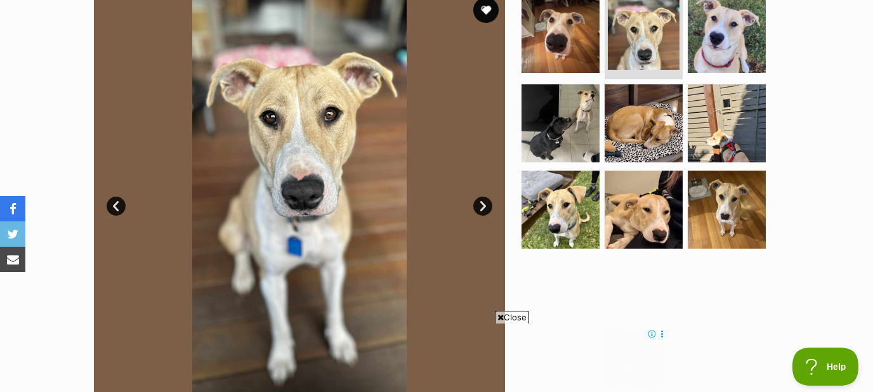
click at [485, 205] on link "Next" at bounding box center [482, 206] width 19 height 19
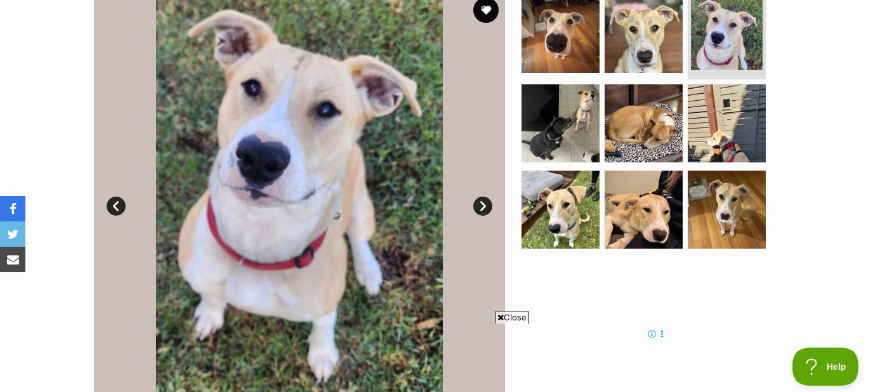
click at [485, 205] on link "Next" at bounding box center [482, 206] width 19 height 19
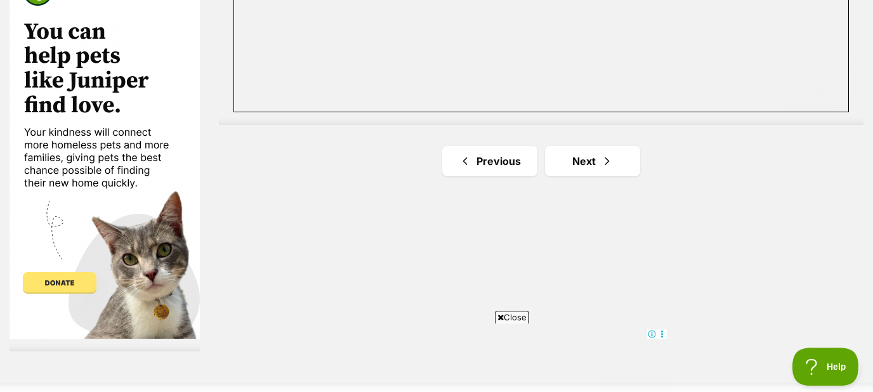
scroll to position [2319, 0]
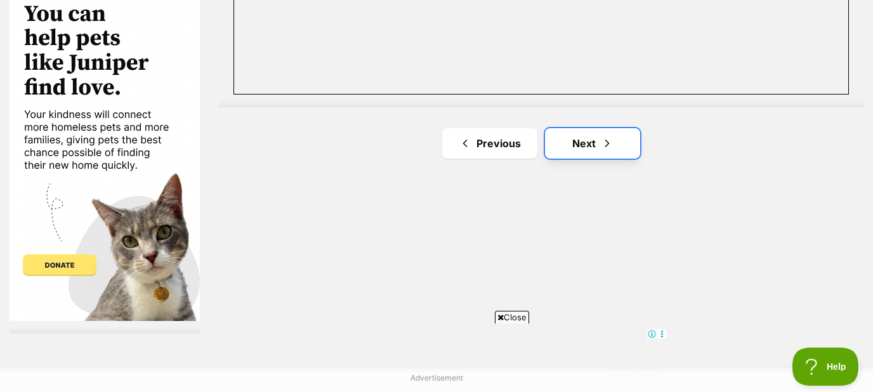
click at [586, 141] on link "Next" at bounding box center [592, 143] width 95 height 30
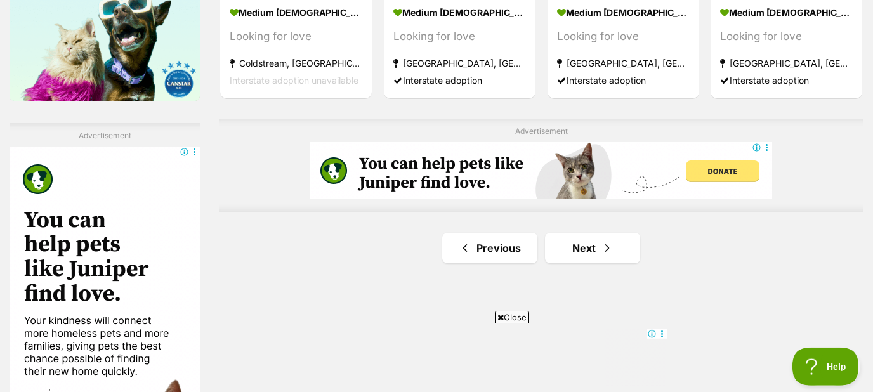
scroll to position [2114, 0]
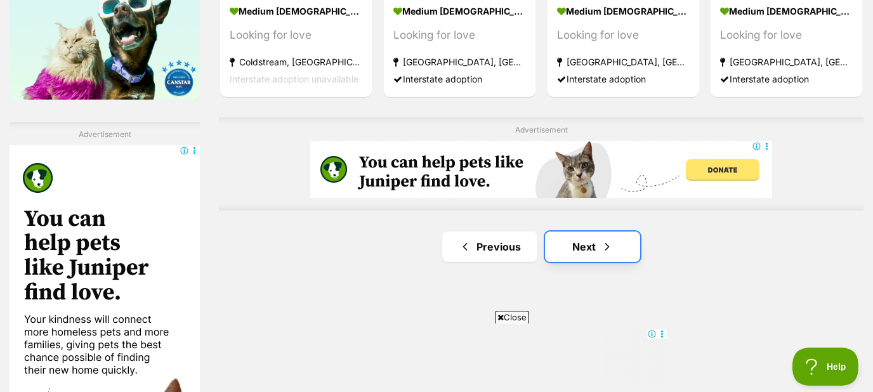
click at [593, 251] on link "Next" at bounding box center [592, 247] width 95 height 30
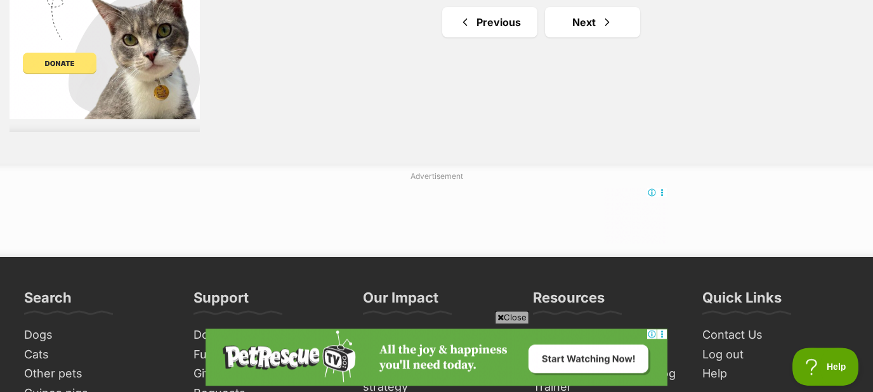
scroll to position [2523, 0]
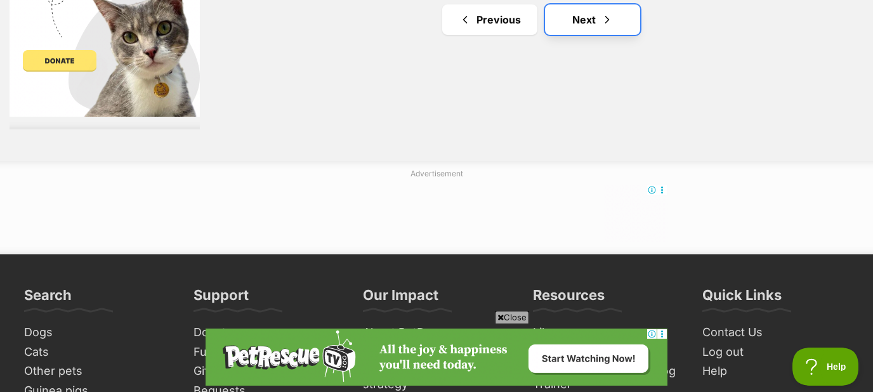
click at [595, 17] on link "Next" at bounding box center [592, 19] width 95 height 30
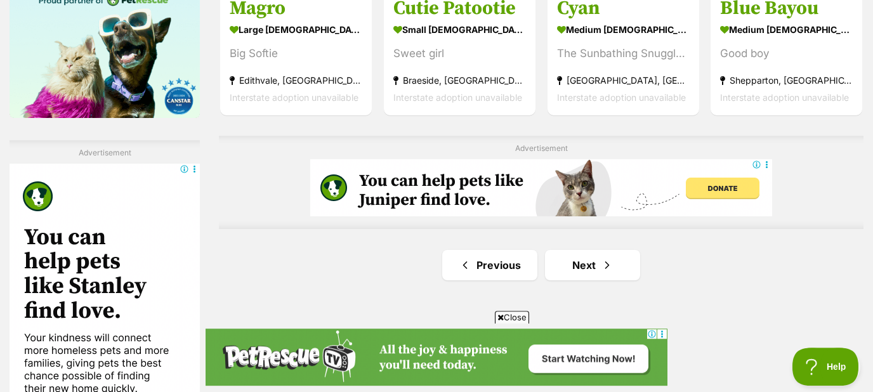
scroll to position [2114, 0]
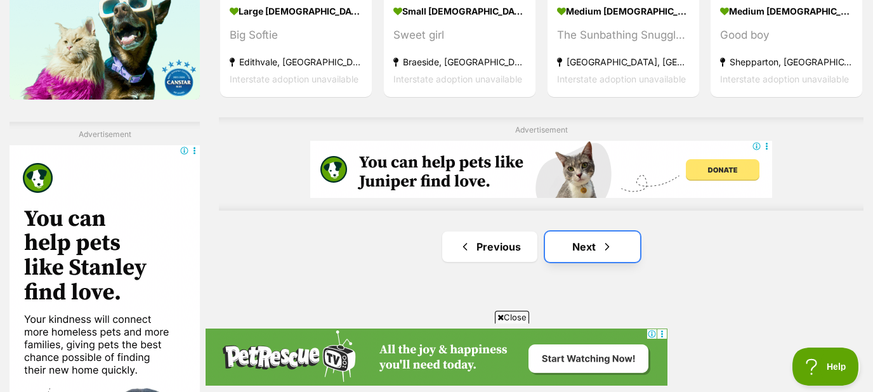
click at [577, 240] on link "Next" at bounding box center [592, 247] width 95 height 30
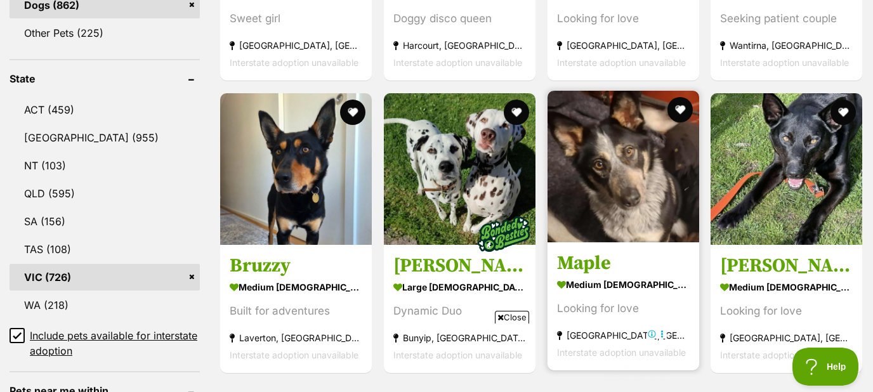
click at [589, 202] on img at bounding box center [623, 167] width 152 height 152
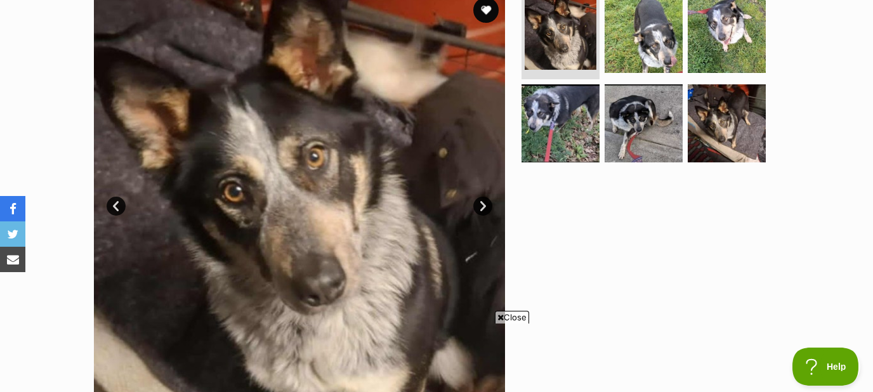
click at [480, 206] on link "Next" at bounding box center [482, 206] width 19 height 19
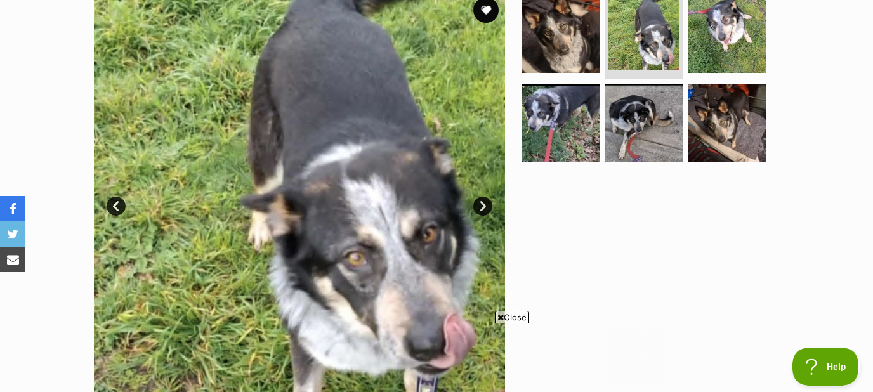
click at [480, 206] on link "Next" at bounding box center [482, 206] width 19 height 19
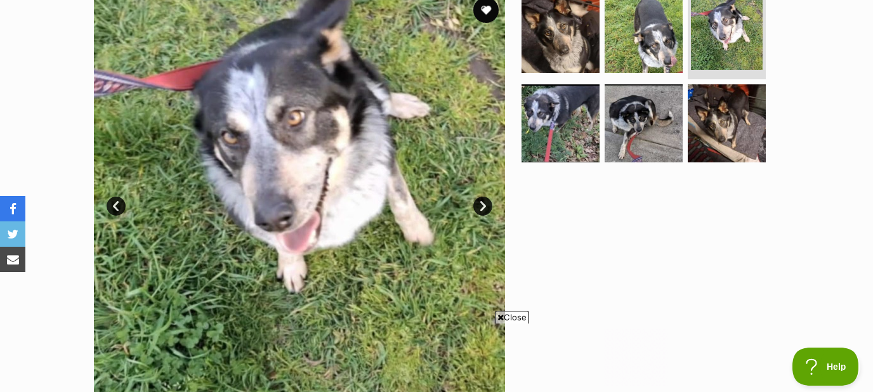
click at [480, 206] on link "Next" at bounding box center [482, 206] width 19 height 19
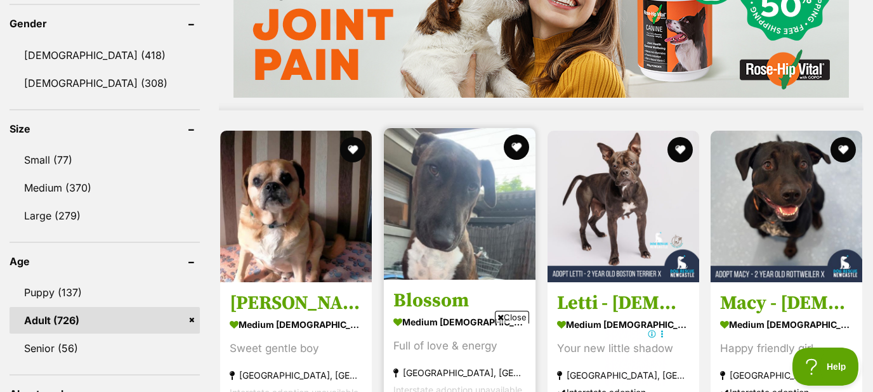
click at [421, 211] on img at bounding box center [460, 204] width 152 height 152
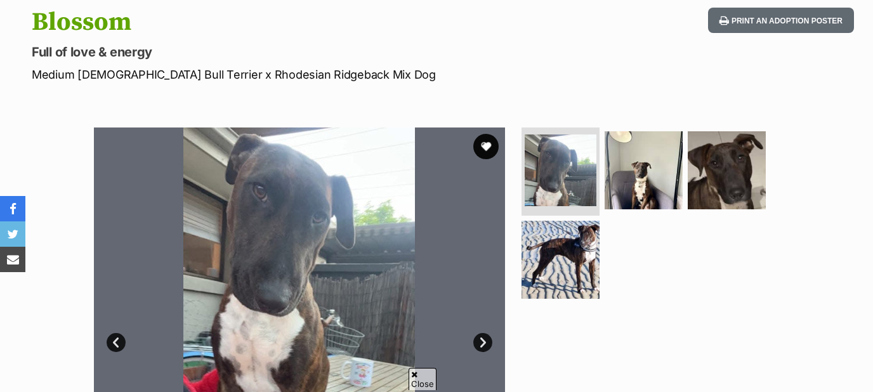
scroll to position [273, 0]
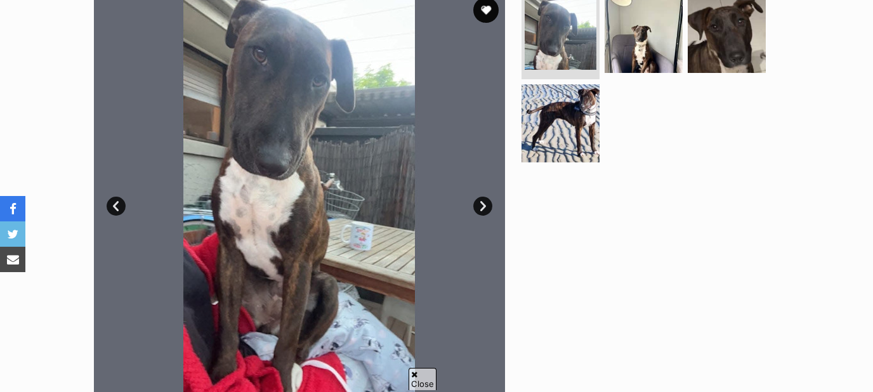
click at [487, 208] on link "Next" at bounding box center [482, 206] width 19 height 19
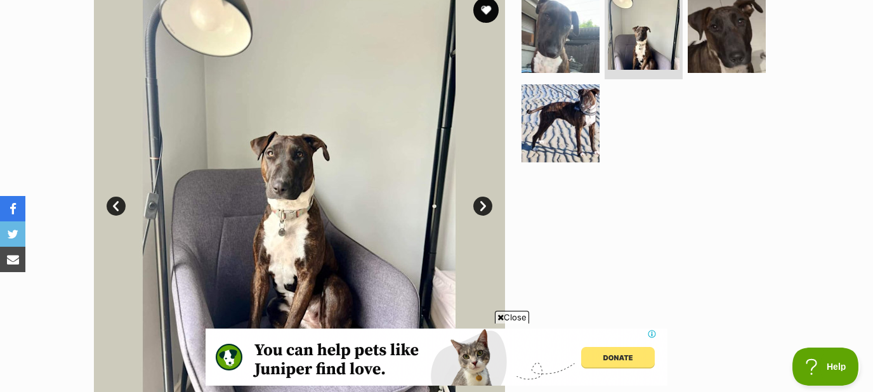
scroll to position [0, 0]
click at [488, 208] on link "Next" at bounding box center [482, 206] width 19 height 19
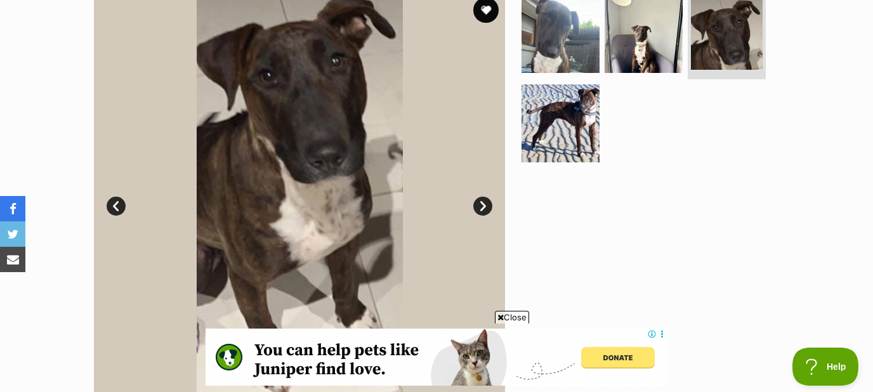
click at [488, 207] on link "Next" at bounding box center [482, 206] width 19 height 19
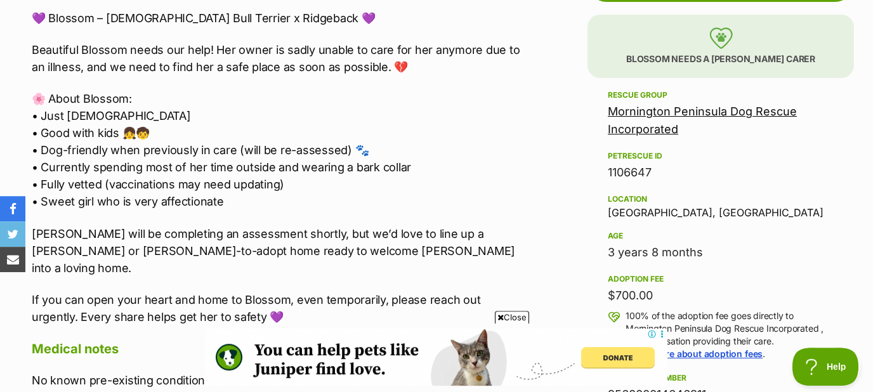
scroll to position [750, 0]
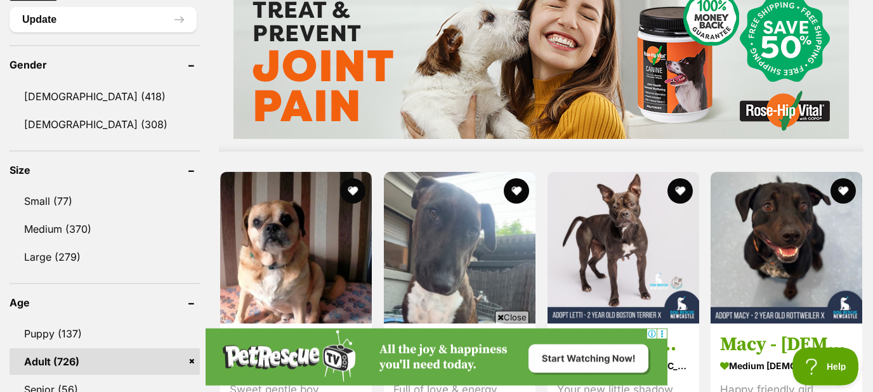
scroll to position [1023, 0]
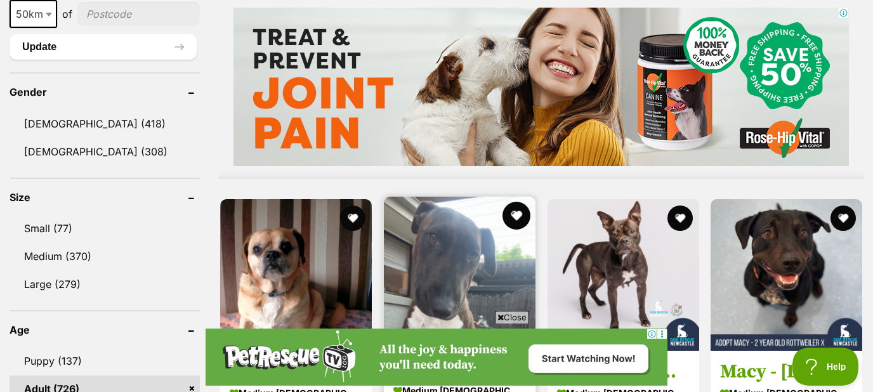
click at [514, 202] on button "favourite" at bounding box center [516, 216] width 28 height 28
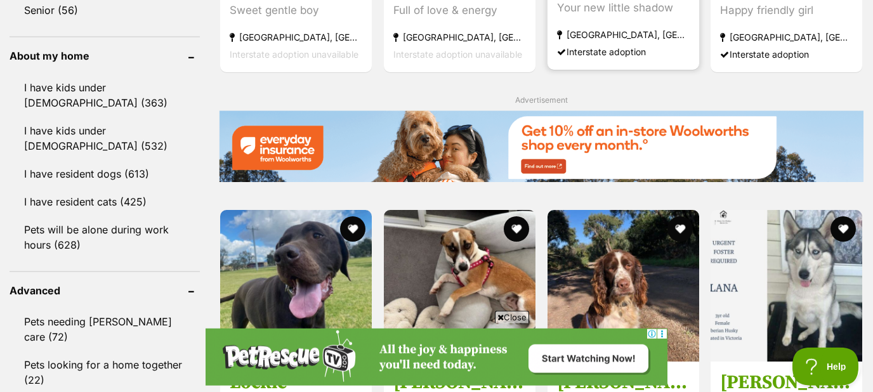
scroll to position [1432, 0]
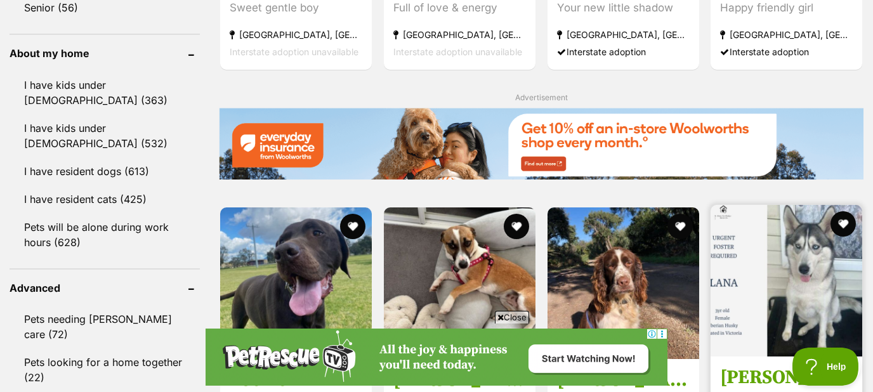
click at [814, 205] on img at bounding box center [787, 281] width 152 height 152
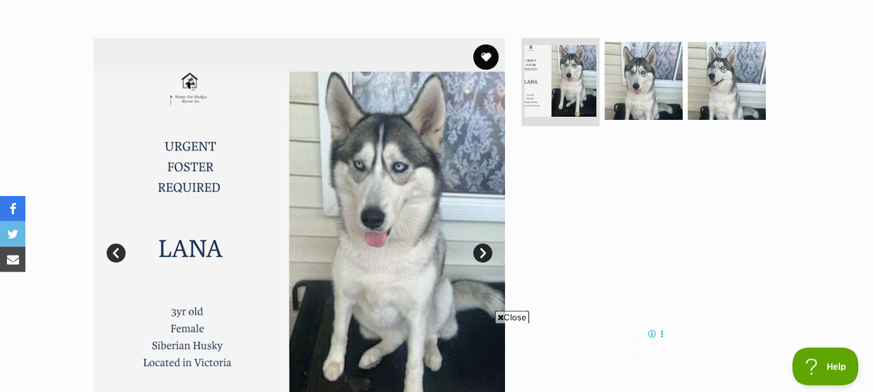
scroll to position [204, 0]
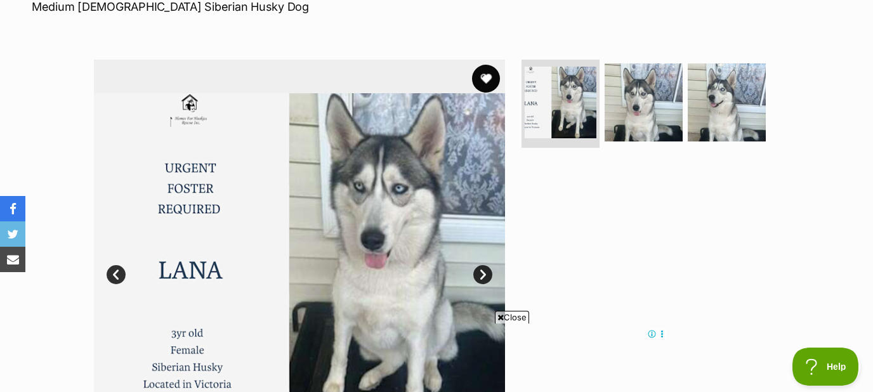
click at [493, 78] on button "favourite" at bounding box center [486, 79] width 28 height 28
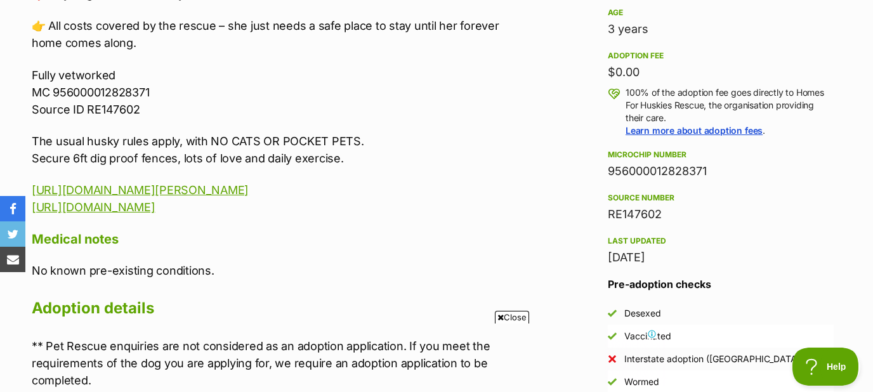
scroll to position [0, 0]
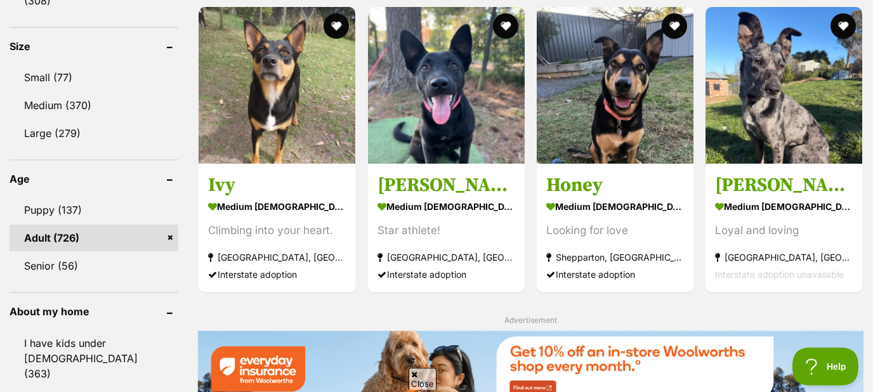
scroll to position [1159, 0]
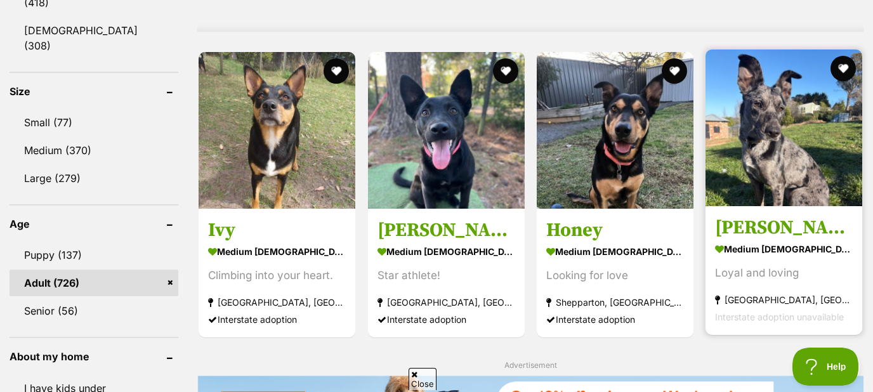
click at [778, 115] on img at bounding box center [783, 127] width 157 height 157
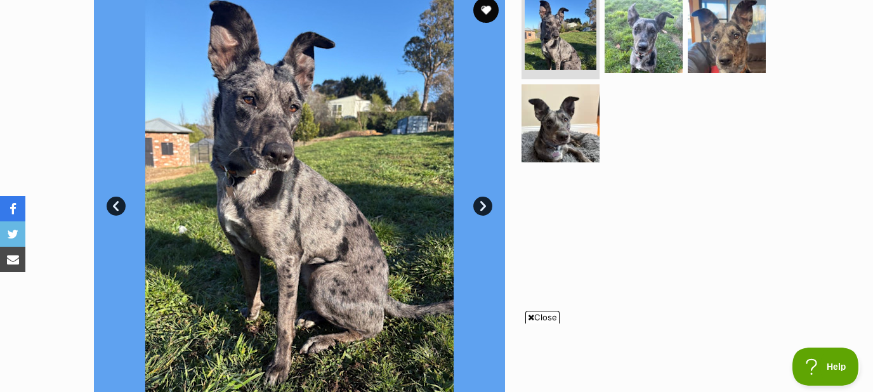
click at [478, 208] on link "Next" at bounding box center [482, 206] width 19 height 19
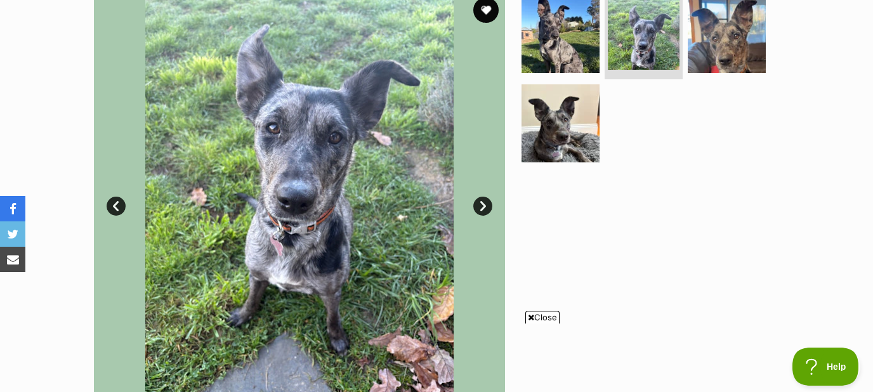
click at [490, 208] on link "Next" at bounding box center [482, 206] width 19 height 19
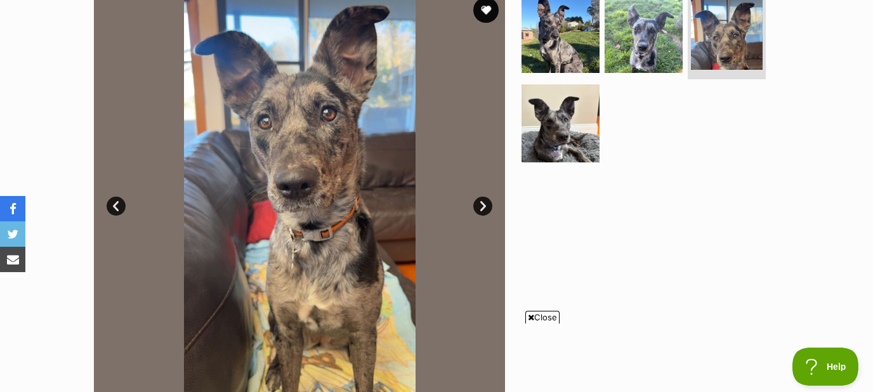
click at [485, 207] on link "Next" at bounding box center [482, 206] width 19 height 19
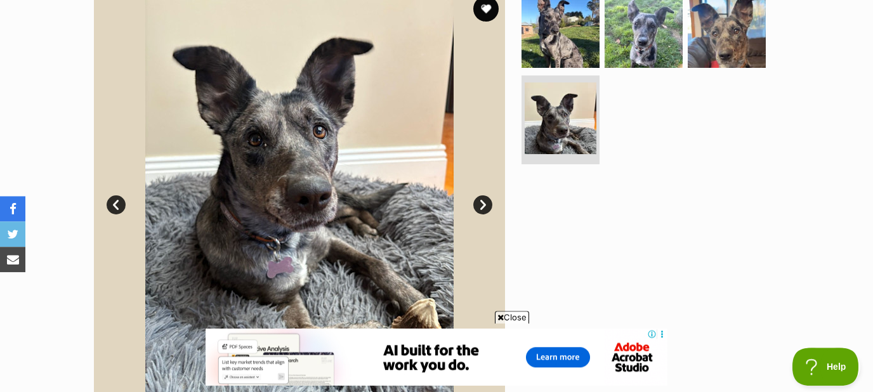
scroll to position [273, 0]
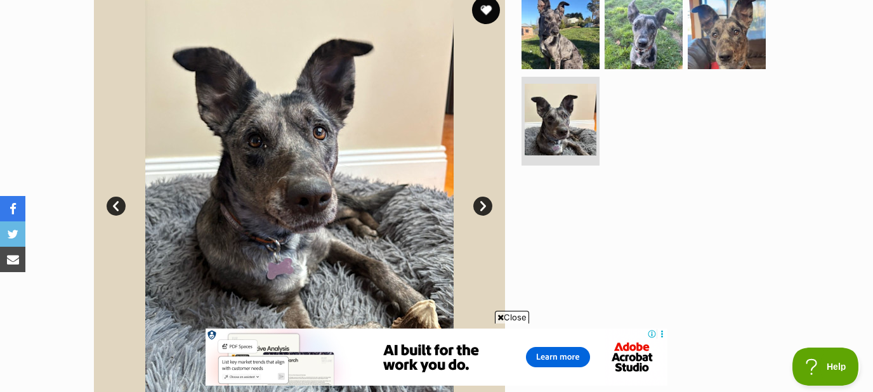
click at [485, 10] on button "favourite" at bounding box center [486, 10] width 28 height 28
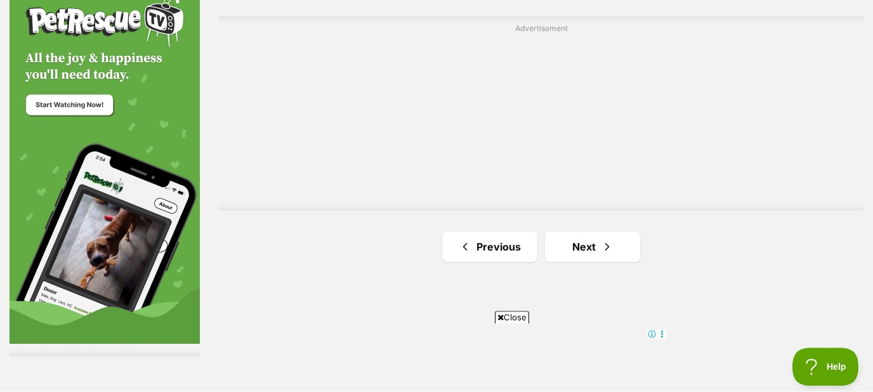
scroll to position [2182, 0]
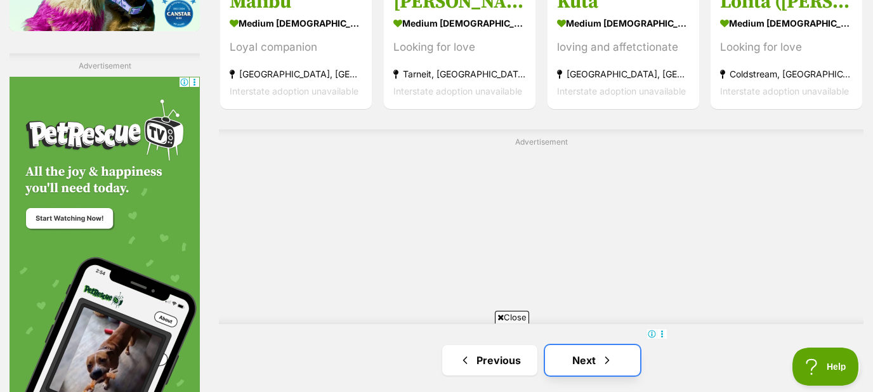
click at [589, 345] on link "Next" at bounding box center [592, 360] width 95 height 30
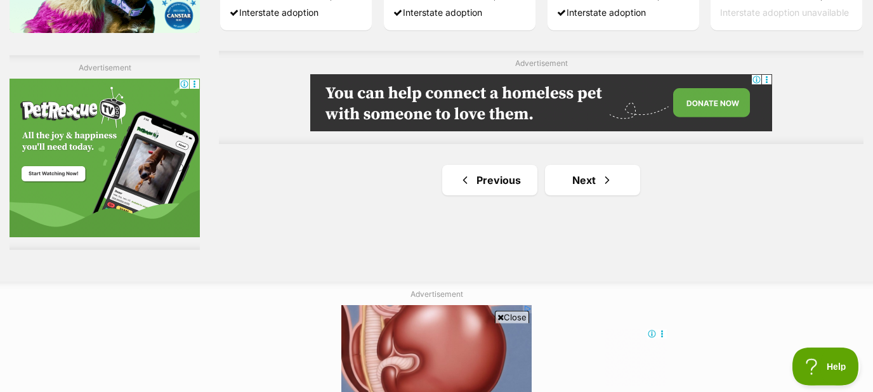
scroll to position [2182, 0]
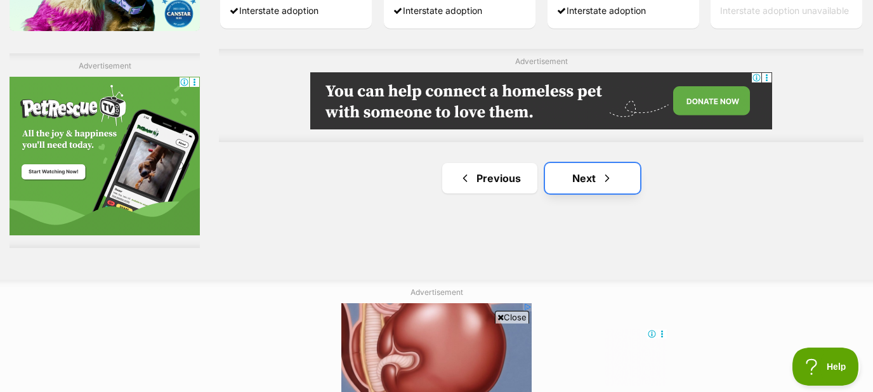
click at [596, 173] on link "Next" at bounding box center [592, 178] width 95 height 30
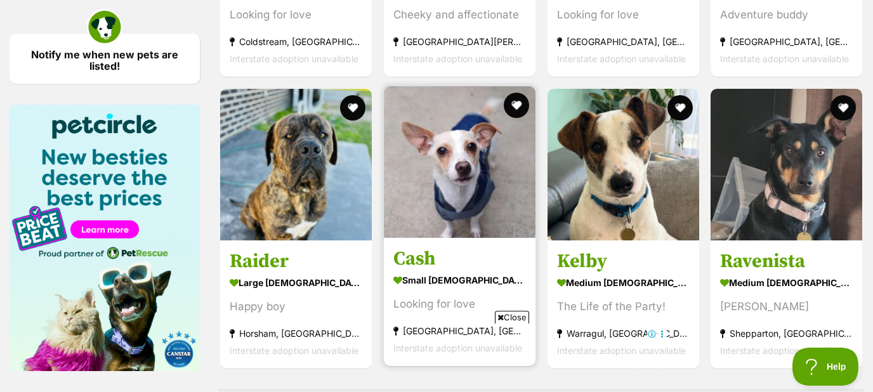
scroll to position [1841, 0]
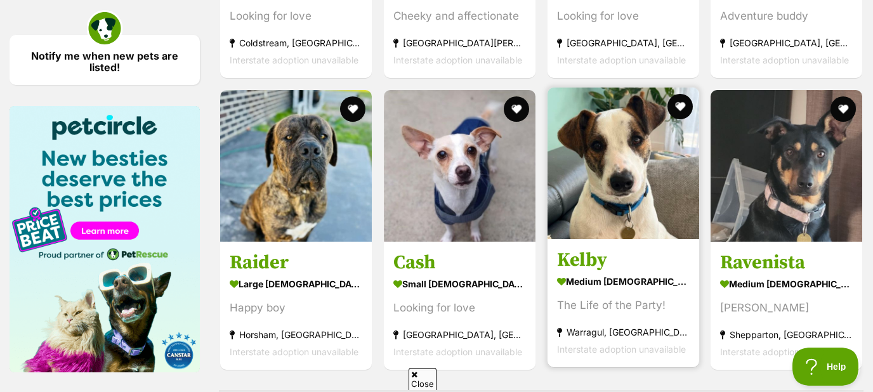
click at [600, 218] on img at bounding box center [623, 164] width 152 height 152
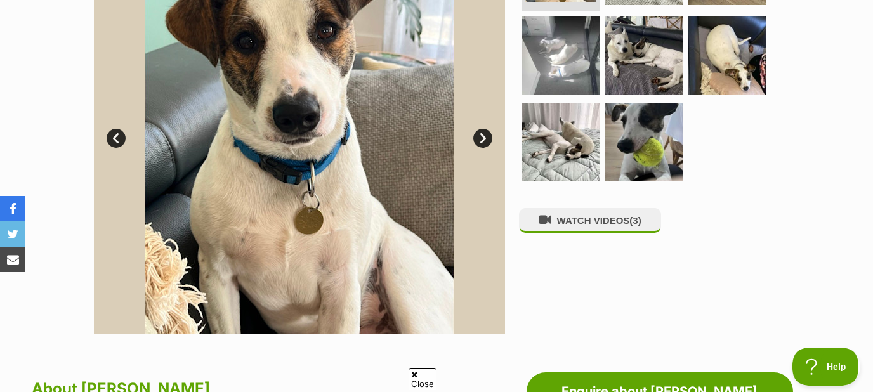
click at [482, 132] on link "Next" at bounding box center [482, 138] width 19 height 19
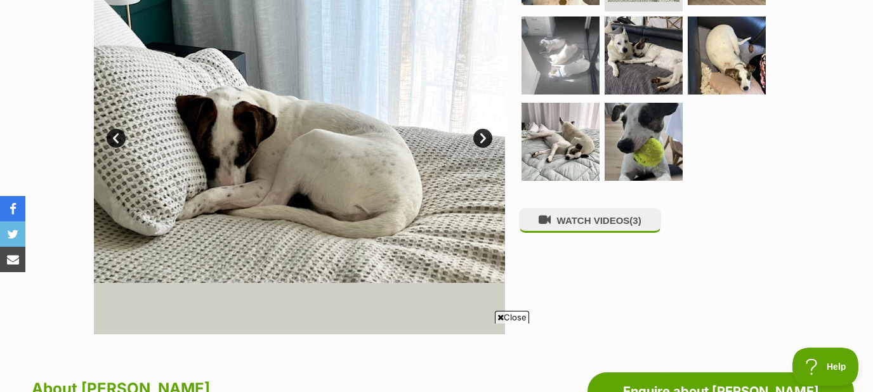
click at [482, 133] on link "Next" at bounding box center [482, 138] width 19 height 19
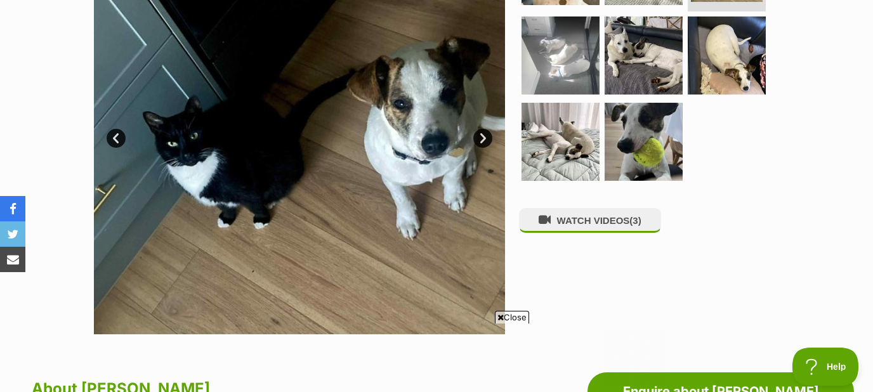
click at [482, 133] on link "Next" at bounding box center [482, 138] width 19 height 19
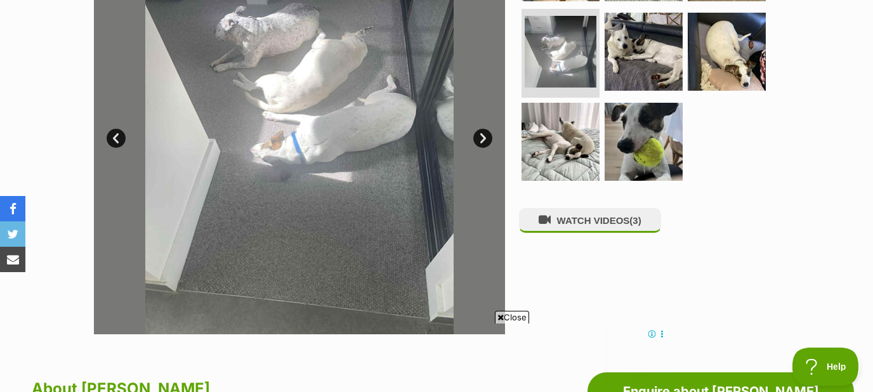
click at [482, 133] on link "Next" at bounding box center [482, 138] width 19 height 19
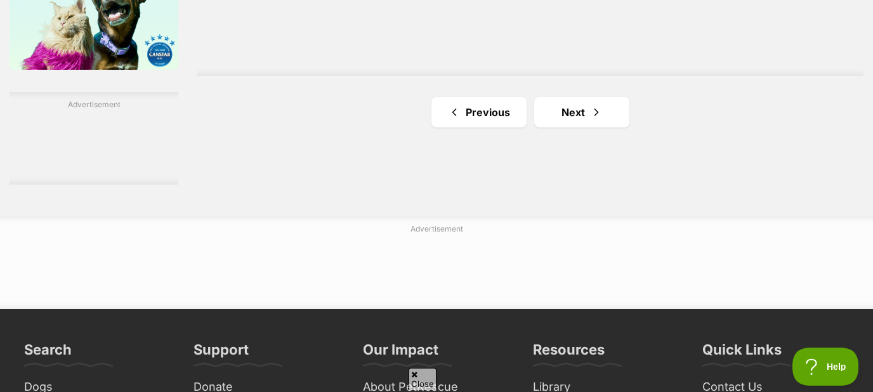
scroll to position [2182, 0]
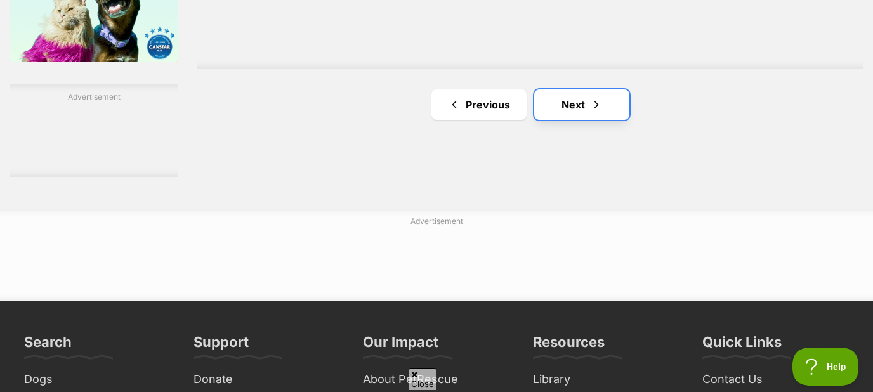
click at [569, 106] on link "Next" at bounding box center [581, 104] width 95 height 30
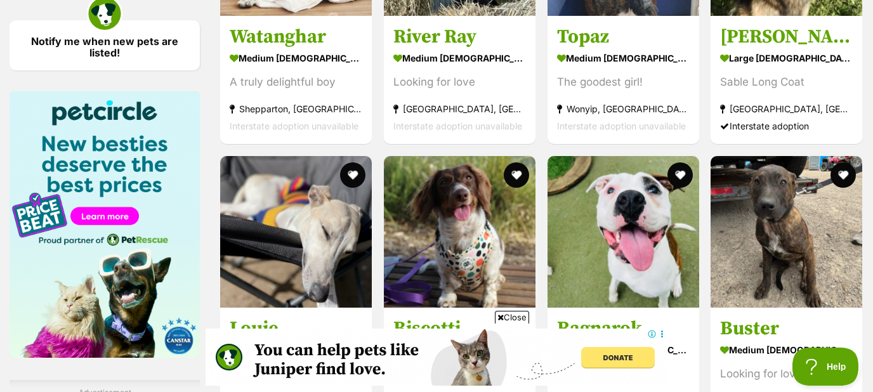
scroll to position [1910, 0]
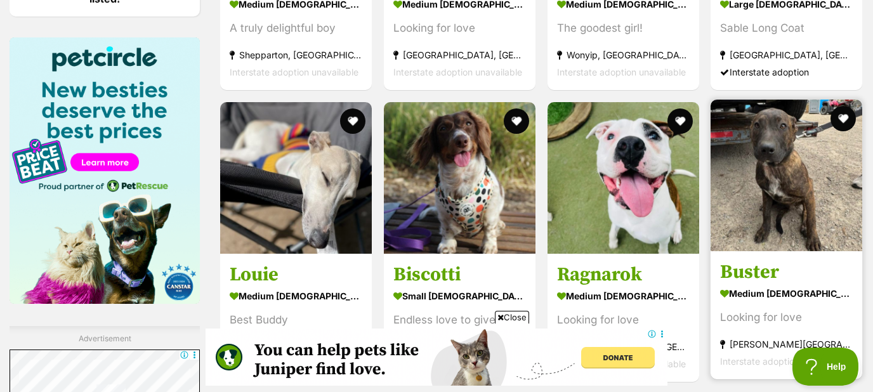
click at [760, 186] on img at bounding box center [787, 176] width 152 height 152
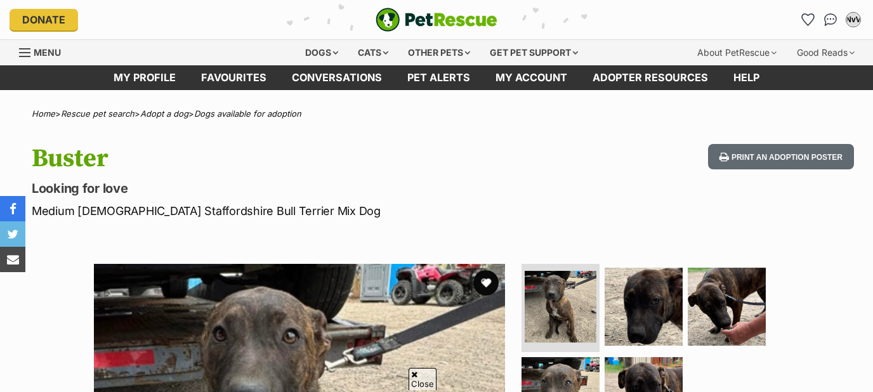
scroll to position [204, 0]
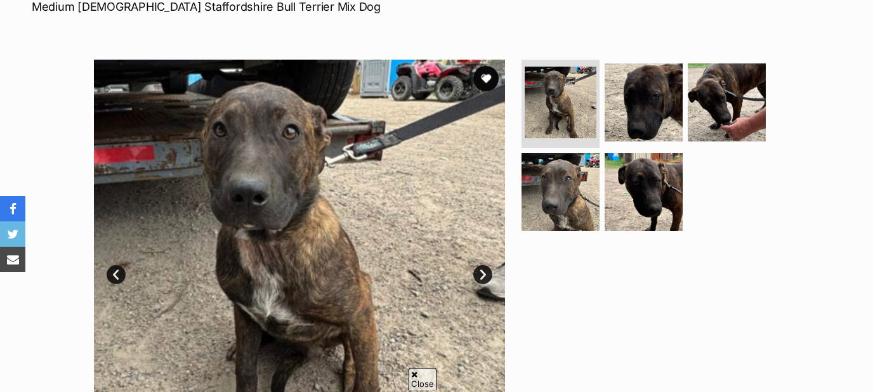
click at [478, 273] on link "Next" at bounding box center [482, 274] width 19 height 19
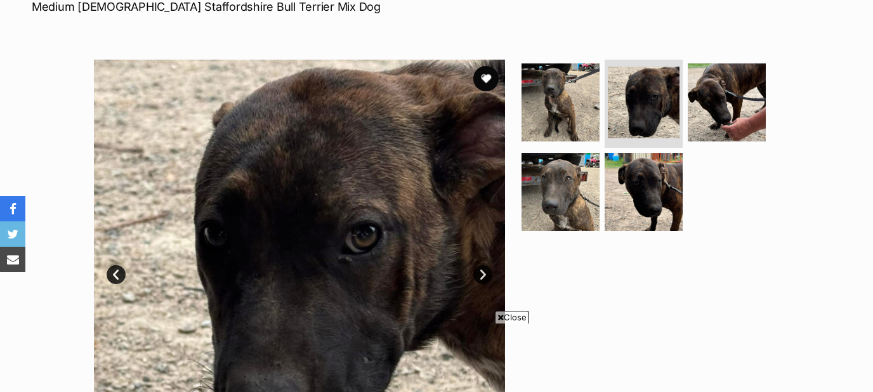
click at [478, 273] on link "Next" at bounding box center [482, 274] width 19 height 19
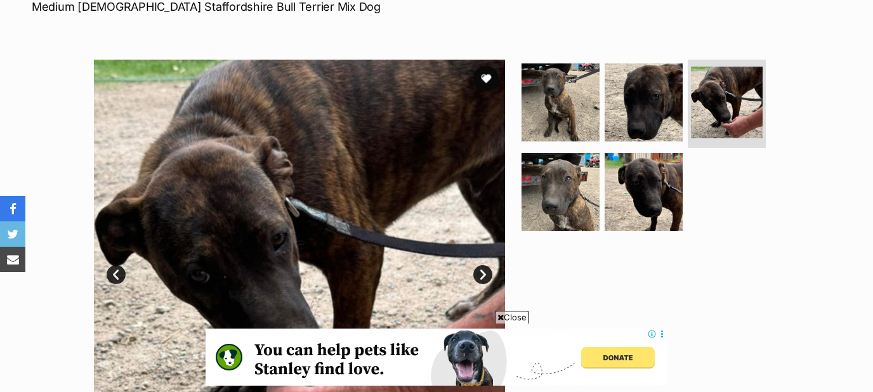
scroll to position [0, 0]
click at [483, 273] on link "Next" at bounding box center [482, 274] width 19 height 19
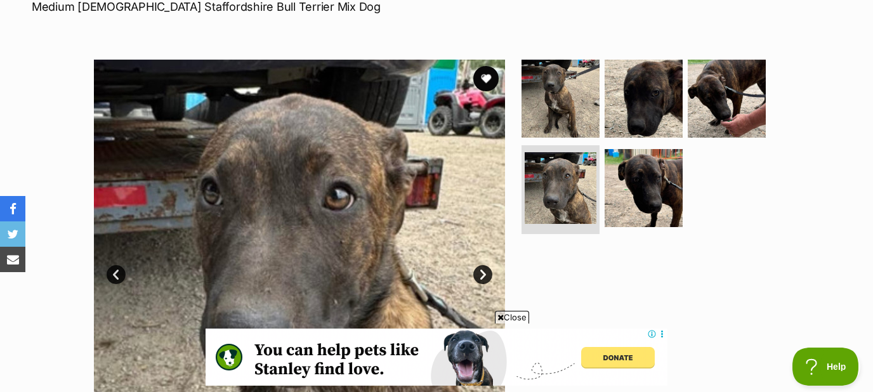
click at [483, 273] on link "Next" at bounding box center [482, 274] width 19 height 19
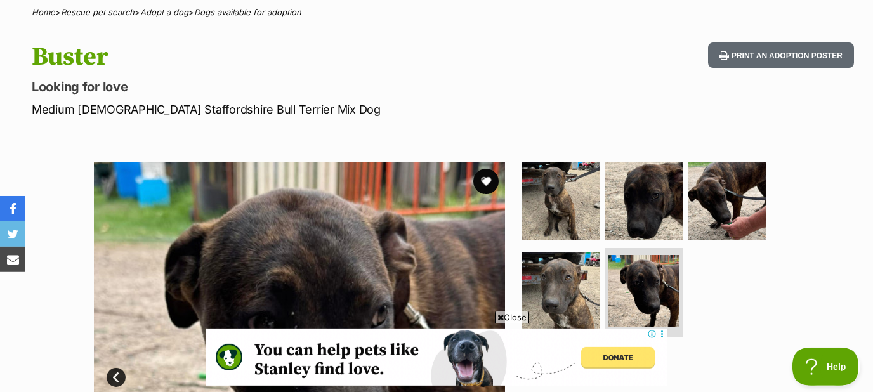
scroll to position [68, 0]
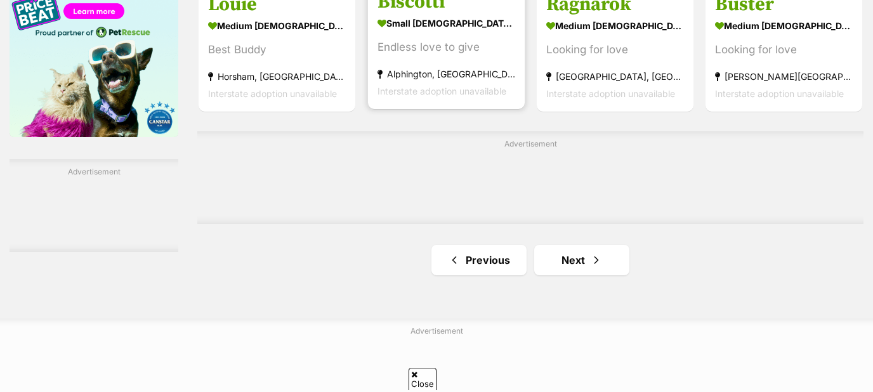
scroll to position [2125, 0]
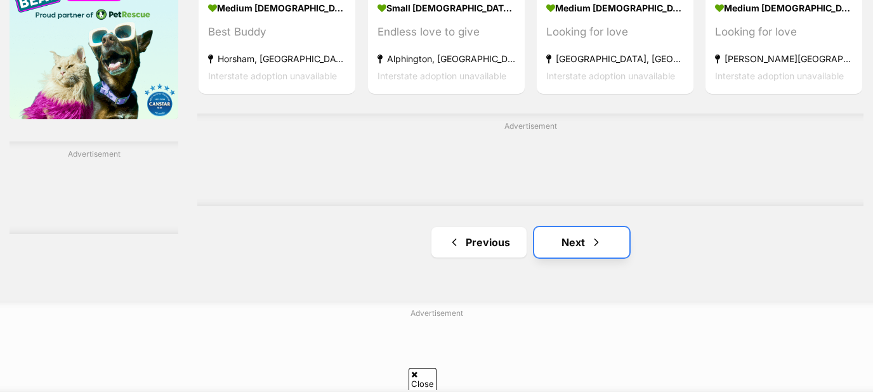
click at [585, 247] on link "Next" at bounding box center [581, 242] width 95 height 30
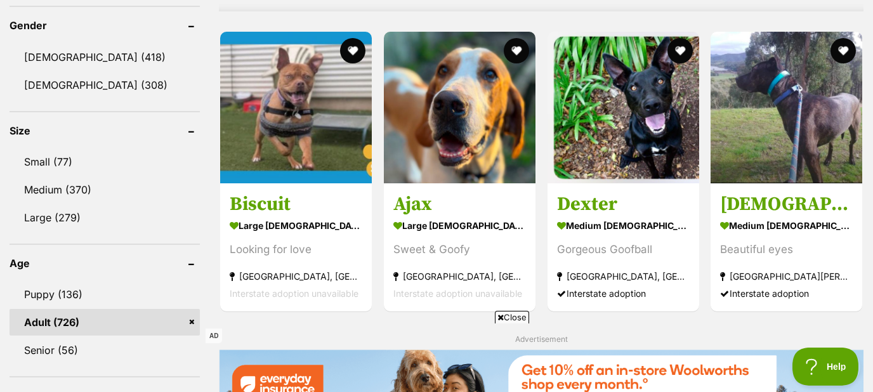
scroll to position [1091, 0]
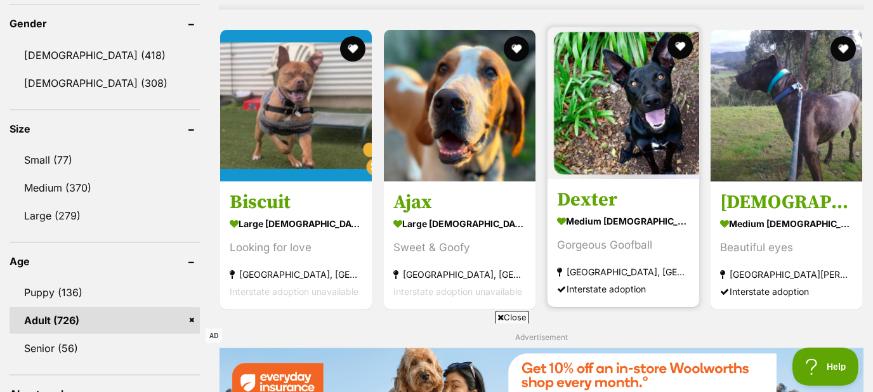
click at [634, 99] on img at bounding box center [623, 103] width 152 height 152
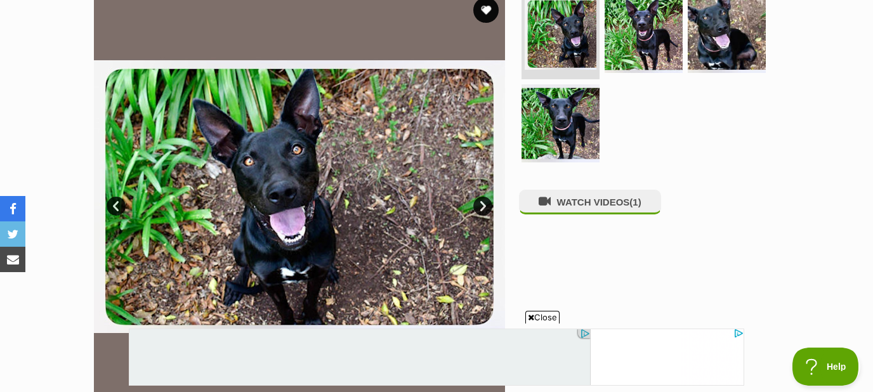
click at [484, 206] on link "Next" at bounding box center [482, 206] width 19 height 19
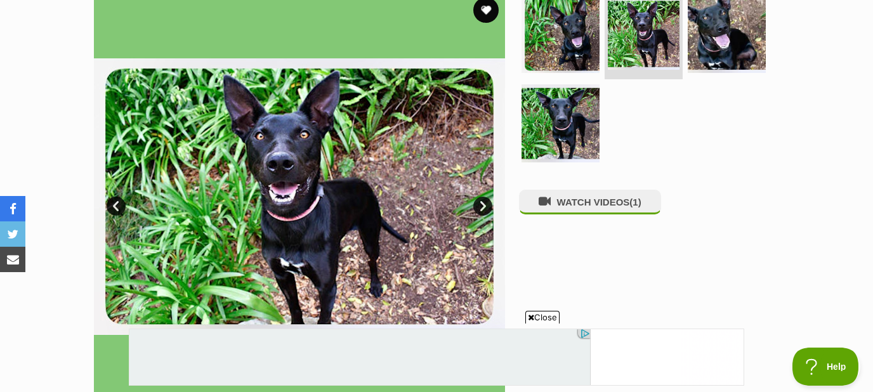
click at [484, 206] on link "Next" at bounding box center [482, 206] width 19 height 19
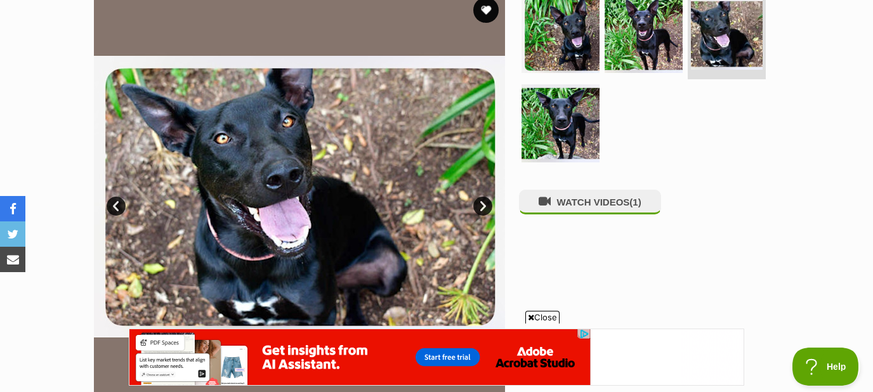
click at [484, 206] on link "Next" at bounding box center [482, 206] width 19 height 19
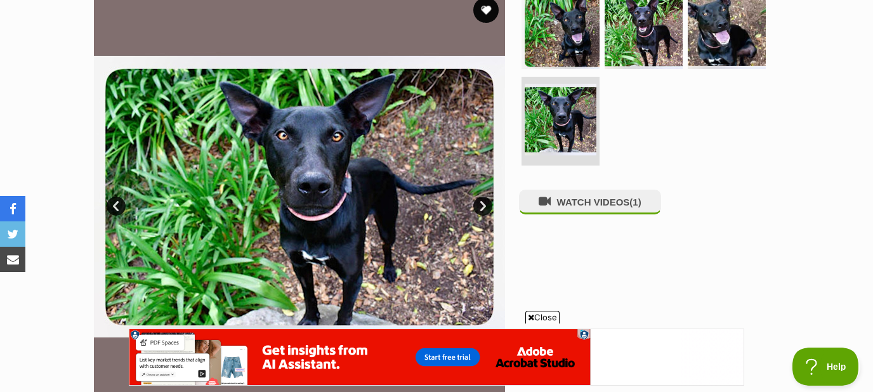
click at [484, 206] on link "Next" at bounding box center [482, 206] width 19 height 19
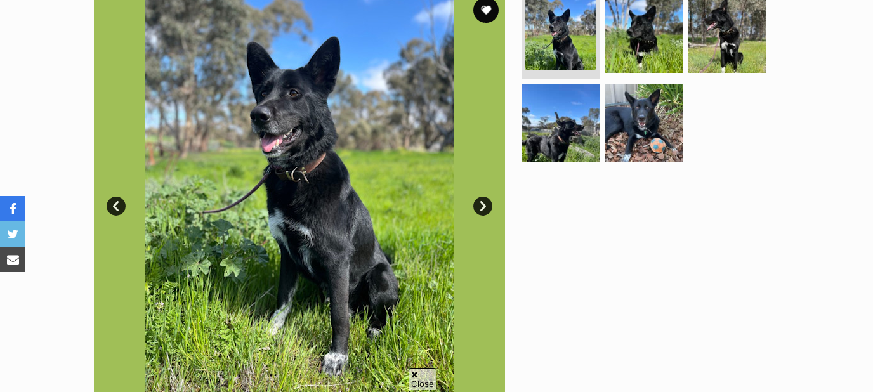
click at [485, 206] on link "Next" at bounding box center [482, 206] width 19 height 19
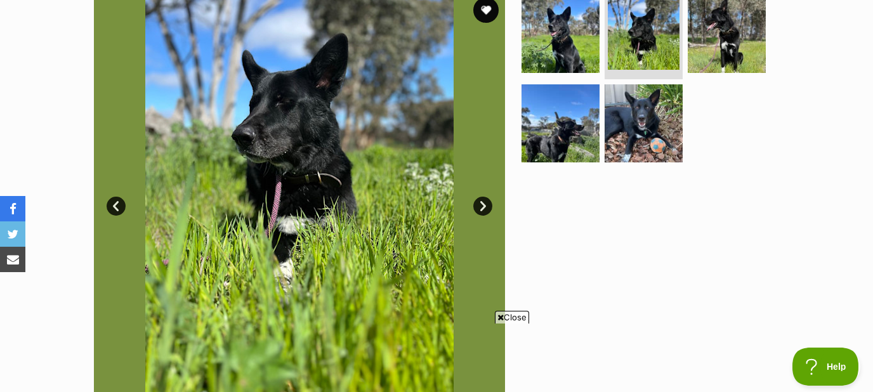
click at [485, 206] on link "Next" at bounding box center [482, 206] width 19 height 19
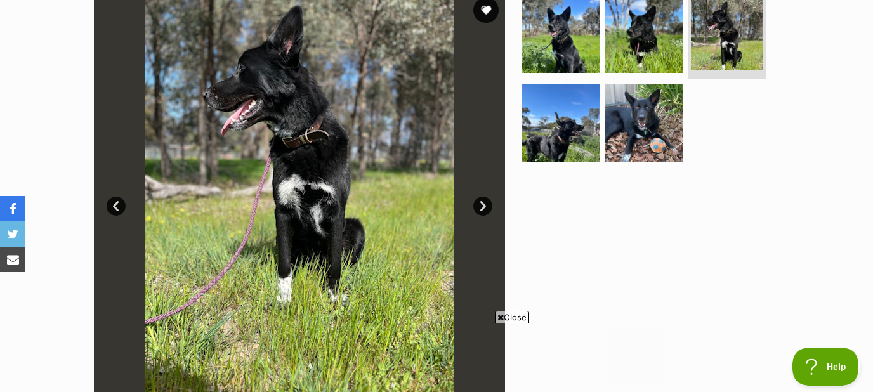
click at [485, 206] on link "Next" at bounding box center [482, 206] width 19 height 19
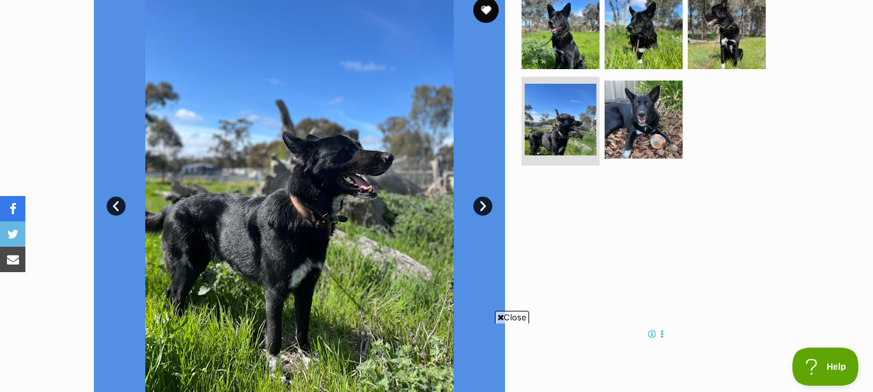
click at [485, 206] on link "Next" at bounding box center [482, 206] width 19 height 19
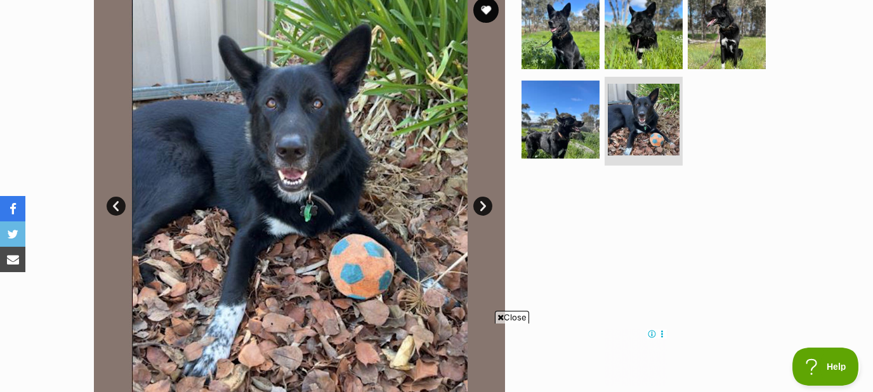
click at [485, 206] on link "Next" at bounding box center [482, 206] width 19 height 19
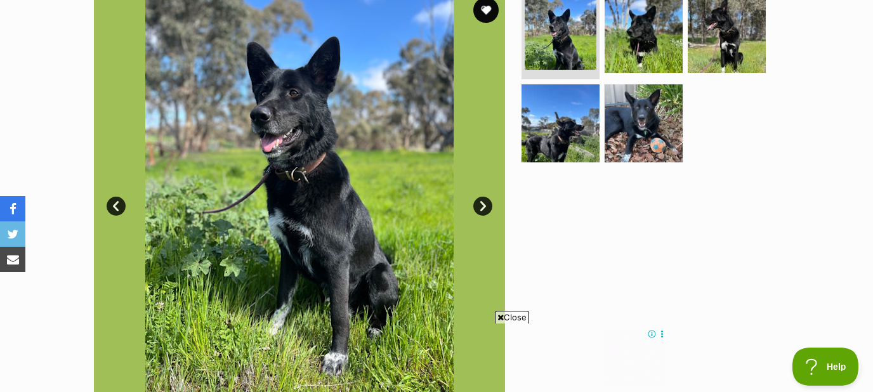
click at [485, 206] on link "Next" at bounding box center [482, 206] width 19 height 19
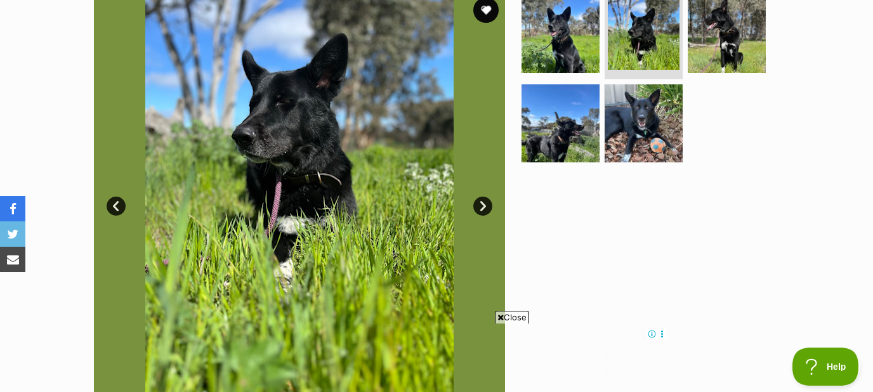
click at [485, 206] on link "Next" at bounding box center [482, 206] width 19 height 19
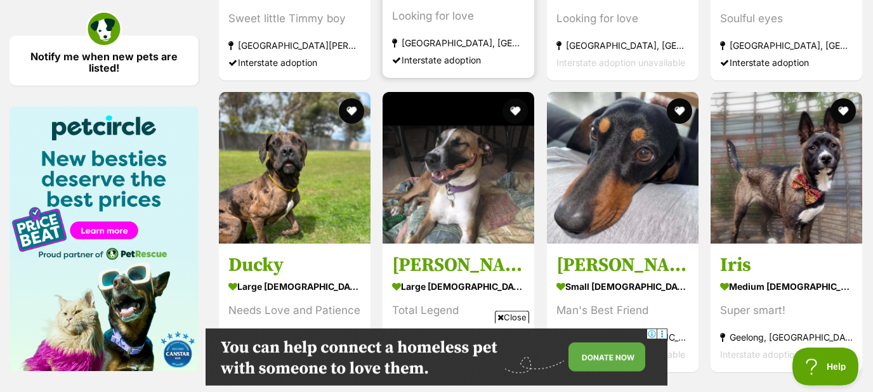
scroll to position [1841, 0]
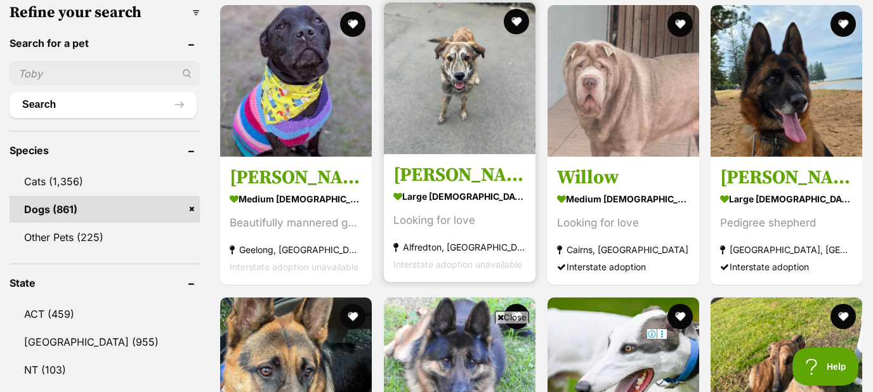
click at [450, 92] on img at bounding box center [460, 79] width 152 height 152
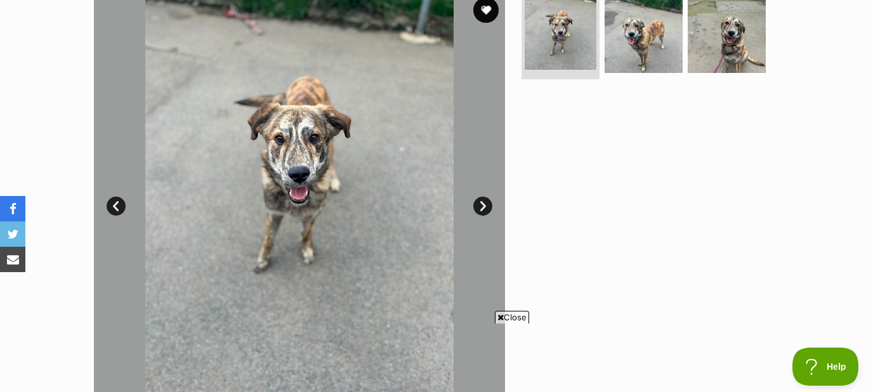
click at [482, 201] on link "Next" at bounding box center [482, 206] width 19 height 19
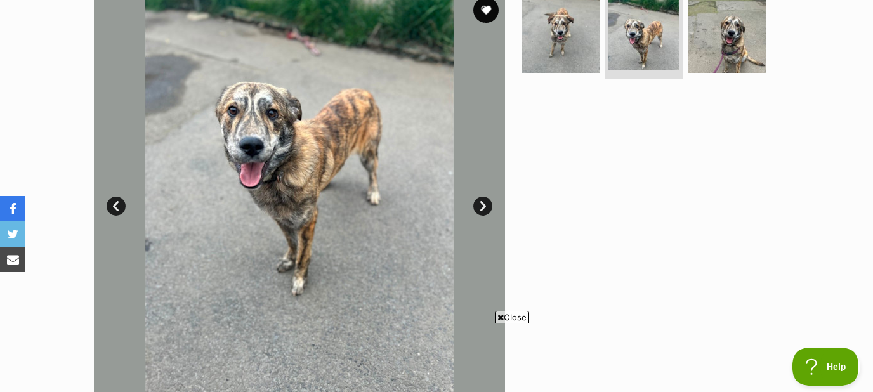
click at [482, 201] on link "Next" at bounding box center [482, 206] width 19 height 19
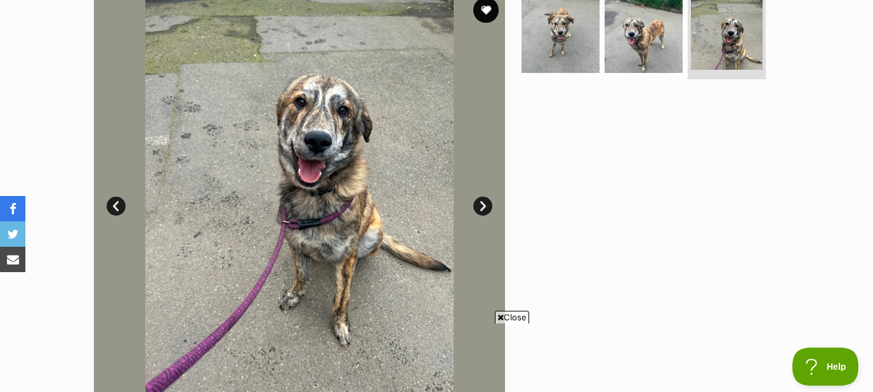
click at [483, 206] on link "Next" at bounding box center [482, 206] width 19 height 19
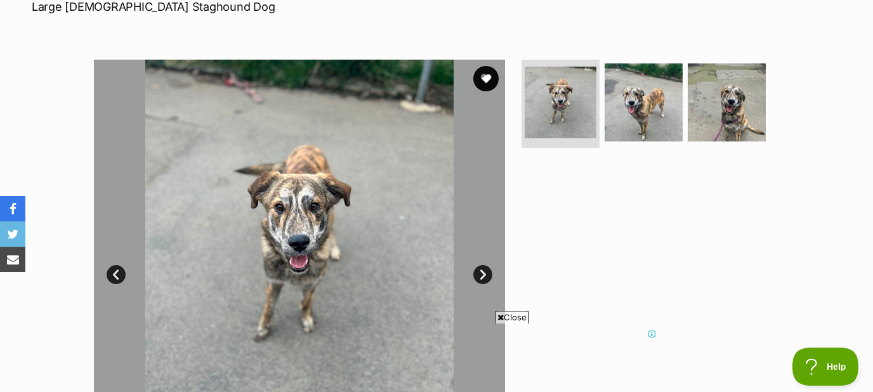
click at [480, 264] on img at bounding box center [299, 265] width 411 height 411
click at [481, 273] on link "Next" at bounding box center [482, 274] width 19 height 19
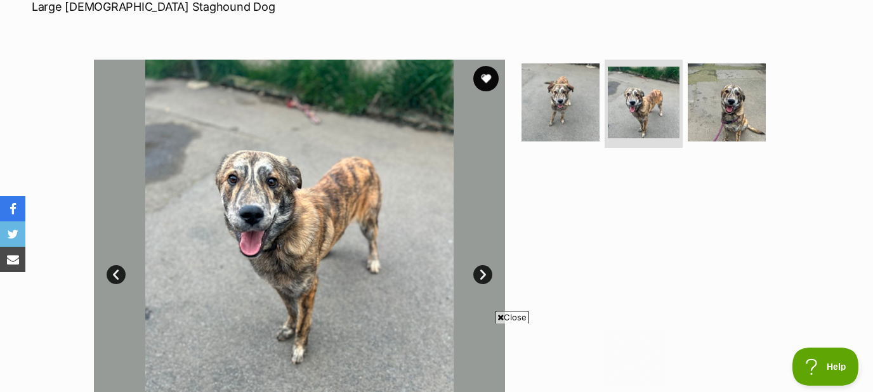
click at [481, 273] on link "Next" at bounding box center [482, 274] width 19 height 19
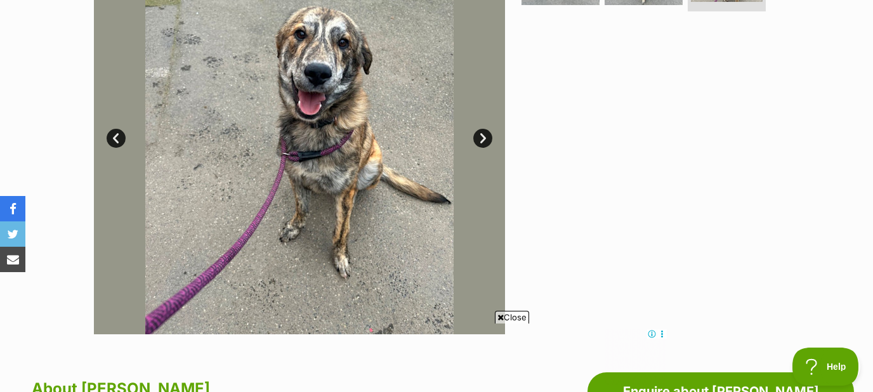
scroll to position [136, 0]
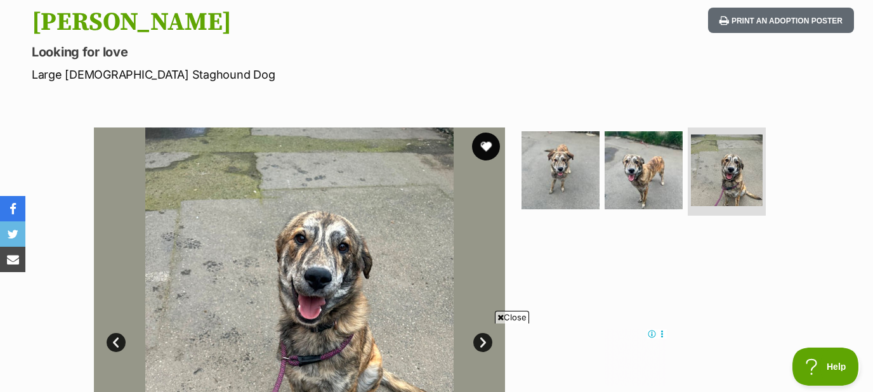
click at [487, 149] on button "favourite" at bounding box center [486, 147] width 28 height 28
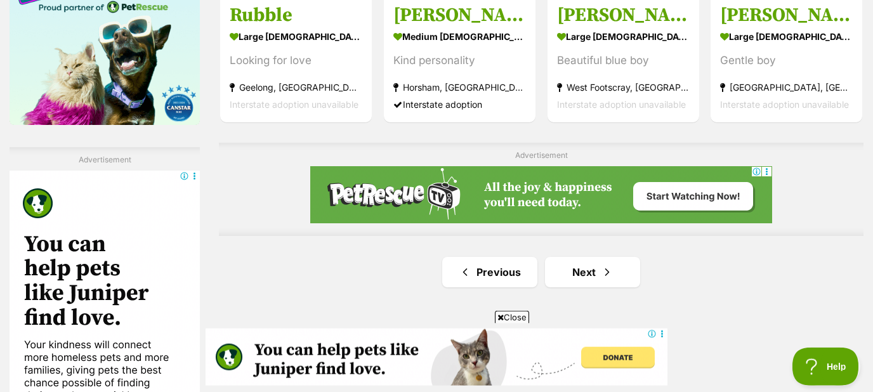
scroll to position [2114, 0]
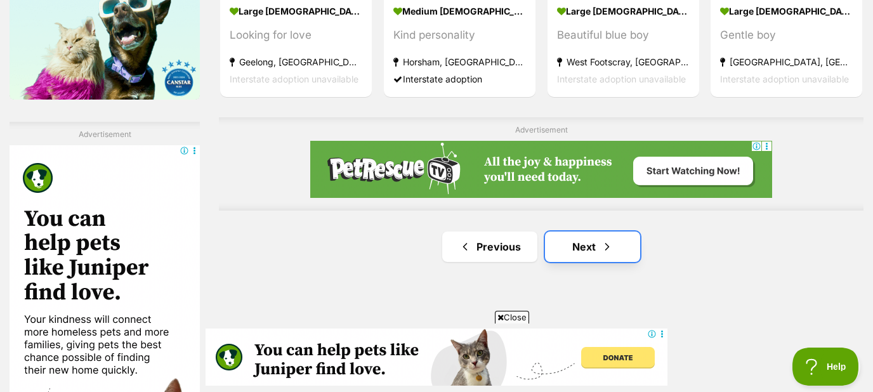
click at [600, 241] on link "Next" at bounding box center [592, 247] width 95 height 30
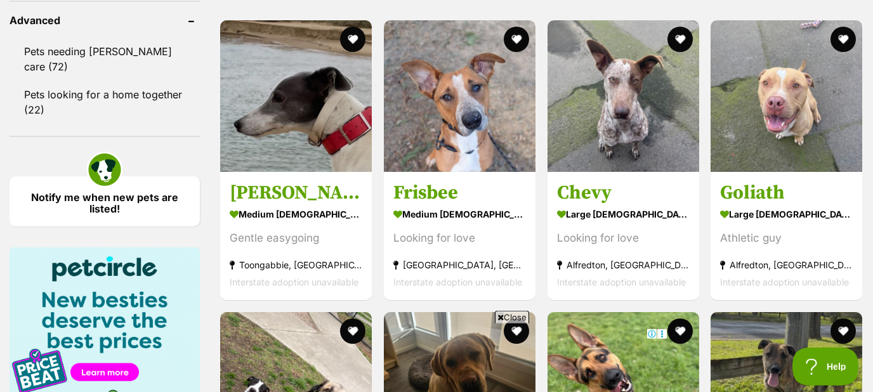
scroll to position [1705, 0]
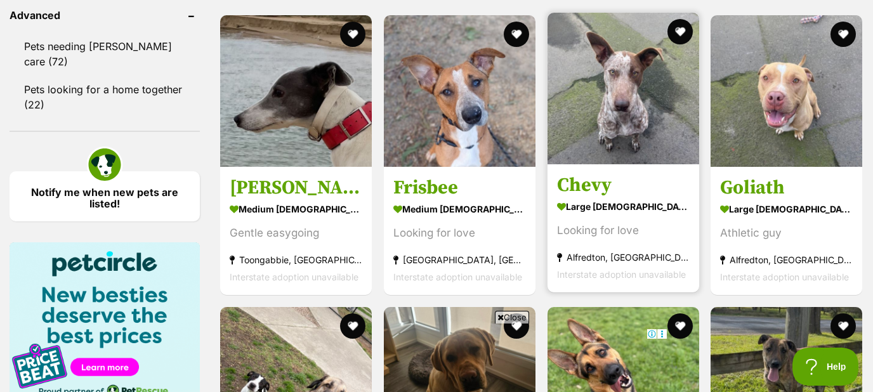
click at [627, 110] on img at bounding box center [623, 89] width 152 height 152
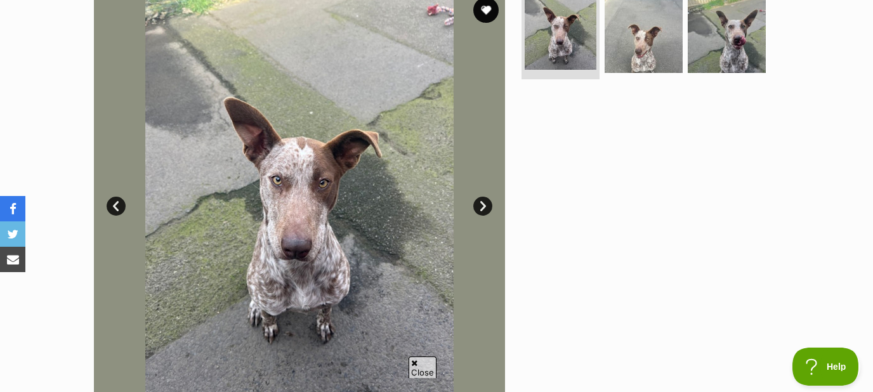
click at [485, 205] on link "Next" at bounding box center [482, 206] width 19 height 19
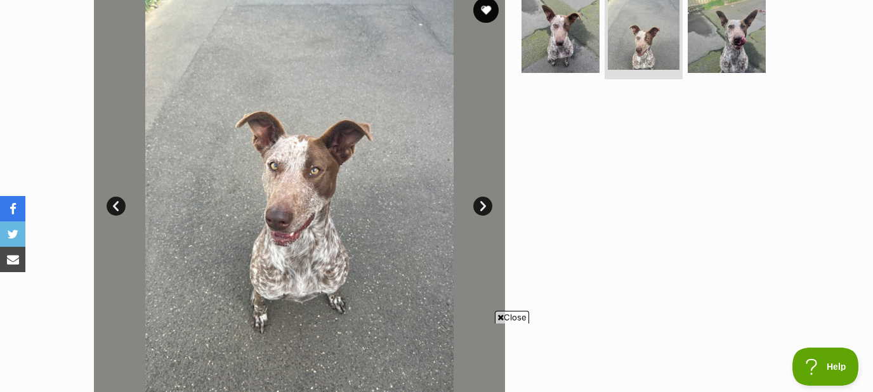
click at [485, 205] on link "Next" at bounding box center [482, 206] width 19 height 19
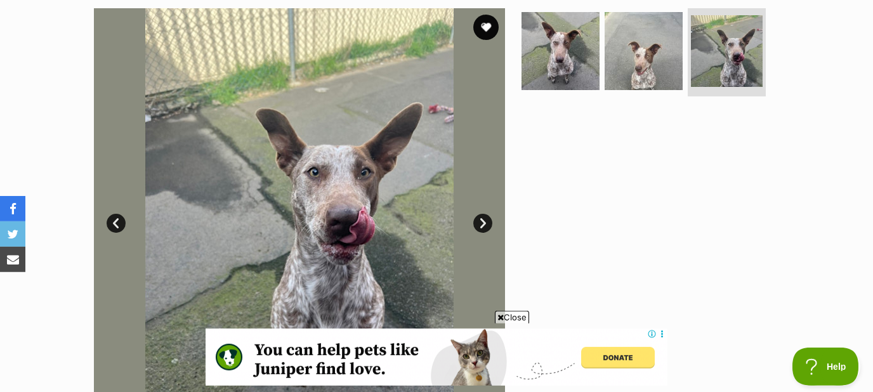
scroll to position [341, 0]
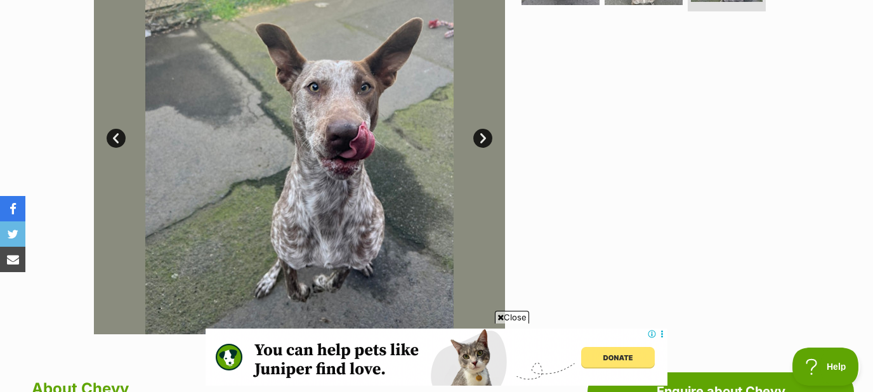
click at [486, 137] on link "Next" at bounding box center [482, 138] width 19 height 19
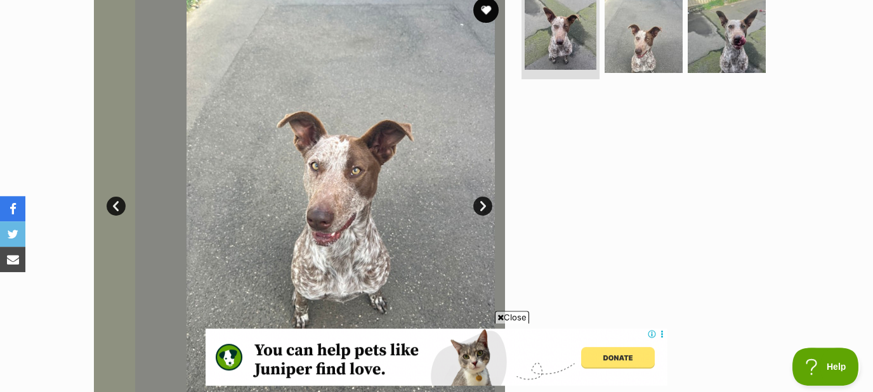
scroll to position [273, 0]
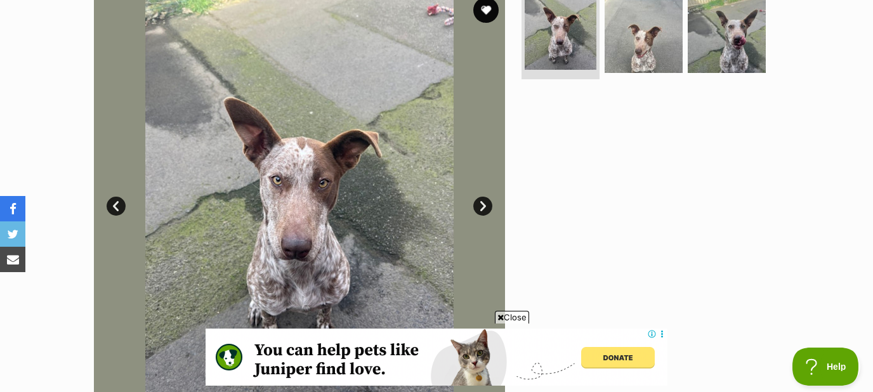
click at [481, 209] on link "Next" at bounding box center [482, 206] width 19 height 19
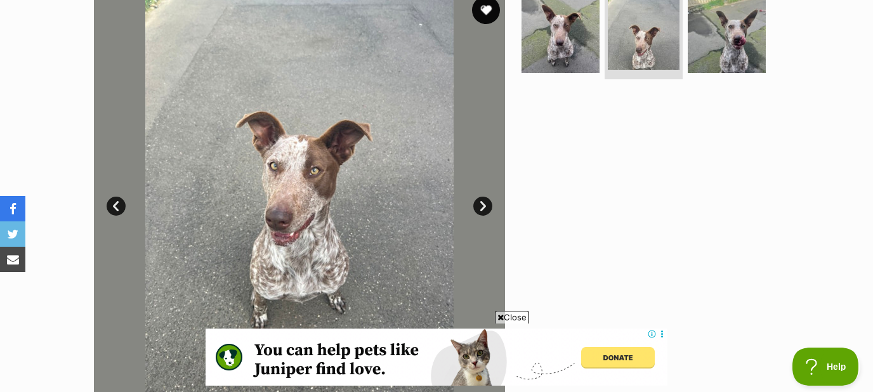
click at [485, 13] on button "favourite" at bounding box center [486, 10] width 28 height 28
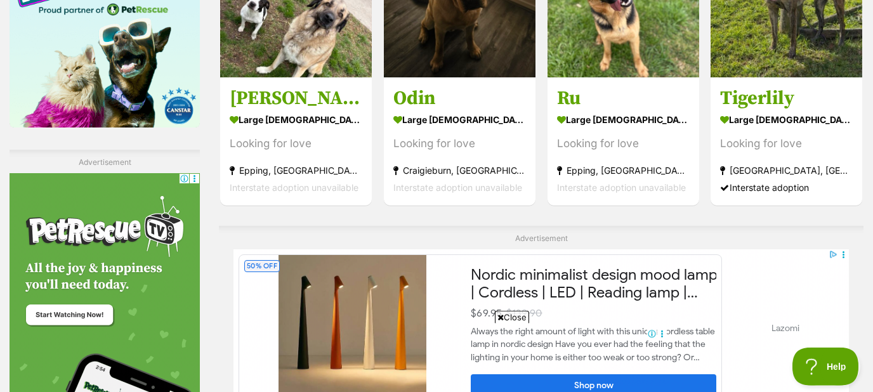
scroll to position [2114, 0]
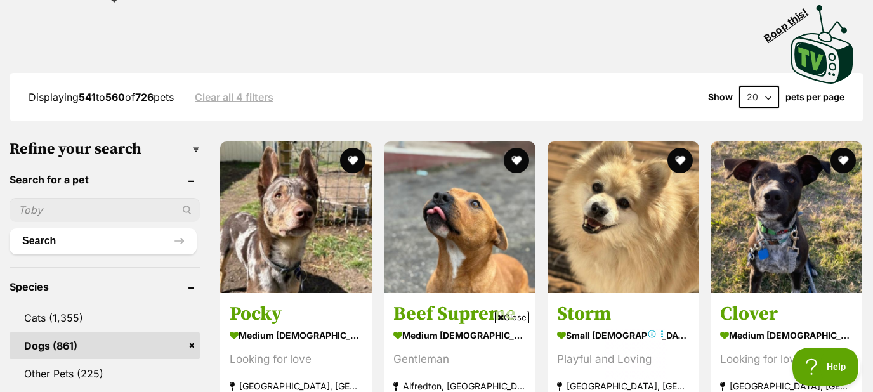
scroll to position [409, 0]
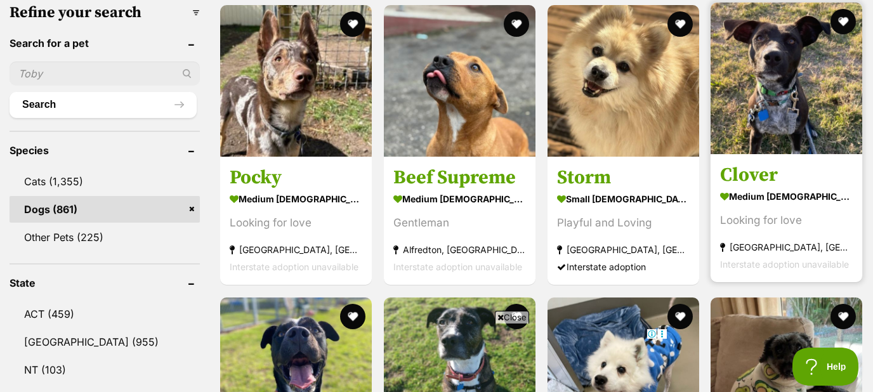
click at [764, 116] on img at bounding box center [787, 79] width 152 height 152
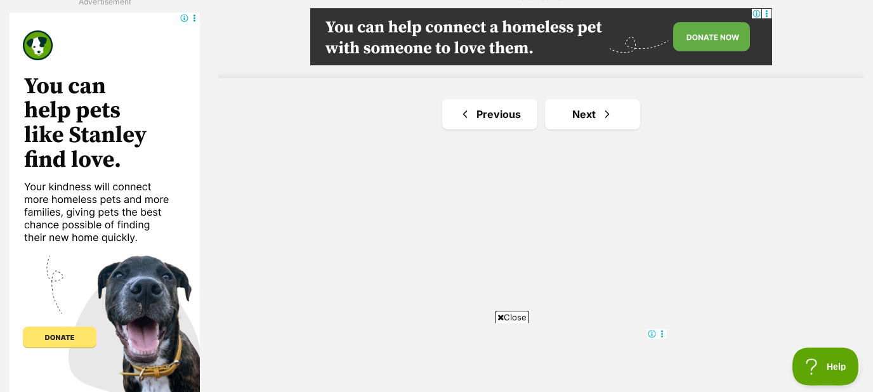
scroll to position [2250, 0]
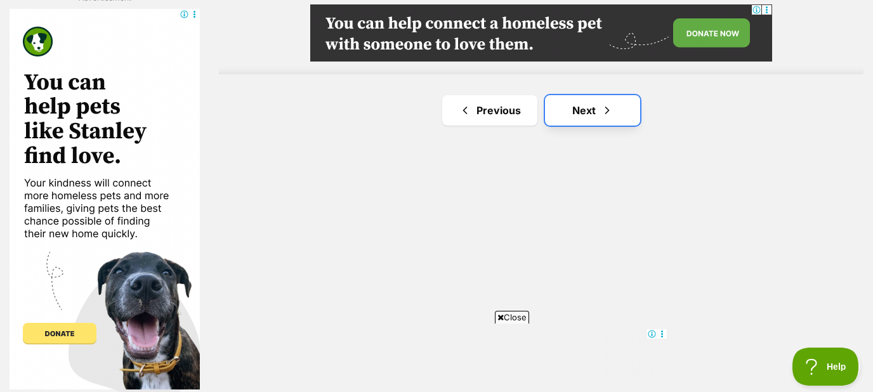
click at [576, 103] on link "Next" at bounding box center [592, 110] width 95 height 30
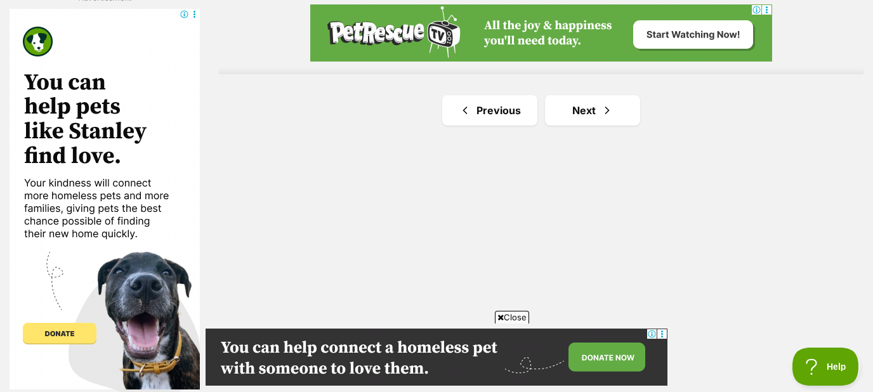
scroll to position [2182, 0]
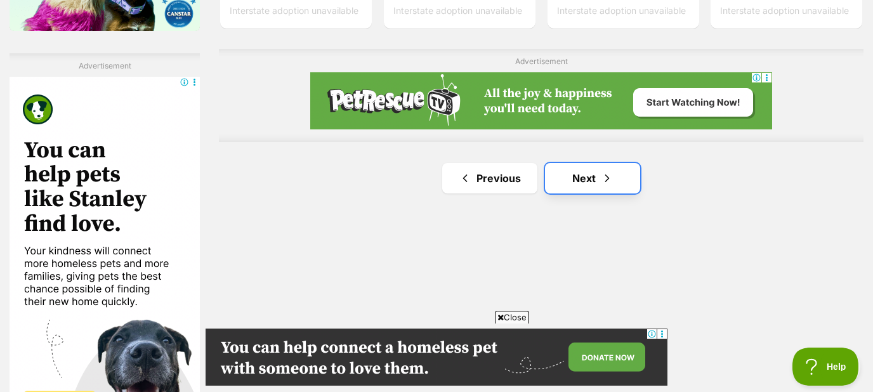
click at [575, 170] on link "Next" at bounding box center [592, 178] width 95 height 30
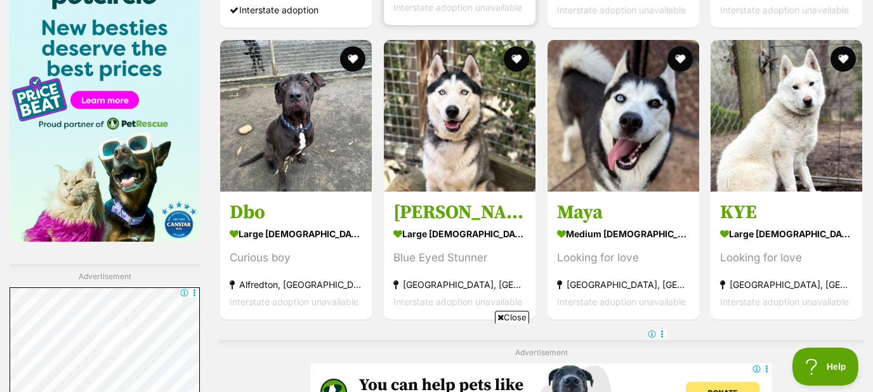
scroll to position [1977, 0]
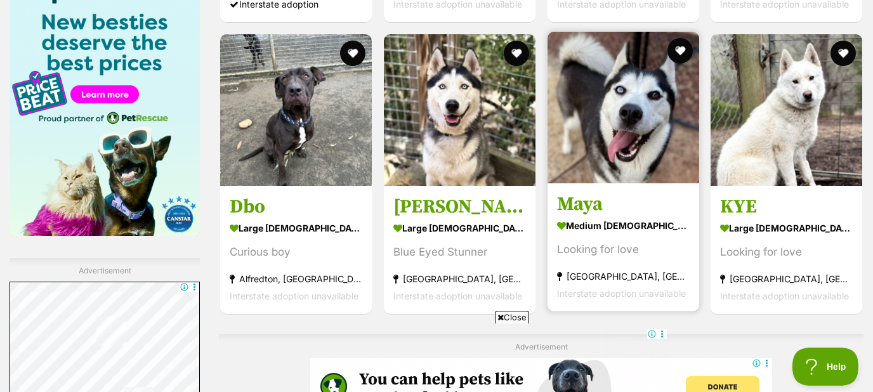
click at [625, 139] on img at bounding box center [623, 108] width 152 height 152
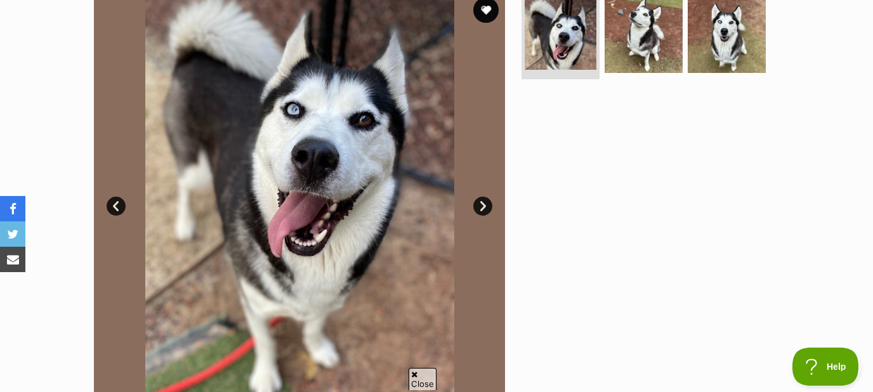
click at [479, 204] on link "Next" at bounding box center [482, 206] width 19 height 19
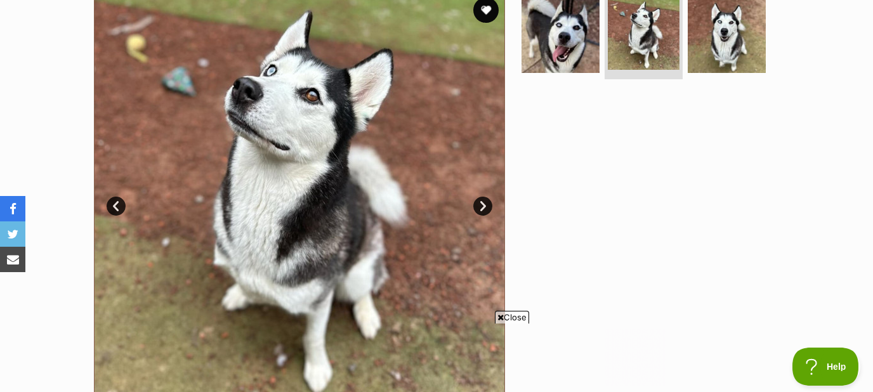
click at [479, 204] on link "Next" at bounding box center [482, 206] width 19 height 19
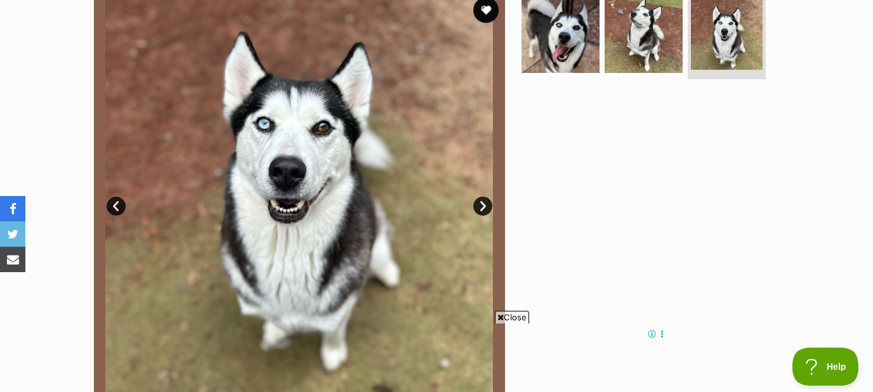
click at [479, 204] on link "Next" at bounding box center [482, 206] width 19 height 19
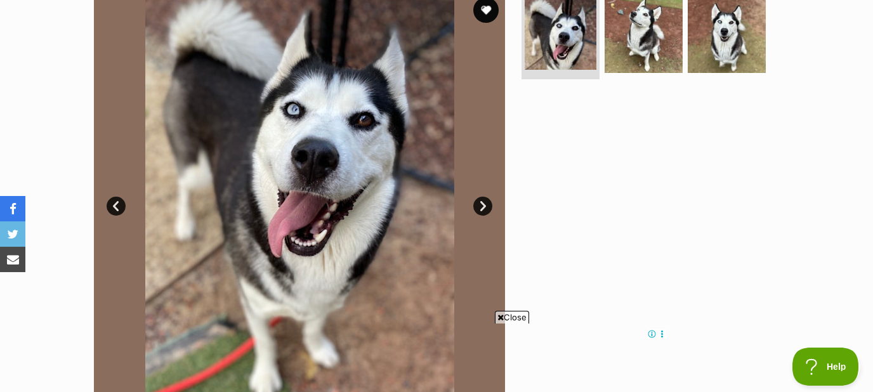
click at [479, 203] on link "Next" at bounding box center [482, 206] width 19 height 19
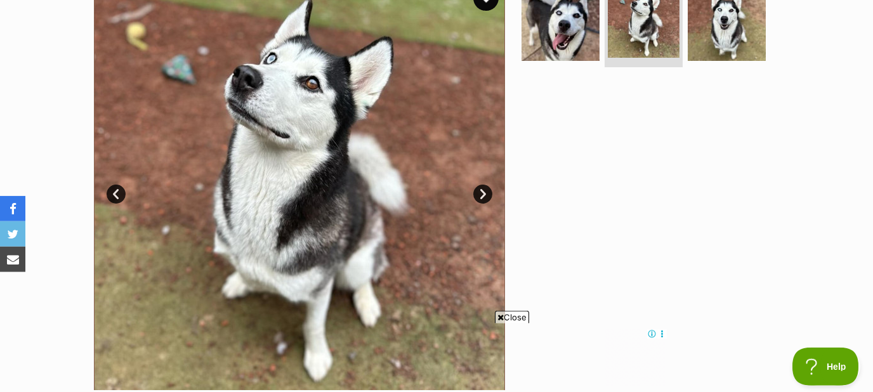
scroll to position [273, 0]
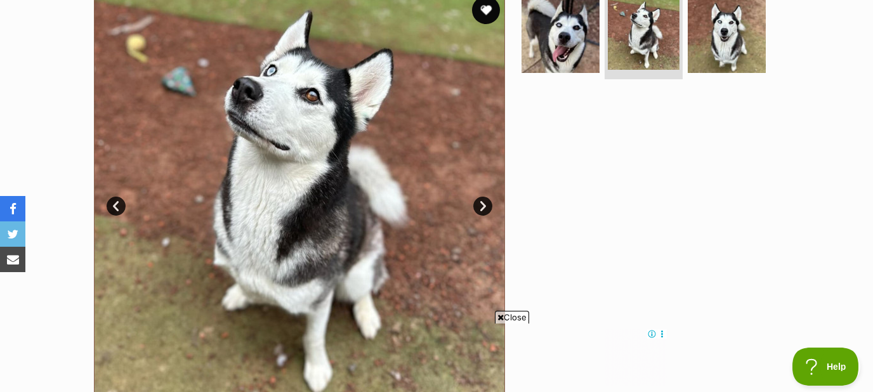
click at [483, 10] on button "favourite" at bounding box center [486, 10] width 28 height 28
click at [480, 208] on link "Next" at bounding box center [482, 206] width 19 height 19
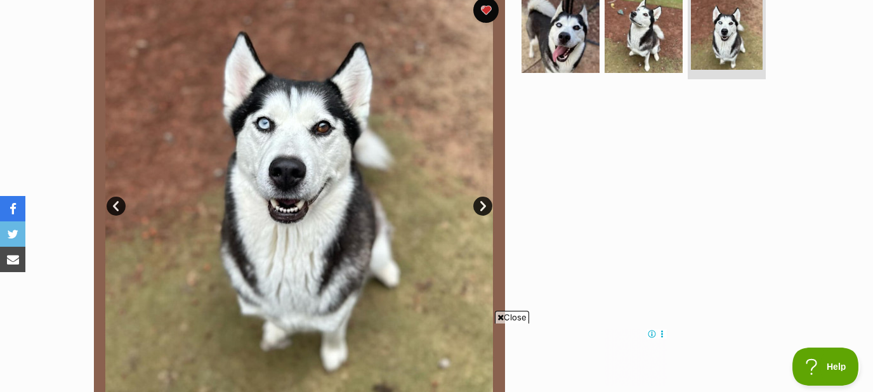
click at [475, 198] on img at bounding box center [299, 196] width 411 height 411
click at [484, 202] on link "Next" at bounding box center [482, 206] width 19 height 19
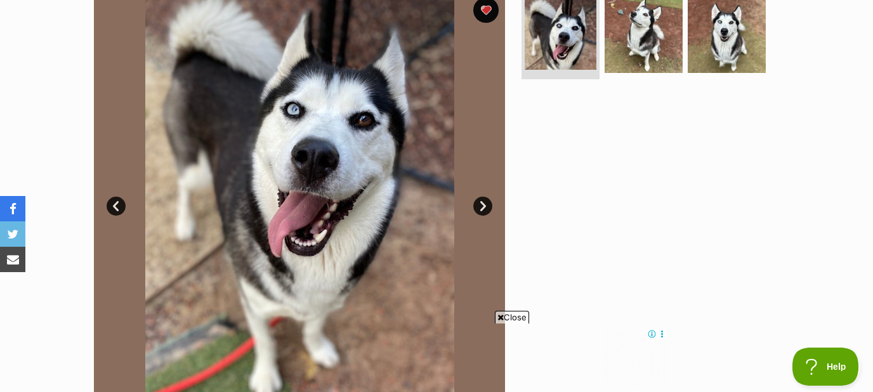
click at [483, 207] on link "Next" at bounding box center [482, 206] width 19 height 19
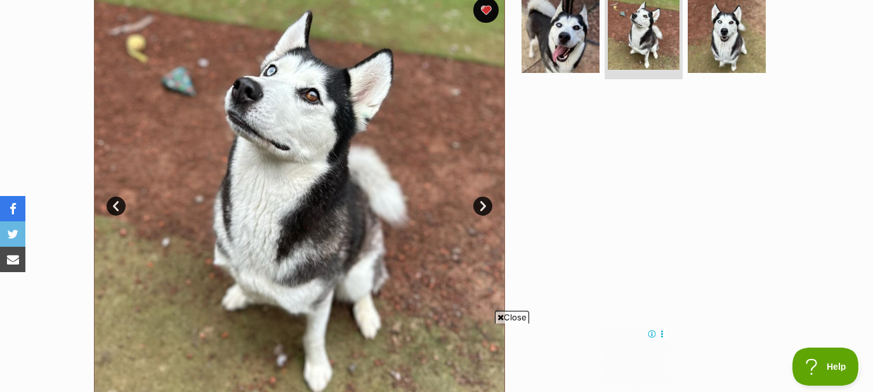
click at [483, 207] on link "Next" at bounding box center [482, 206] width 19 height 19
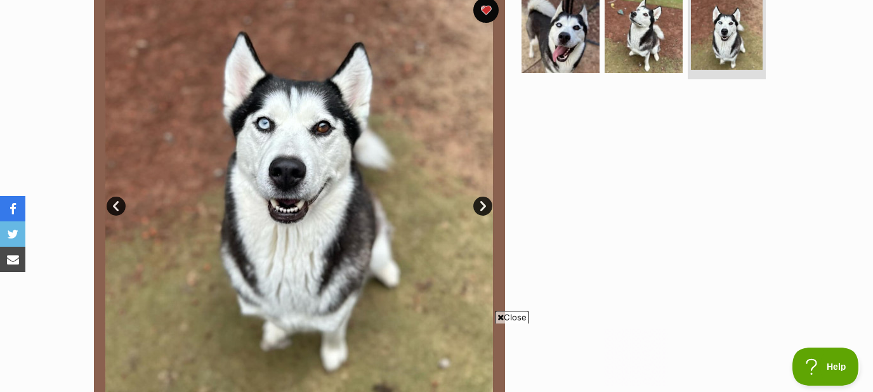
scroll to position [0, 0]
click at [483, 207] on link "Next" at bounding box center [482, 206] width 19 height 19
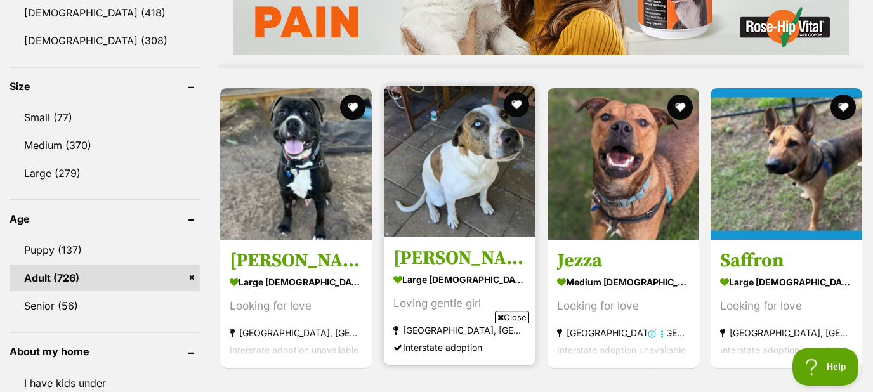
scroll to position [1159, 0]
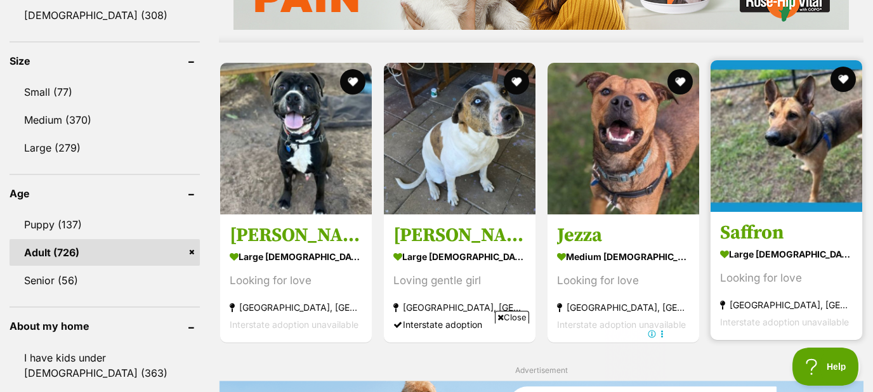
click at [772, 165] on img at bounding box center [787, 136] width 152 height 152
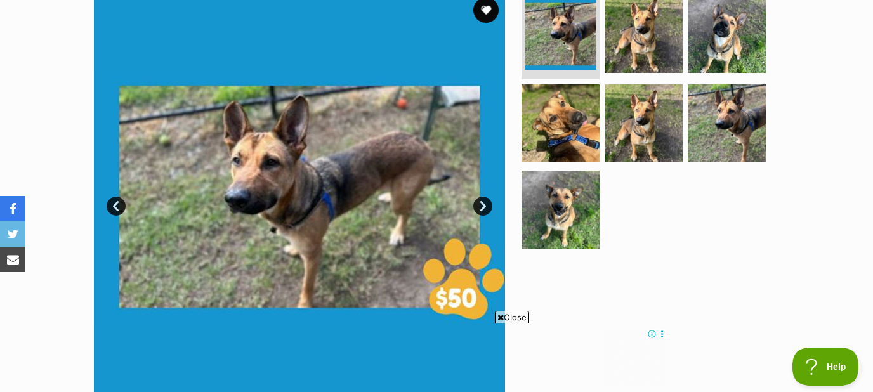
click at [480, 201] on link "Next" at bounding box center [482, 206] width 19 height 19
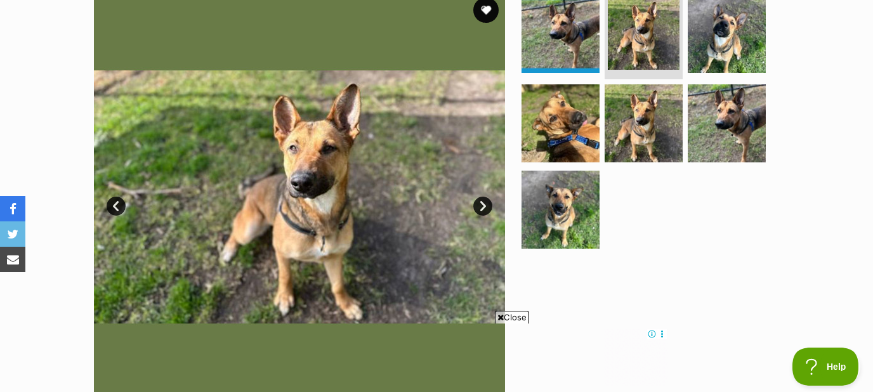
click at [482, 202] on link "Next" at bounding box center [482, 206] width 19 height 19
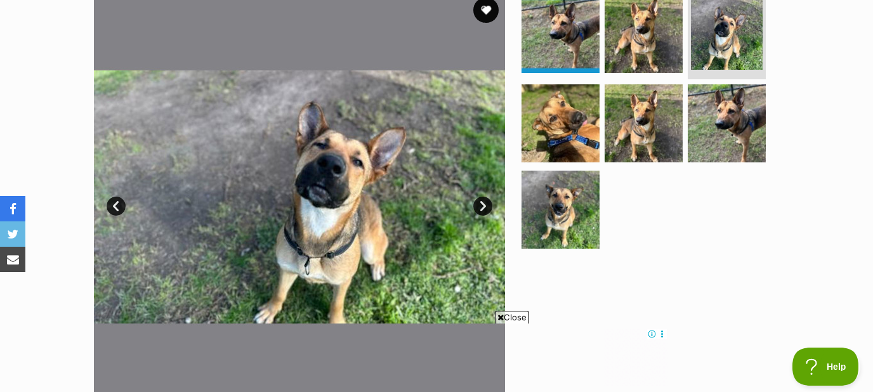
click at [482, 202] on link "Next" at bounding box center [482, 206] width 19 height 19
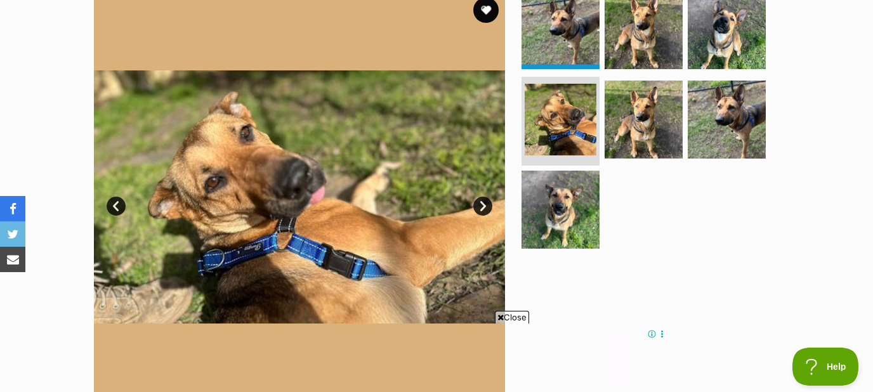
click at [485, 202] on link "Next" at bounding box center [482, 206] width 19 height 19
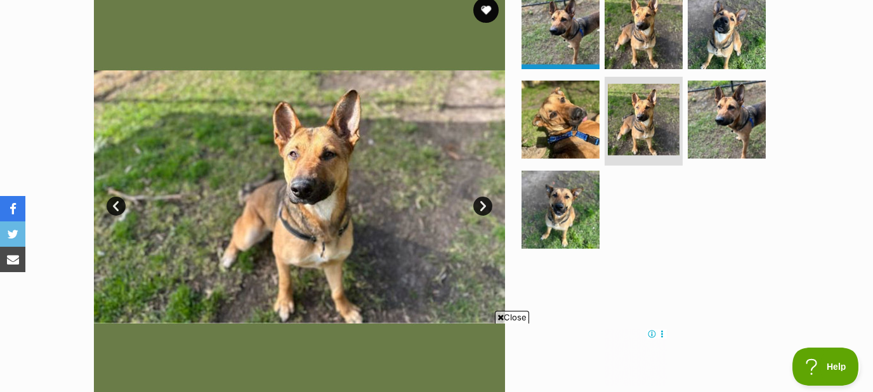
click at [485, 202] on link "Next" at bounding box center [482, 206] width 19 height 19
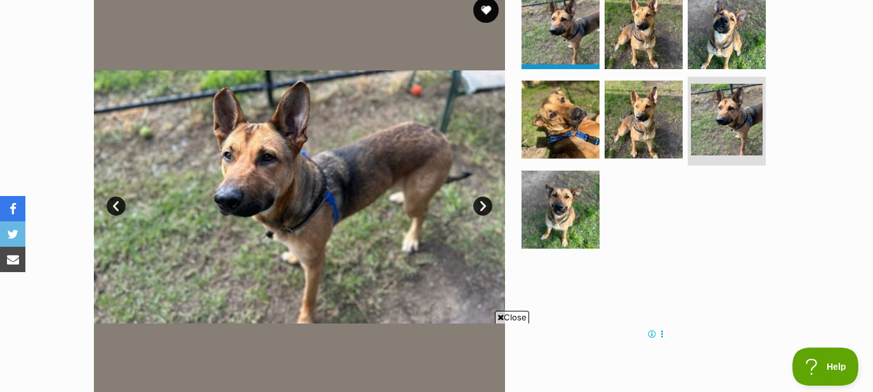
click at [485, 202] on link "Next" at bounding box center [482, 206] width 19 height 19
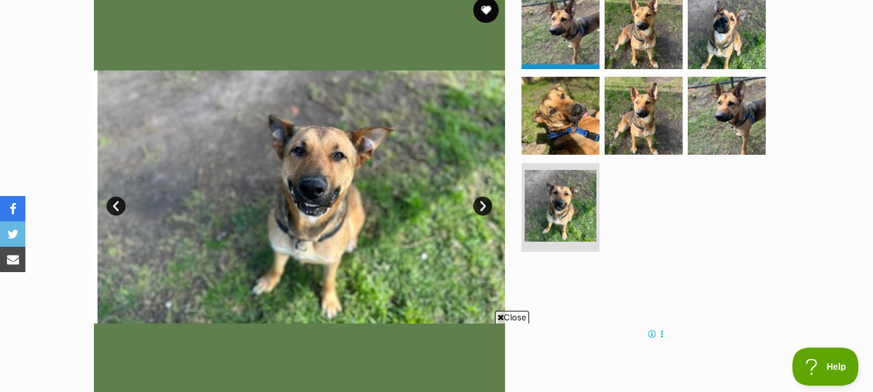
click at [485, 202] on link "Next" at bounding box center [482, 206] width 19 height 19
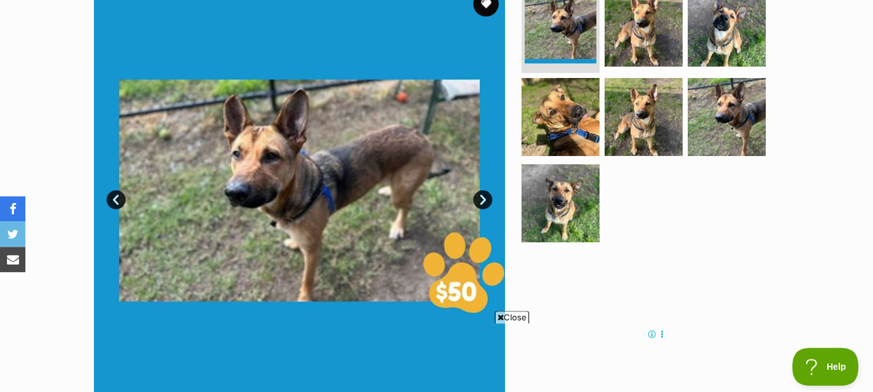
scroll to position [273, 0]
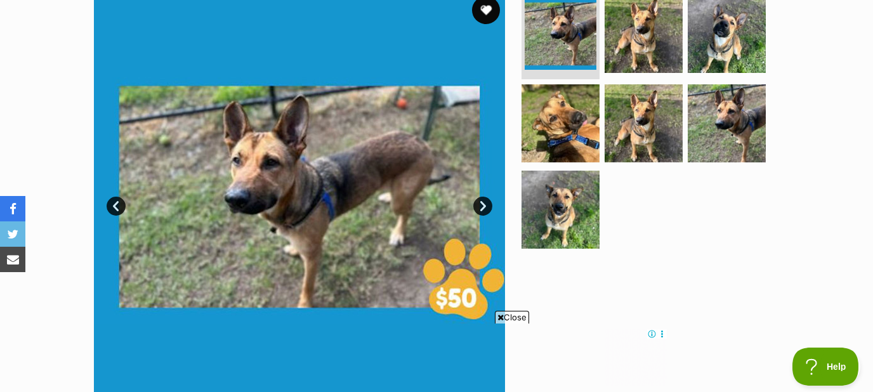
click at [480, 7] on button "favourite" at bounding box center [486, 10] width 28 height 28
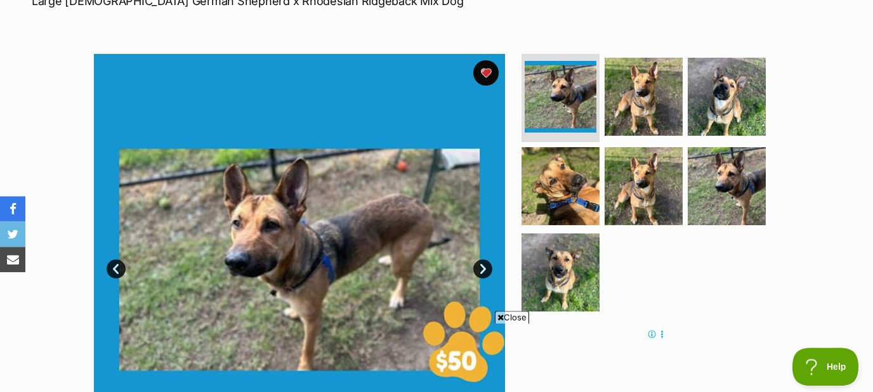
scroll to position [204, 0]
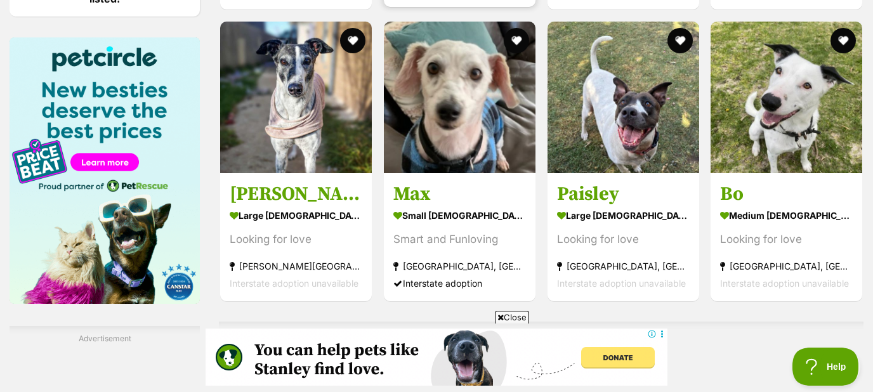
scroll to position [2114, 0]
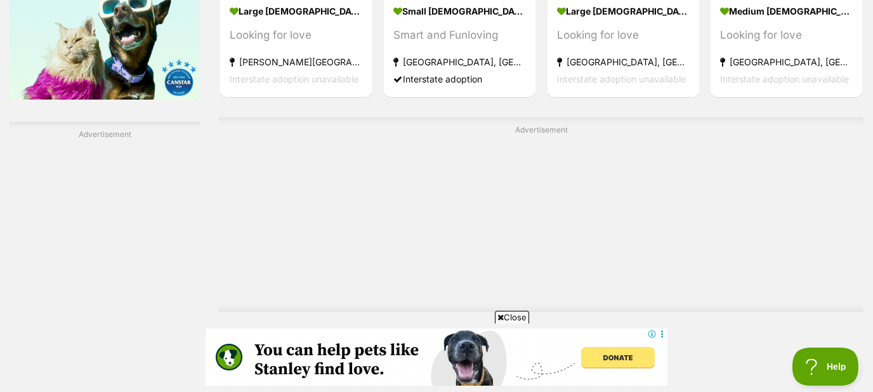
click at [584, 333] on link "Next" at bounding box center [592, 348] width 95 height 30
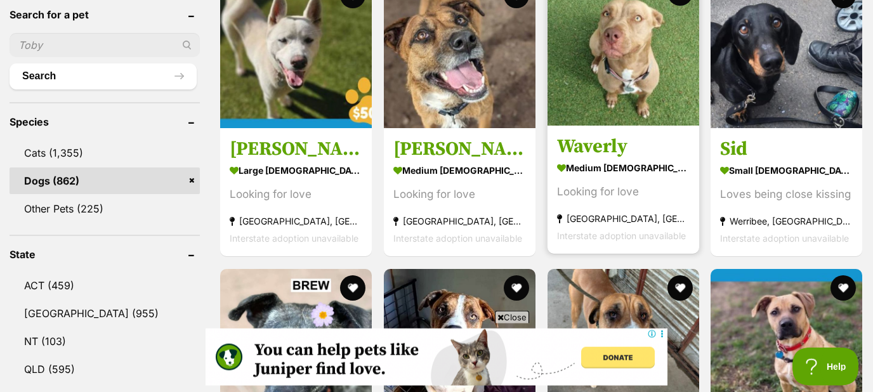
scroll to position [341, 0]
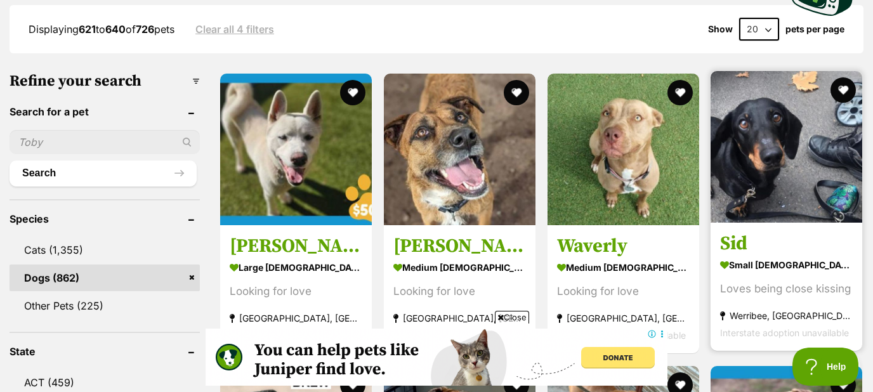
click at [749, 148] on img at bounding box center [787, 147] width 152 height 152
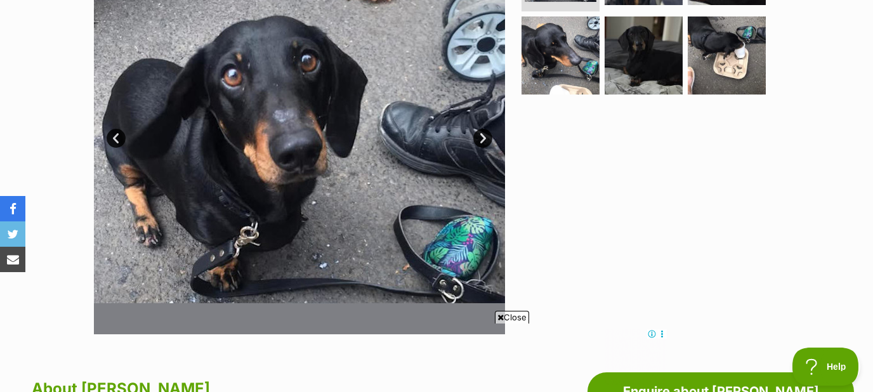
click at [485, 140] on link "Next" at bounding box center [482, 138] width 19 height 19
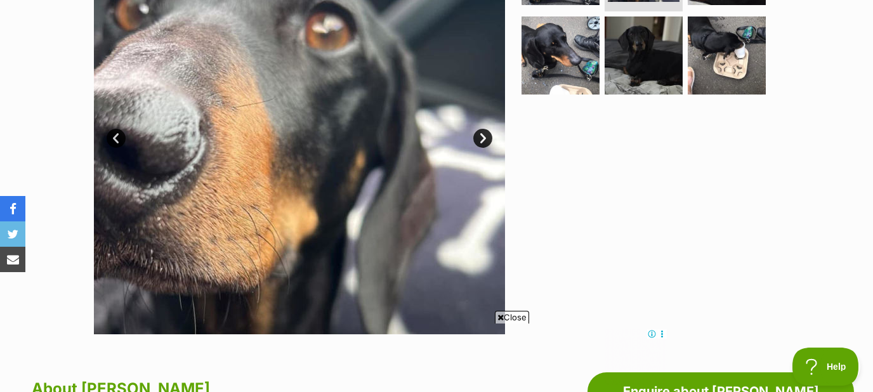
click at [485, 140] on link "Next" at bounding box center [482, 138] width 19 height 19
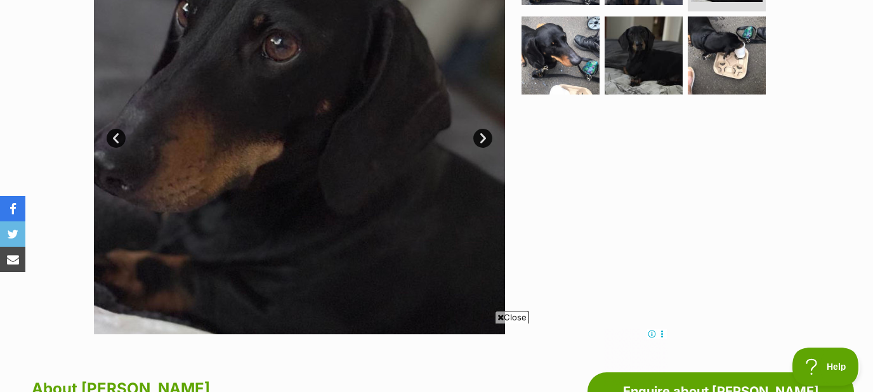
click at [485, 140] on link "Next" at bounding box center [482, 138] width 19 height 19
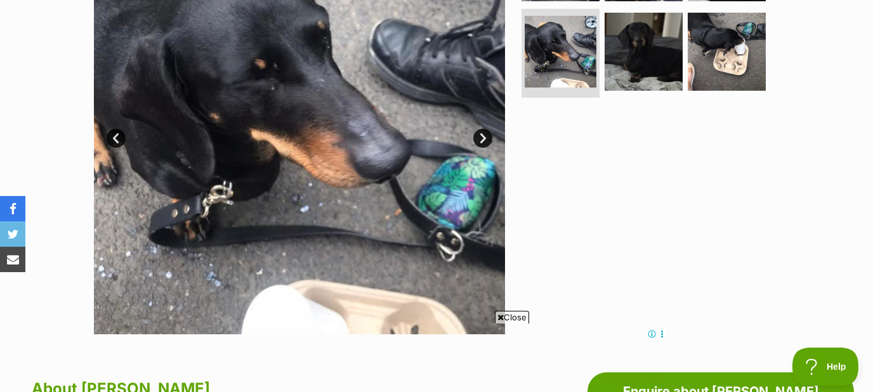
click at [485, 140] on link "Next" at bounding box center [482, 138] width 19 height 19
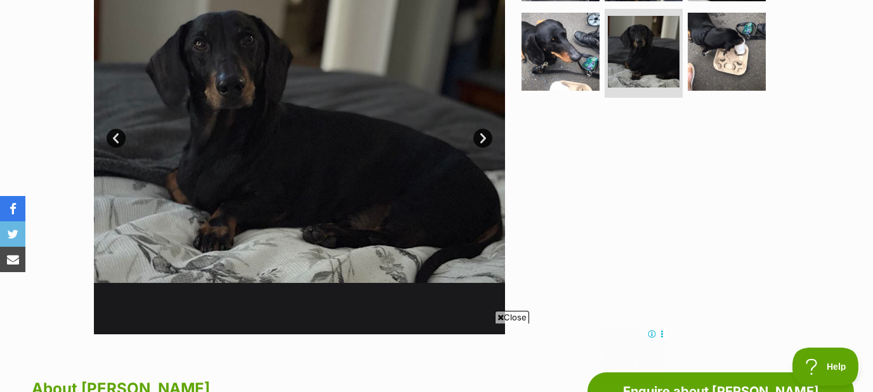
click at [485, 139] on link "Next" at bounding box center [482, 138] width 19 height 19
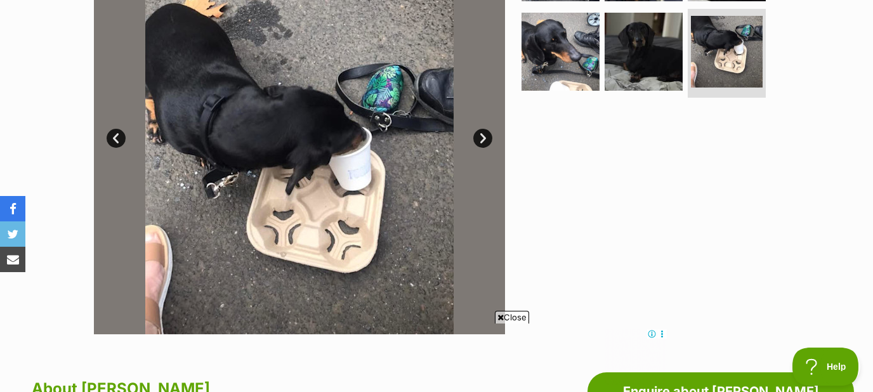
click at [485, 139] on link "Next" at bounding box center [482, 138] width 19 height 19
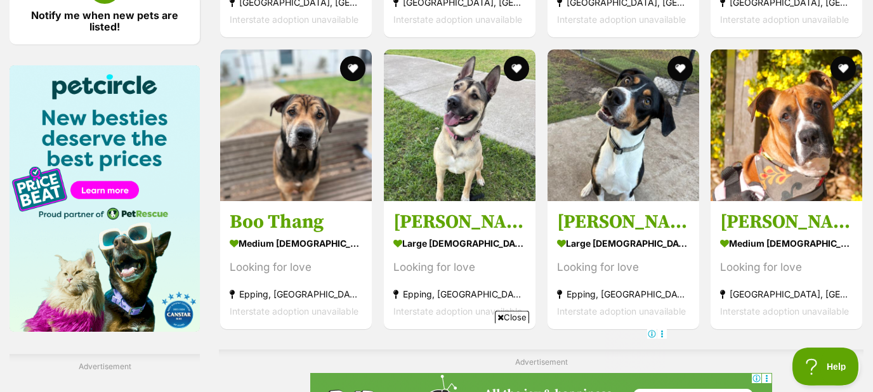
scroll to position [1841, 0]
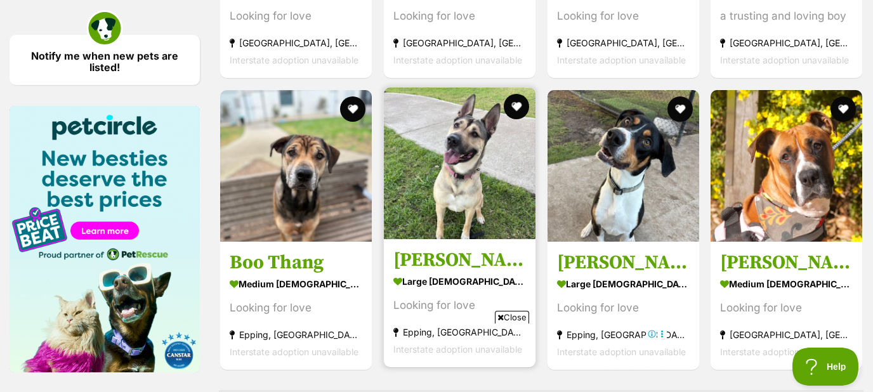
click at [461, 174] on img at bounding box center [460, 164] width 152 height 152
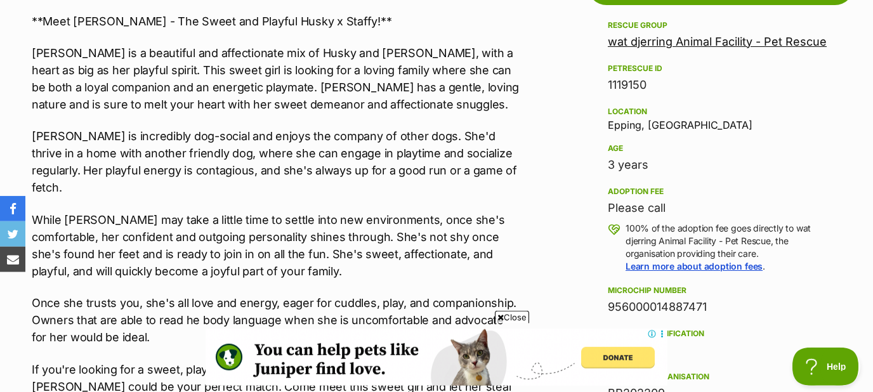
scroll to position [750, 0]
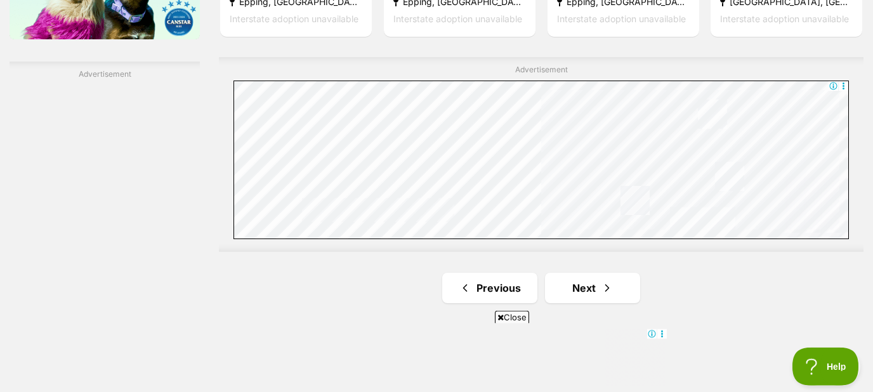
scroll to position [2319, 0]
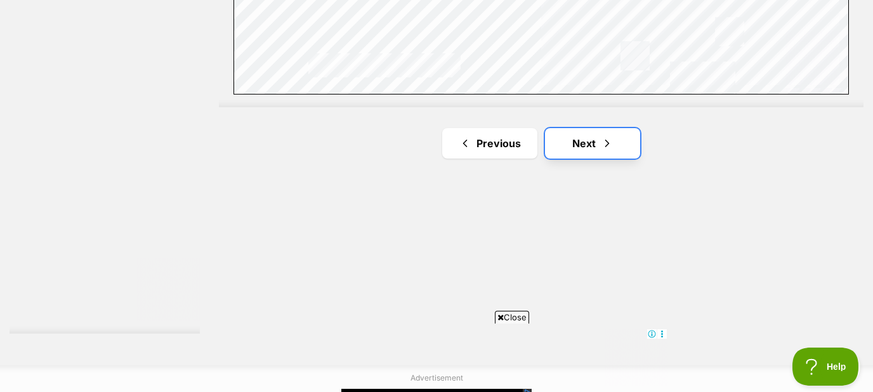
click at [580, 141] on link "Next" at bounding box center [592, 143] width 95 height 30
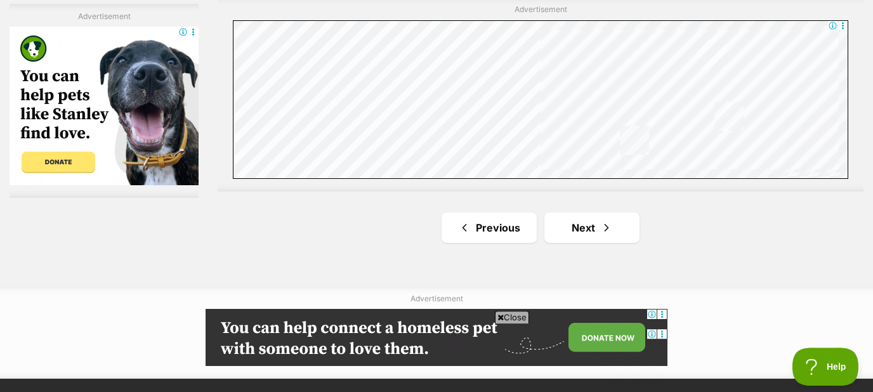
scroll to position [2319, 0]
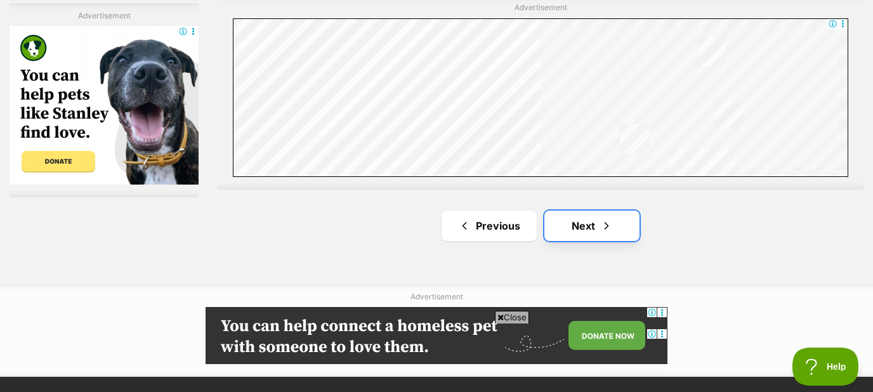
click at [565, 221] on link "Next" at bounding box center [591, 226] width 95 height 30
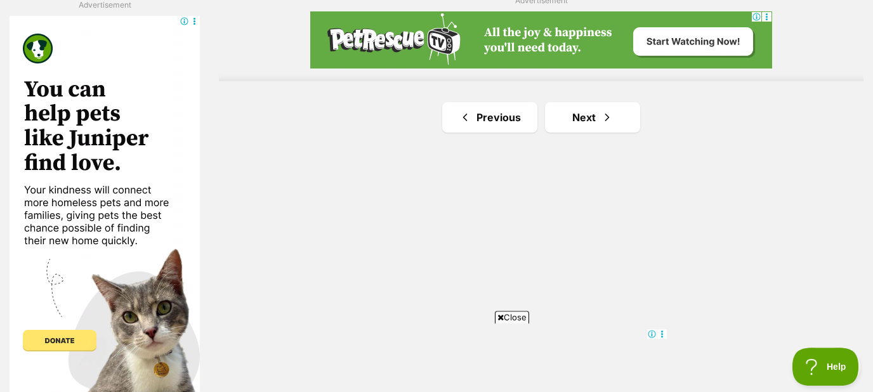
scroll to position [2250, 0]
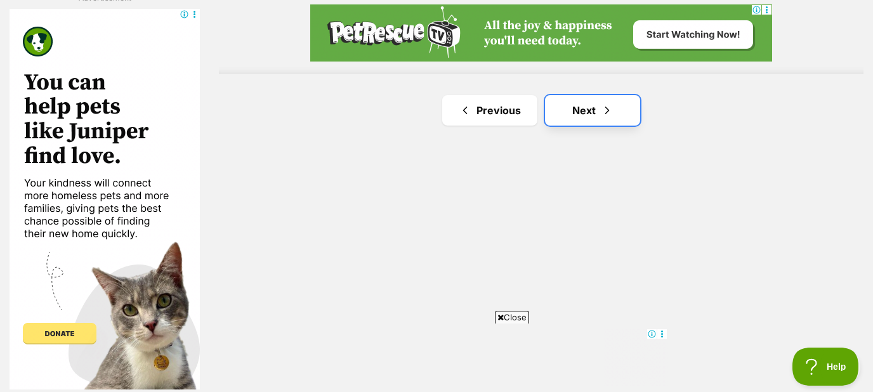
click at [584, 105] on link "Next" at bounding box center [592, 110] width 95 height 30
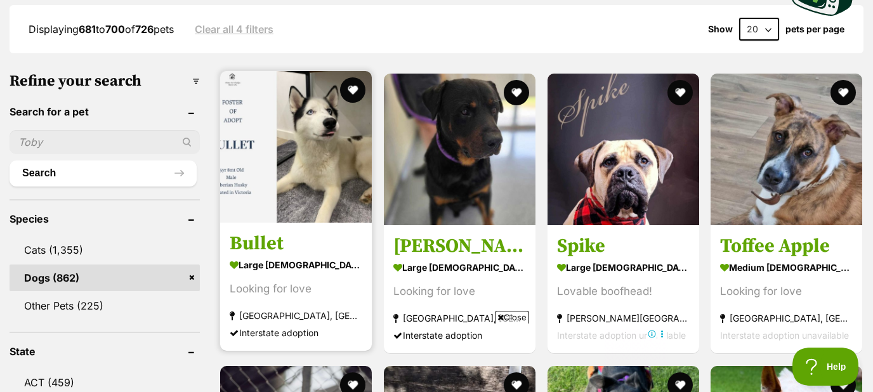
click at [311, 162] on img at bounding box center [296, 147] width 152 height 152
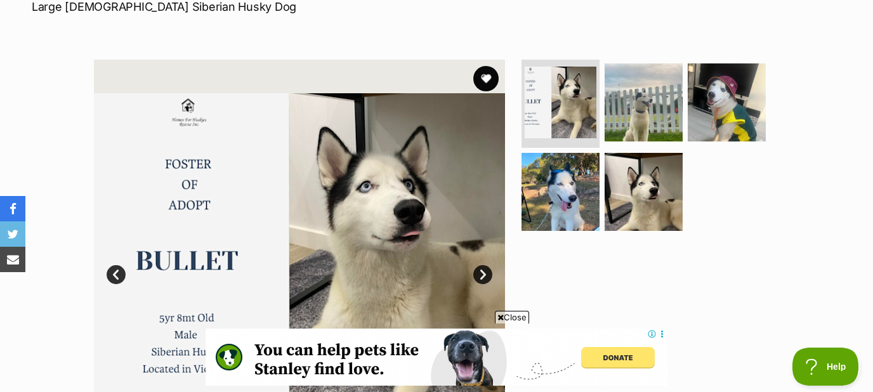
click at [484, 273] on link "Next" at bounding box center [482, 274] width 19 height 19
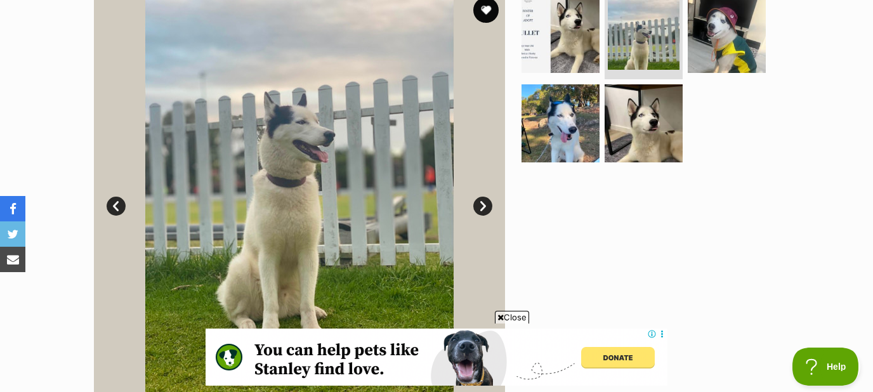
click at [483, 208] on link "Next" at bounding box center [482, 206] width 19 height 19
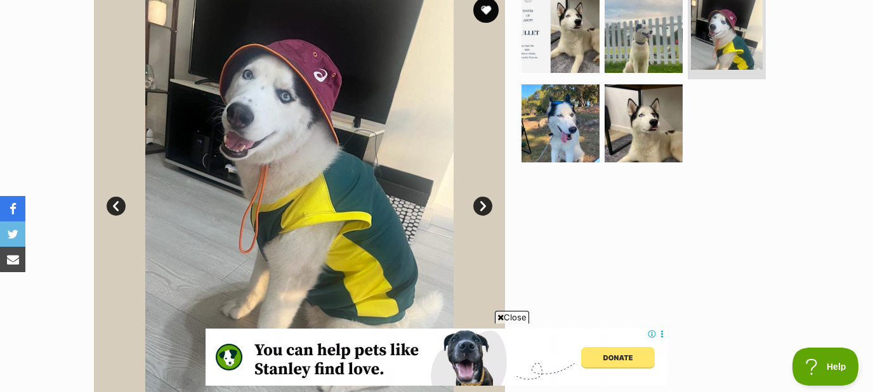
click at [483, 208] on link "Next" at bounding box center [482, 206] width 19 height 19
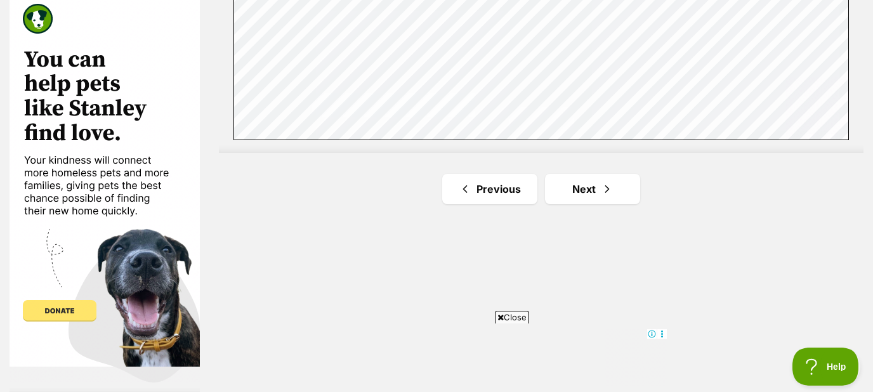
scroll to position [2329, 0]
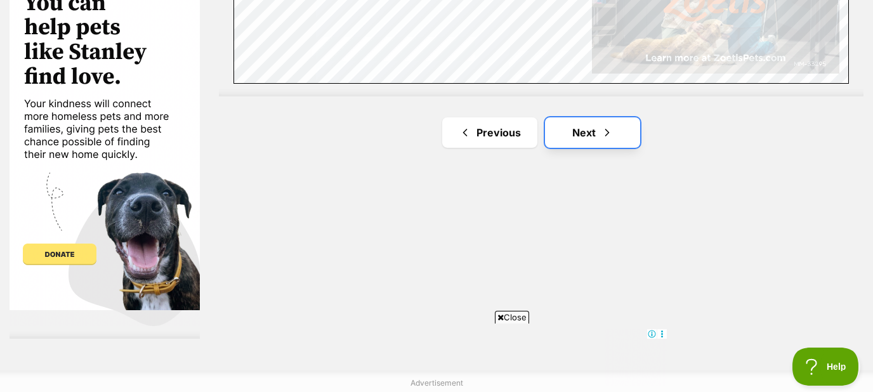
click at [586, 129] on link "Next" at bounding box center [592, 132] width 95 height 30
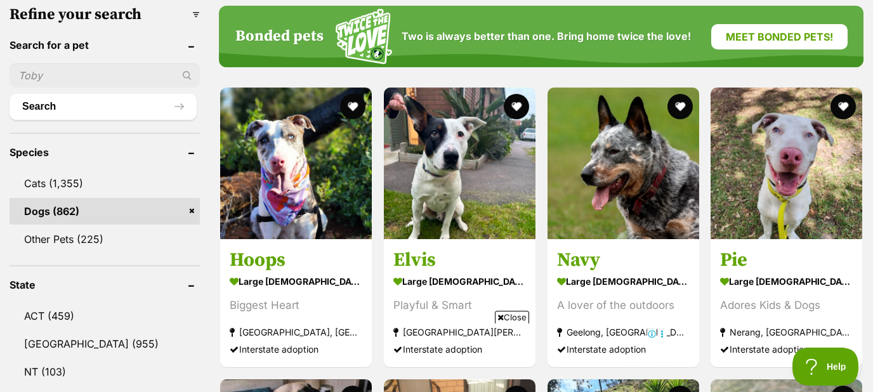
scroll to position [409, 0]
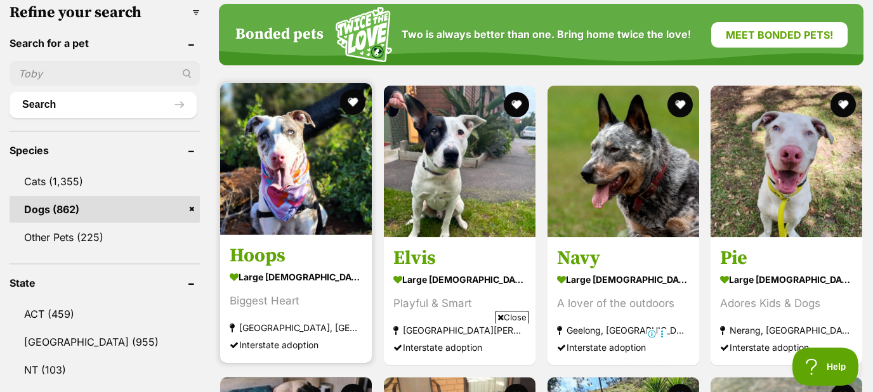
click at [335, 177] on img at bounding box center [296, 159] width 152 height 152
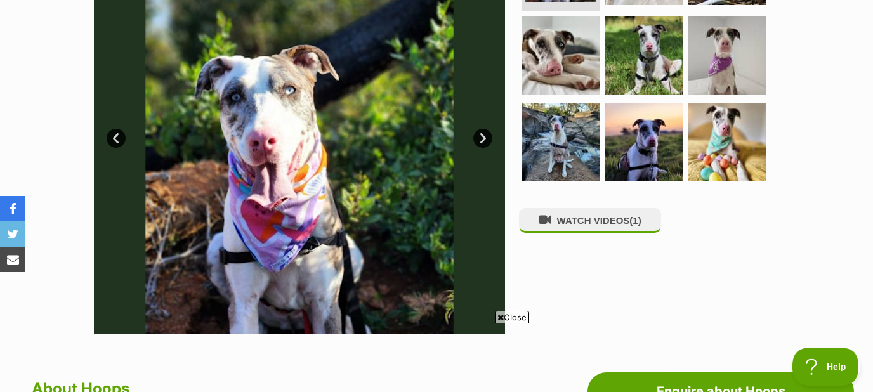
click at [482, 138] on link "Next" at bounding box center [482, 138] width 19 height 19
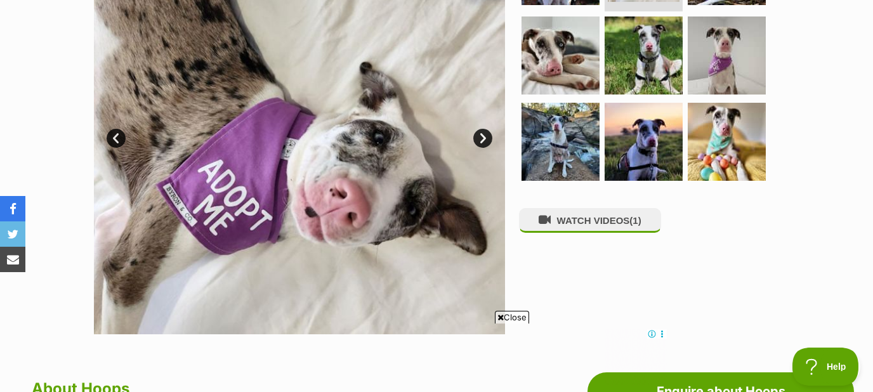
click at [482, 138] on link "Next" at bounding box center [482, 138] width 19 height 19
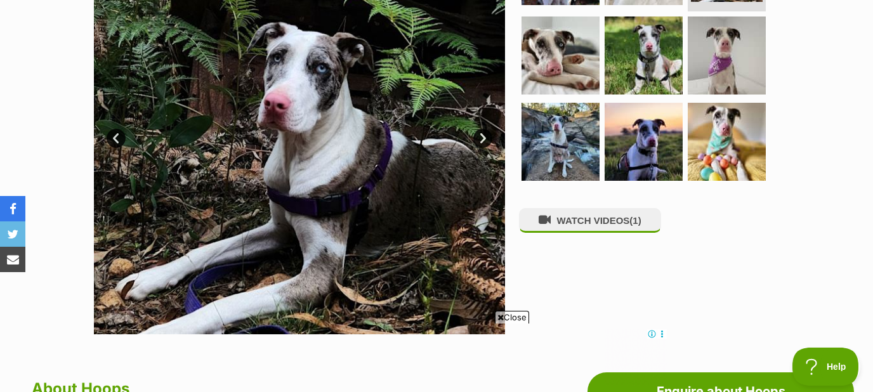
click at [482, 138] on link "Next" at bounding box center [482, 138] width 19 height 19
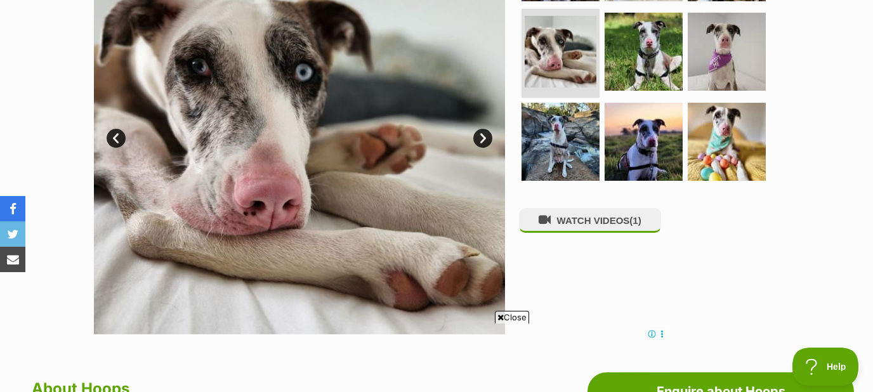
click at [482, 138] on link "Next" at bounding box center [482, 138] width 19 height 19
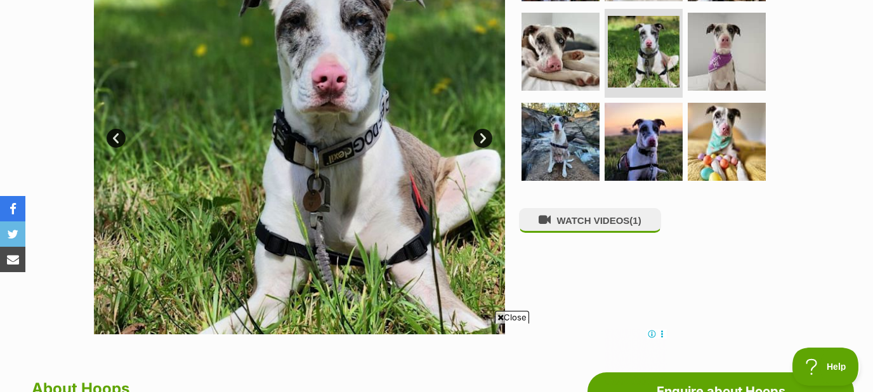
click at [482, 138] on link "Next" at bounding box center [482, 138] width 19 height 19
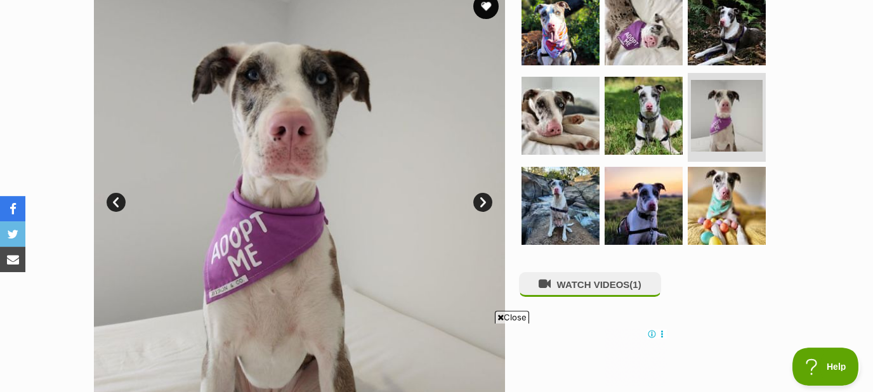
scroll to position [273, 0]
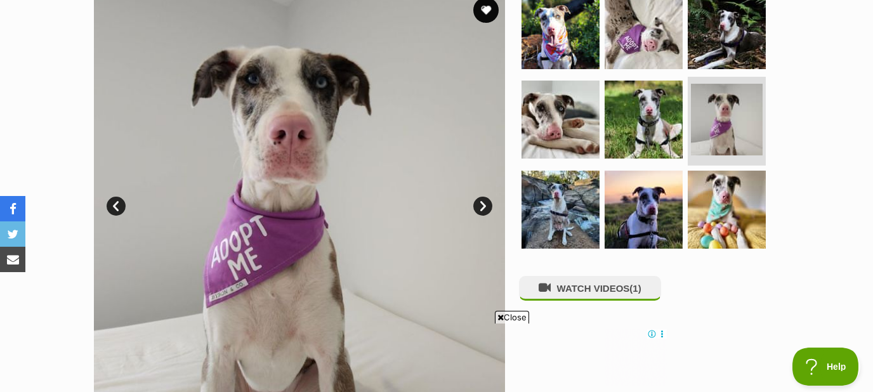
click at [485, 203] on link "Next" at bounding box center [482, 206] width 19 height 19
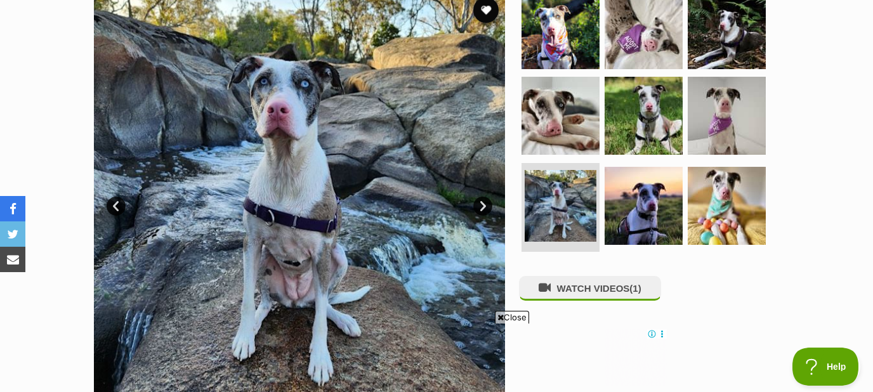
click at [485, 203] on link "Next" at bounding box center [482, 206] width 19 height 19
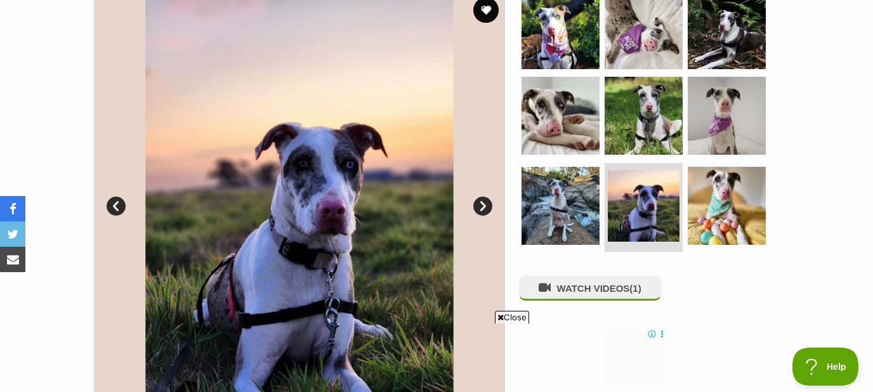
click at [485, 203] on link "Next" at bounding box center [482, 206] width 19 height 19
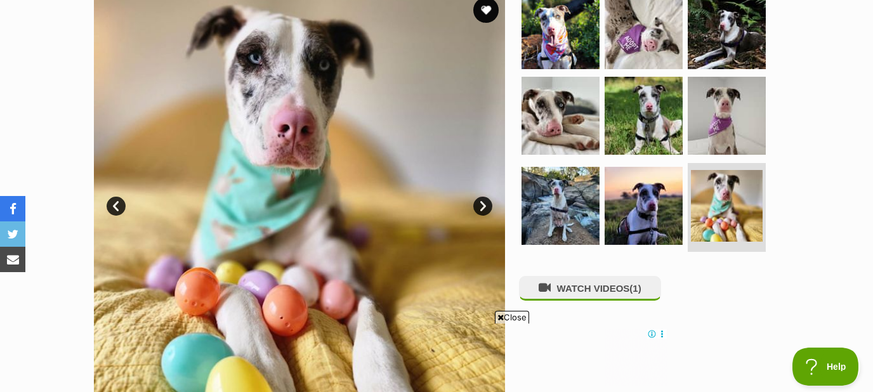
click at [485, 203] on link "Next" at bounding box center [482, 206] width 19 height 19
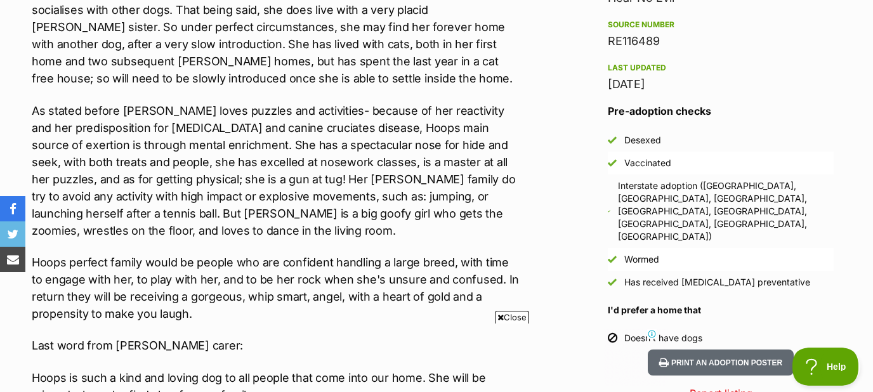
scroll to position [0, 0]
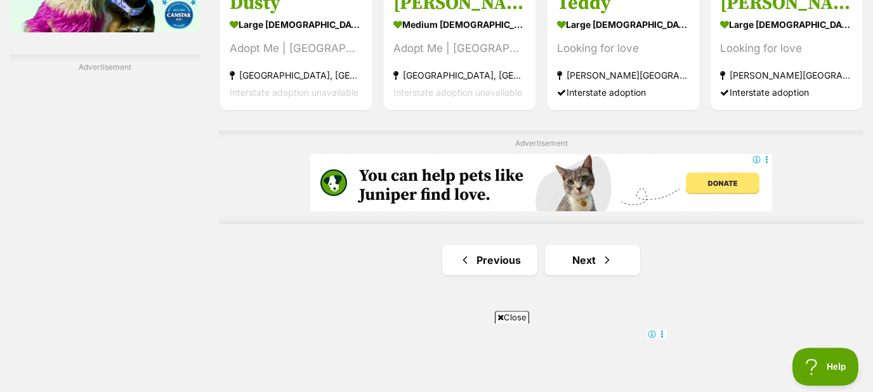
scroll to position [2182, 0]
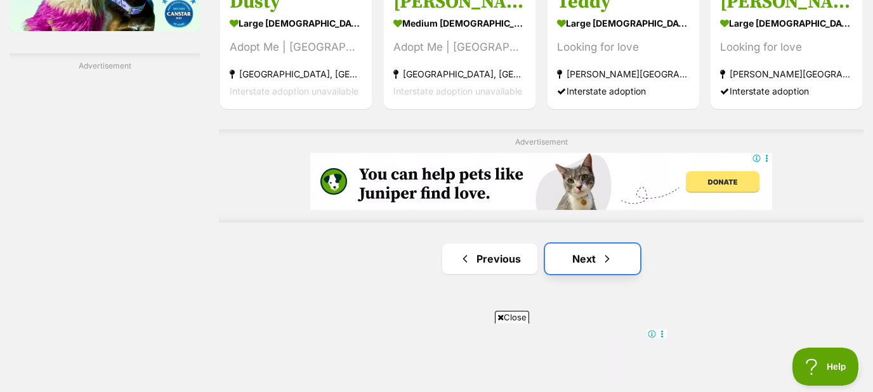
click at [586, 251] on link "Next" at bounding box center [592, 259] width 95 height 30
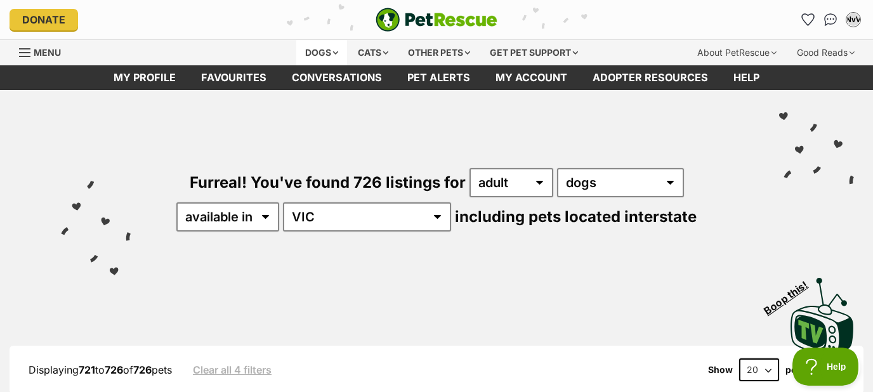
click at [332, 54] on div "Dogs" at bounding box center [321, 52] width 51 height 25
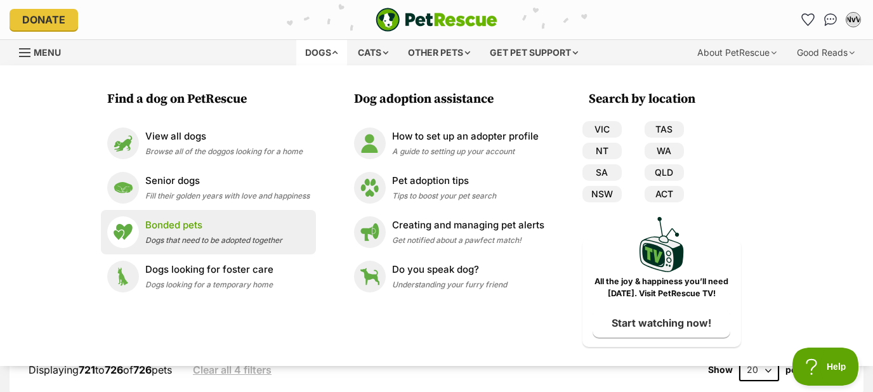
click at [208, 226] on p "Bonded pets" at bounding box center [213, 225] width 137 height 15
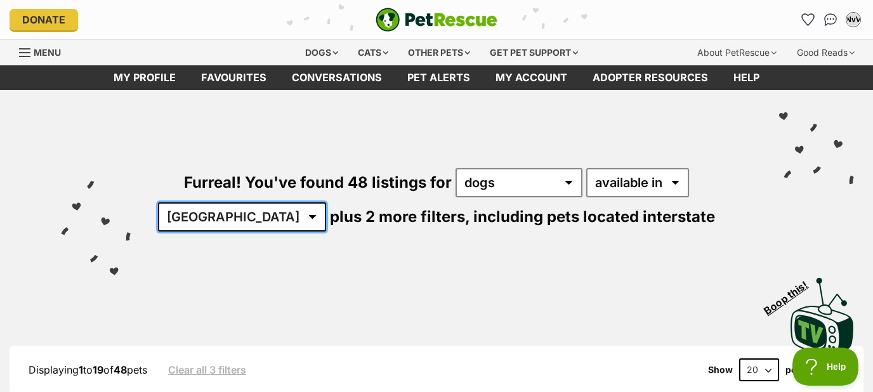
select select "VIC"
click option "VIC" at bounding box center [0, 0] width 0 height 0
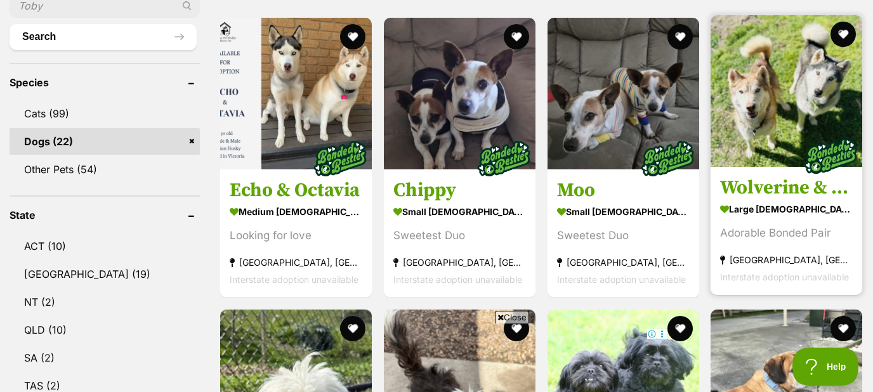
click at [755, 123] on img at bounding box center [787, 91] width 152 height 152
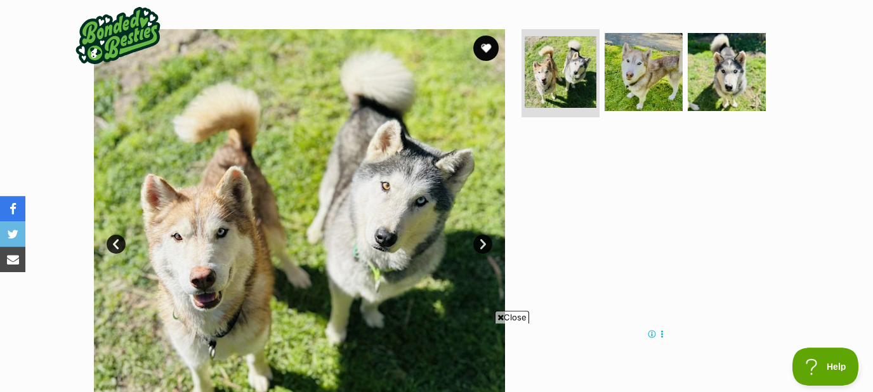
scroll to position [204, 0]
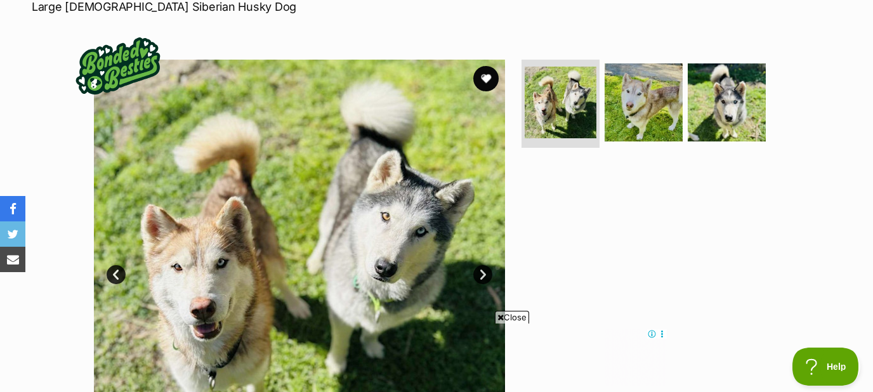
click at [480, 275] on link "Next" at bounding box center [482, 274] width 19 height 19
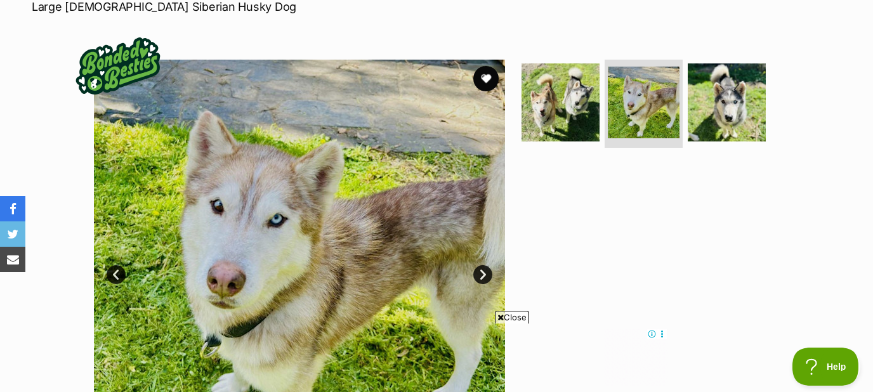
click at [484, 275] on link "Next" at bounding box center [482, 274] width 19 height 19
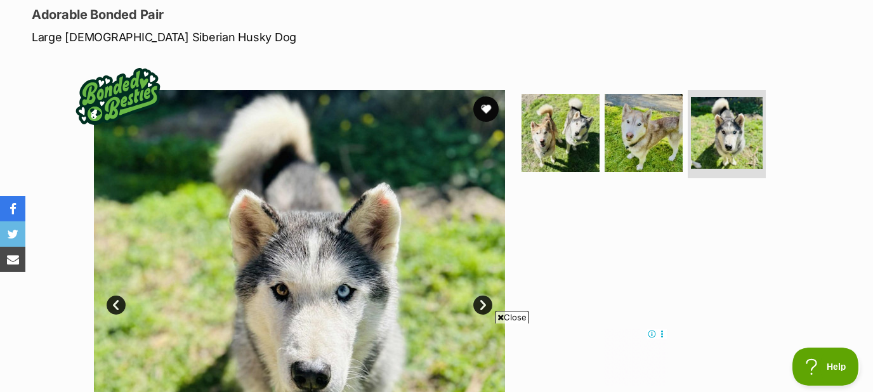
scroll to position [136, 0]
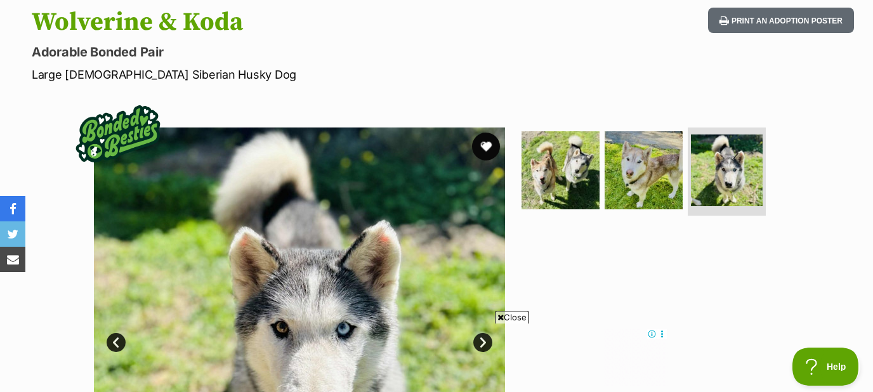
click at [488, 137] on button "favourite" at bounding box center [486, 147] width 28 height 28
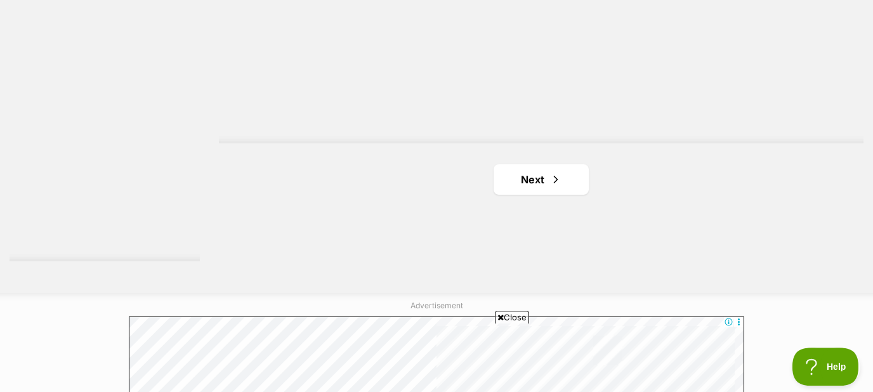
scroll to position [2387, 0]
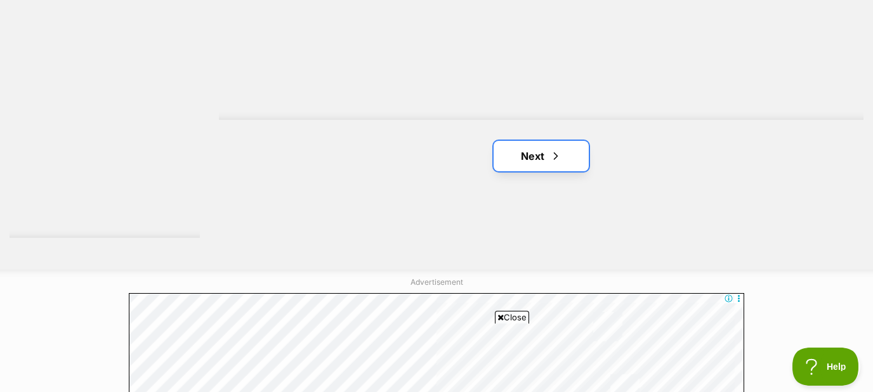
click at [526, 152] on link "Next" at bounding box center [541, 156] width 95 height 30
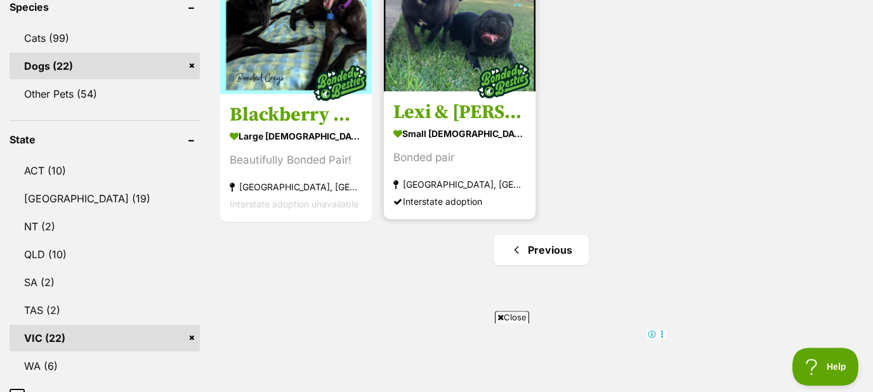
scroll to position [613, 0]
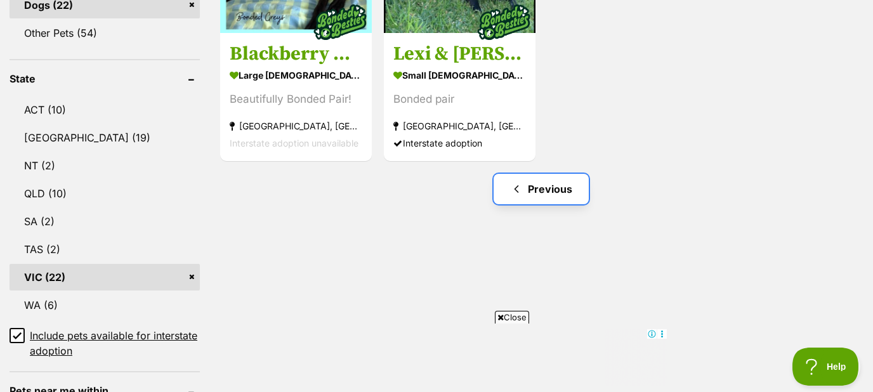
click at [553, 185] on link "Previous" at bounding box center [541, 189] width 95 height 30
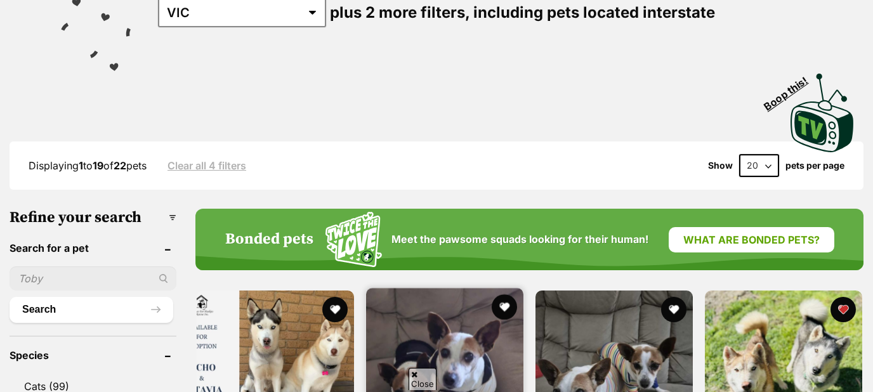
scroll to position [341, 0]
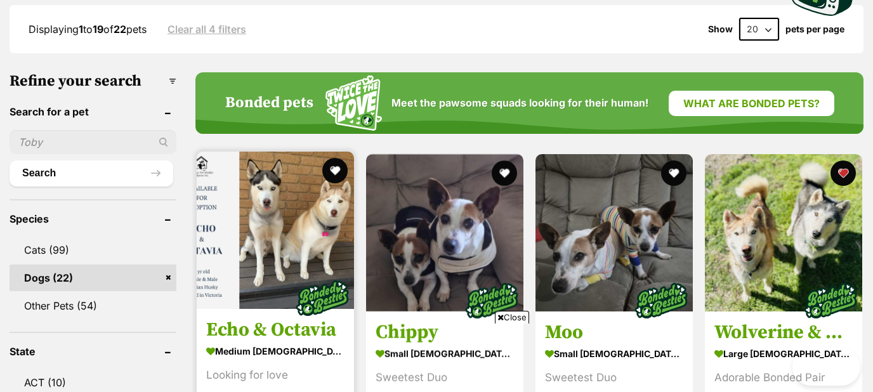
click at [290, 242] on img at bounding box center [275, 230] width 157 height 157
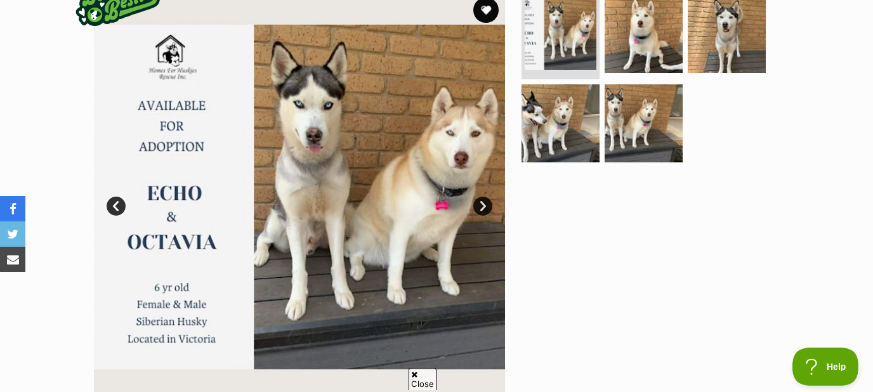
click at [485, 204] on link "Next" at bounding box center [482, 206] width 19 height 19
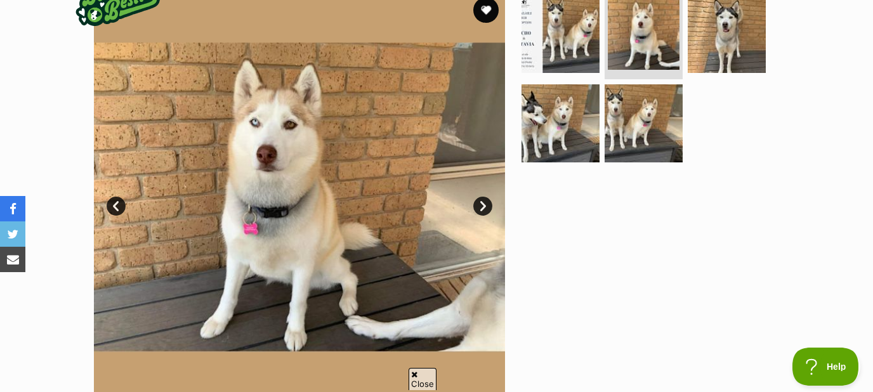
click at [485, 204] on link "Next" at bounding box center [482, 206] width 19 height 19
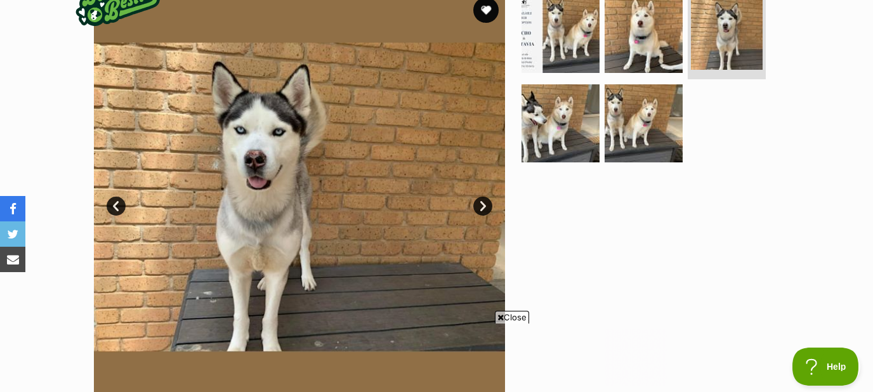
click at [485, 204] on link "Next" at bounding box center [482, 206] width 19 height 19
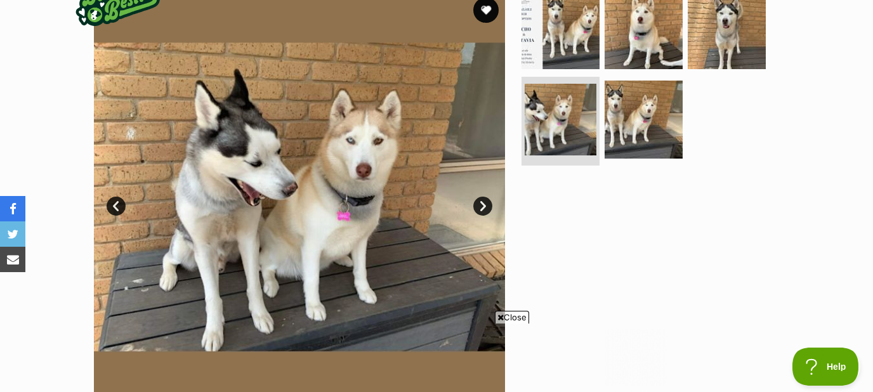
click at [485, 204] on link "Next" at bounding box center [482, 206] width 19 height 19
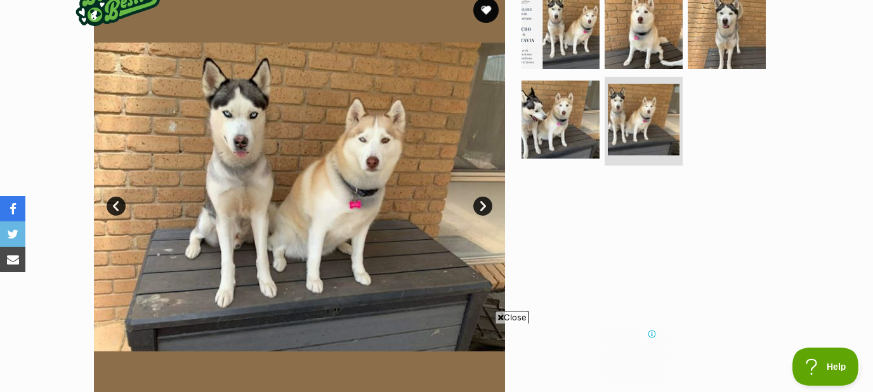
click at [485, 204] on link "Next" at bounding box center [482, 206] width 19 height 19
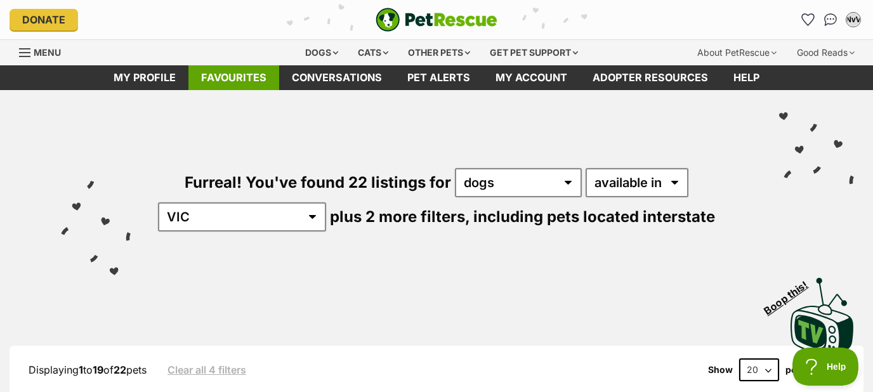
click at [247, 82] on link "Favourites" at bounding box center [233, 77] width 91 height 25
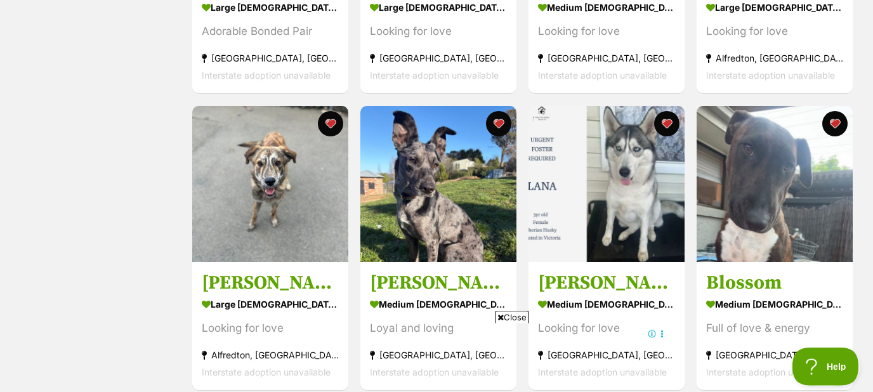
scroll to position [477, 0]
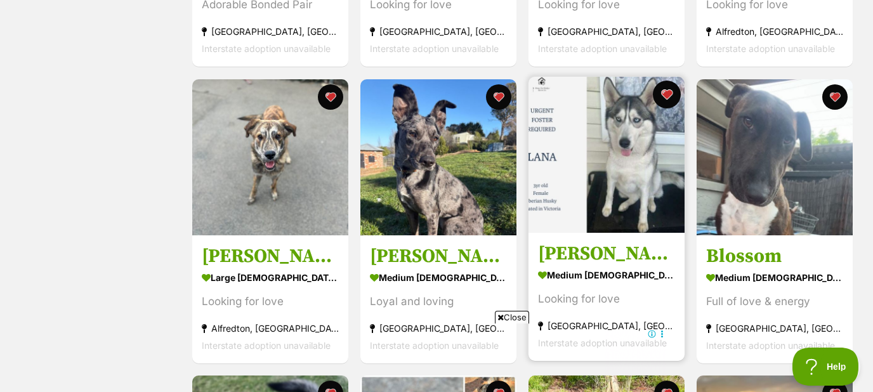
click at [667, 93] on button "favourite" at bounding box center [667, 95] width 28 height 28
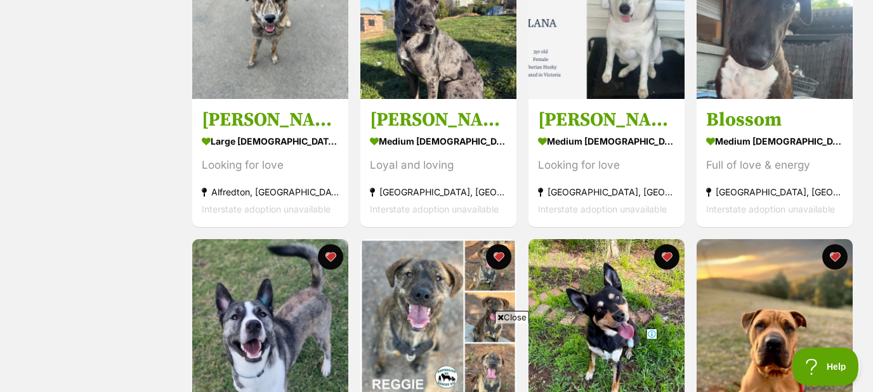
scroll to position [0, 0]
